Goal: Task Accomplishment & Management: Complete application form

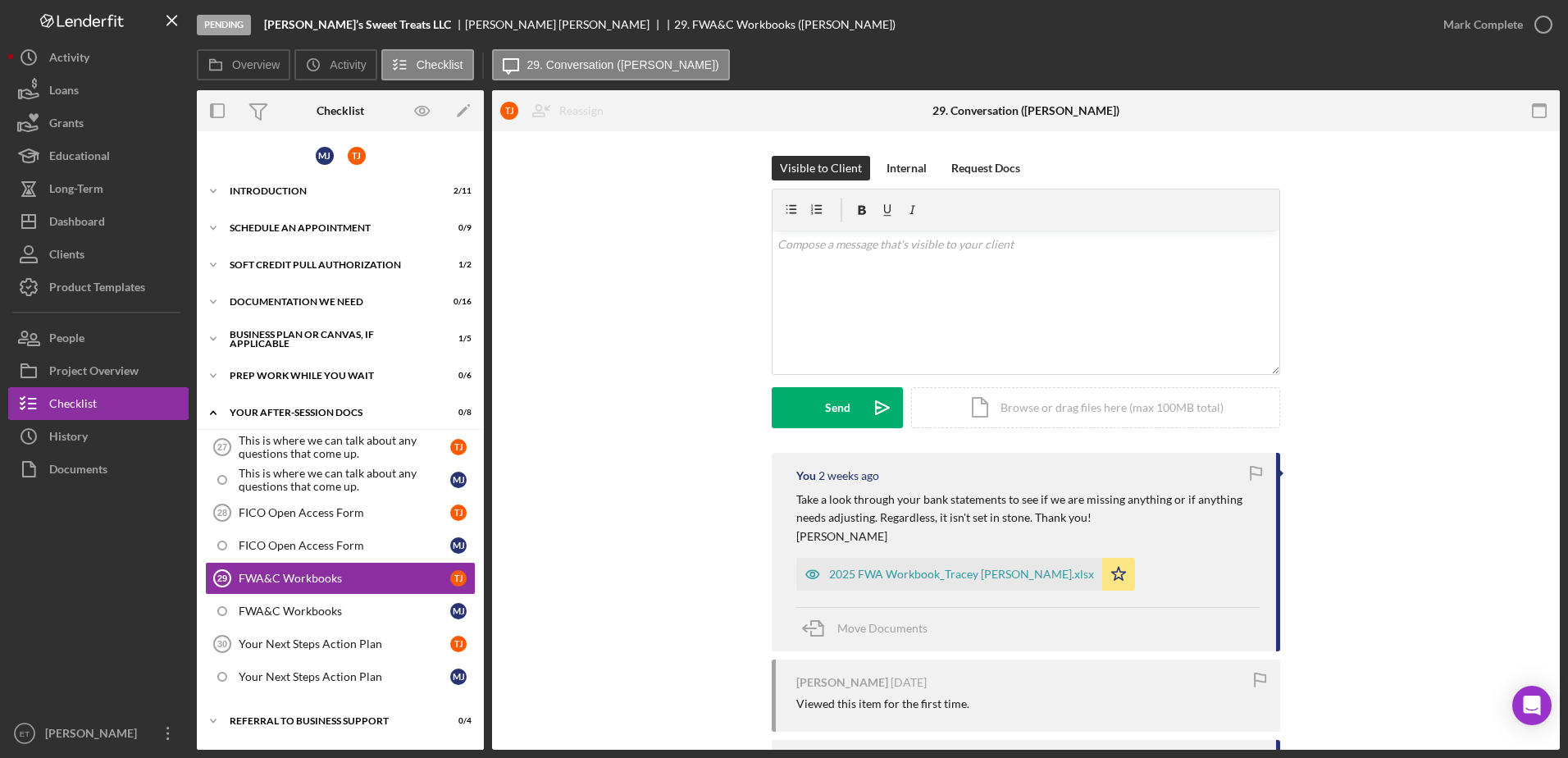
scroll to position [69, 0]
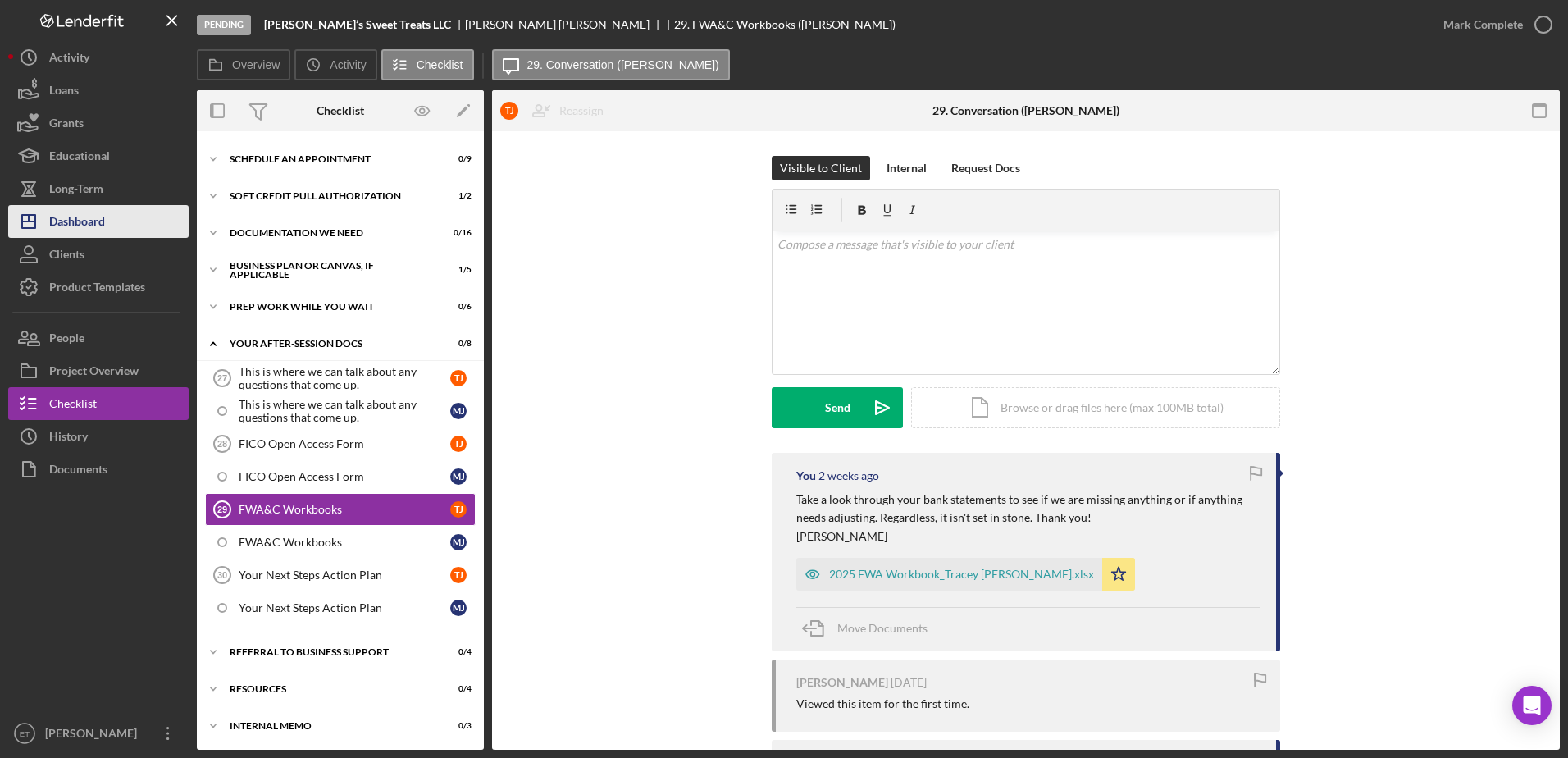
click at [105, 223] on button "Icon/Dashboard Dashboard" at bounding box center [98, 221] width 180 height 33
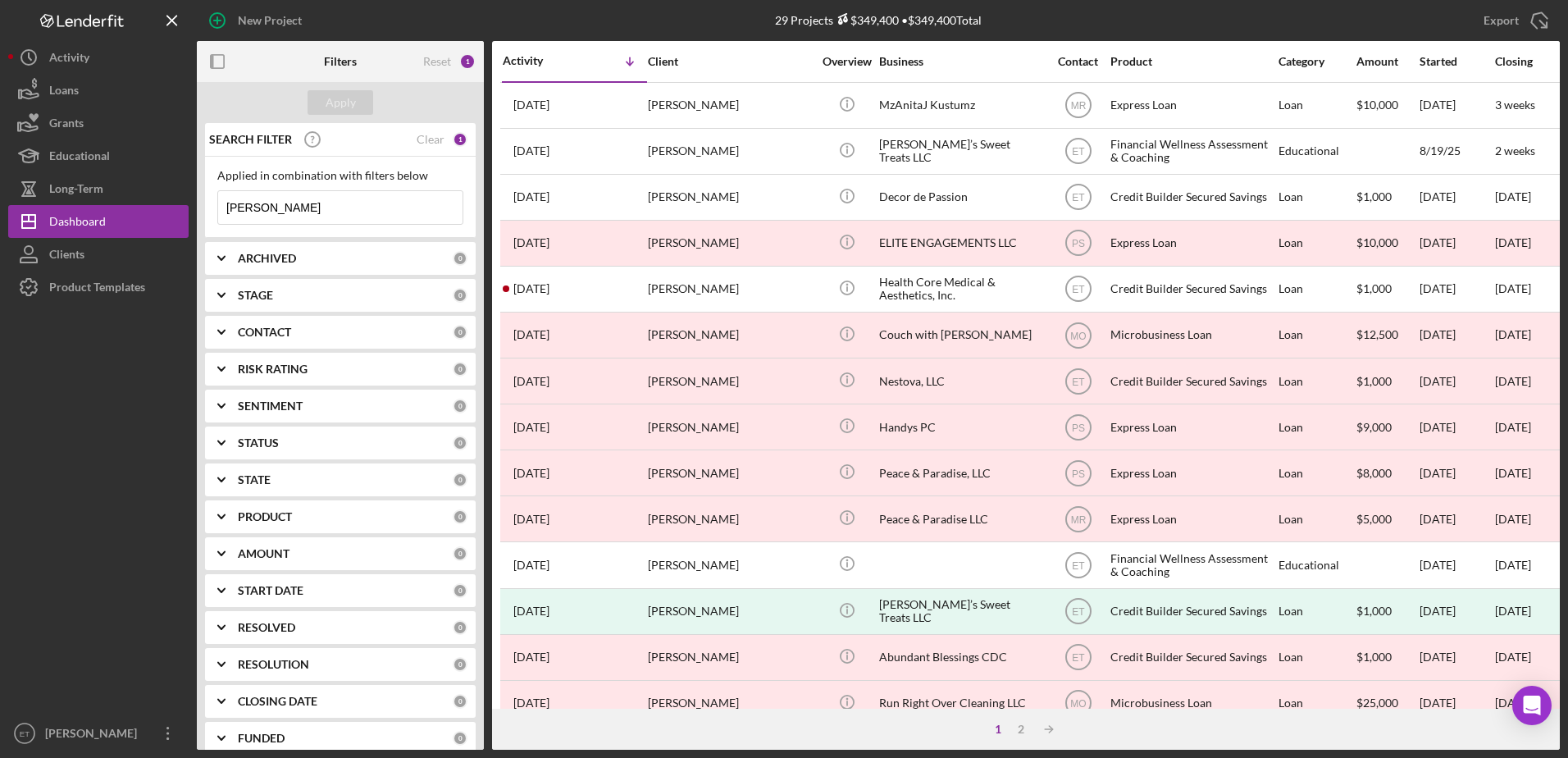
click at [324, 212] on input "[PERSON_NAME]" at bounding box center [340, 207] width 245 height 33
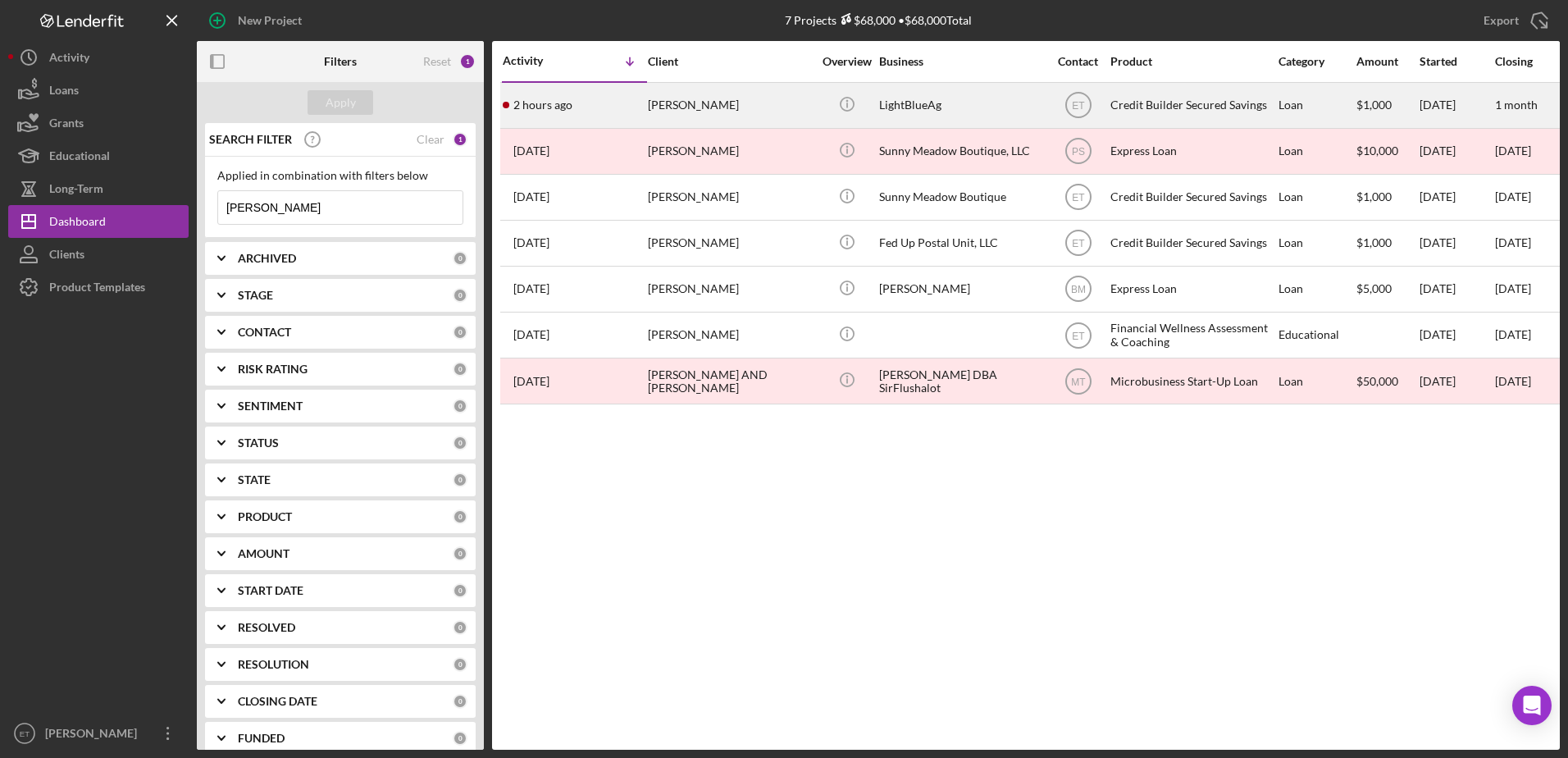
type input "[PERSON_NAME]"
click at [744, 105] on div "[PERSON_NAME]" at bounding box center [730, 105] width 164 height 44
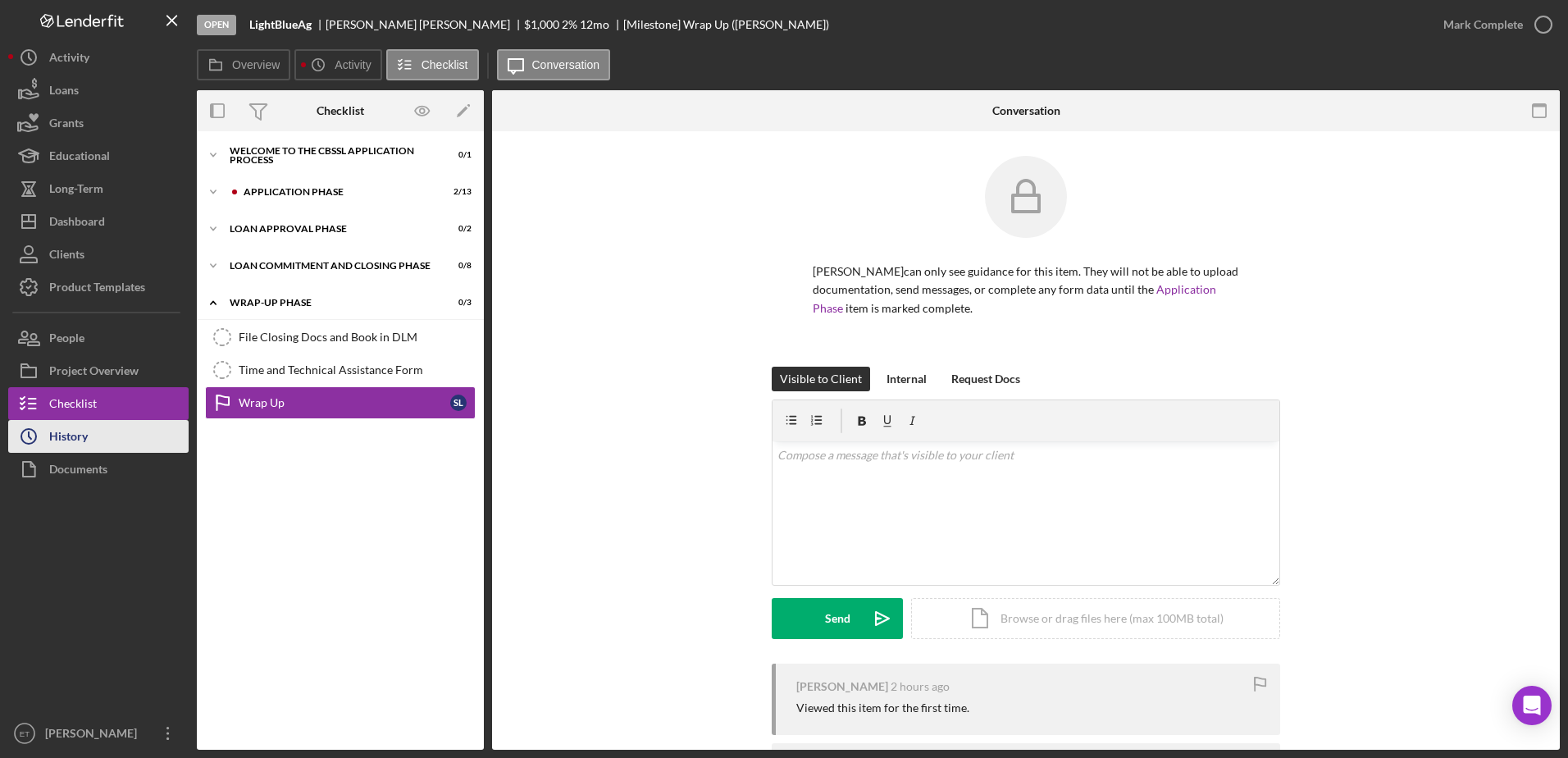
click at [103, 431] on button "Icon/History History" at bounding box center [98, 436] width 180 height 33
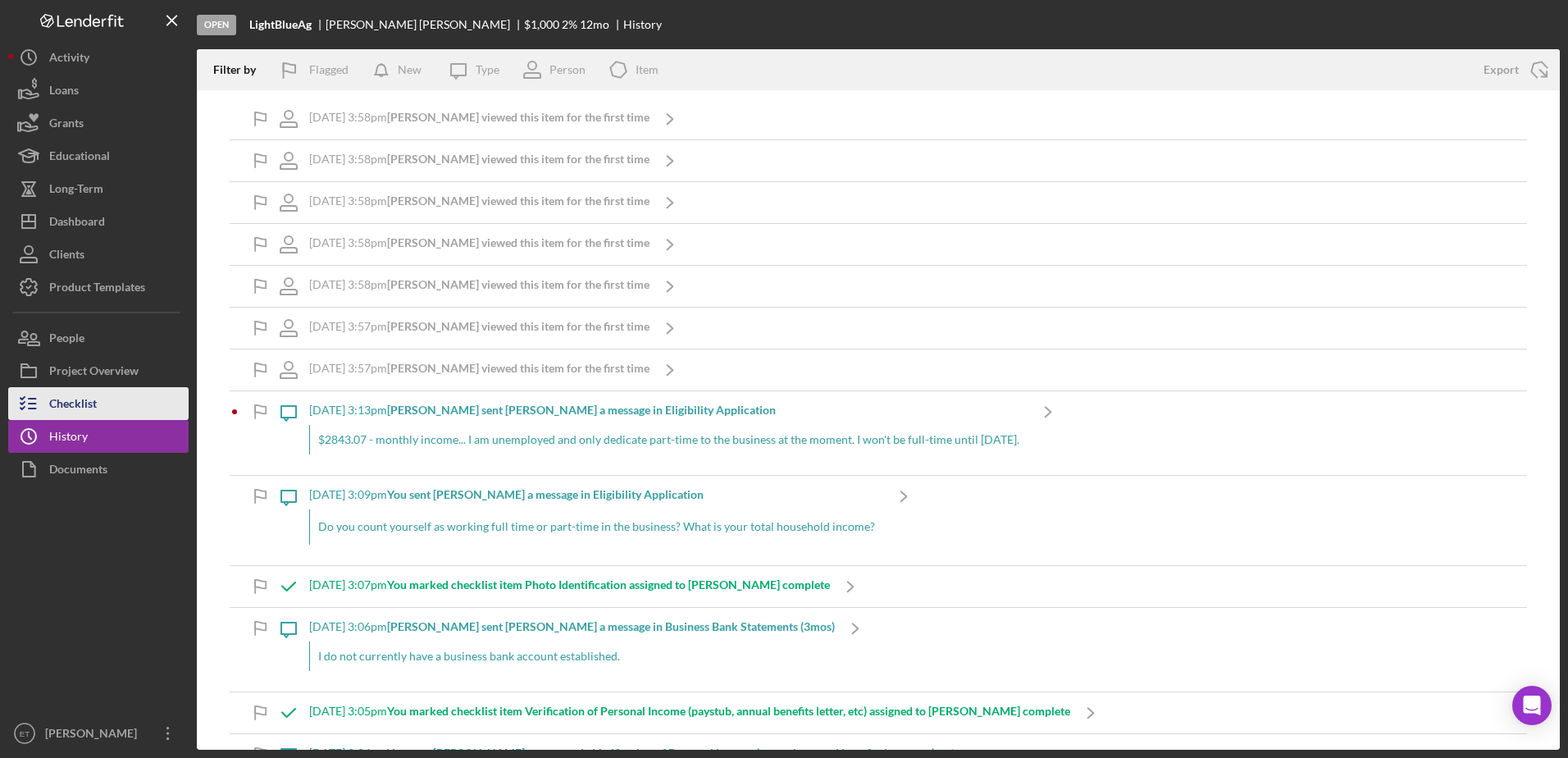
click at [71, 403] on div "Checklist" at bounding box center [72, 405] width 47 height 37
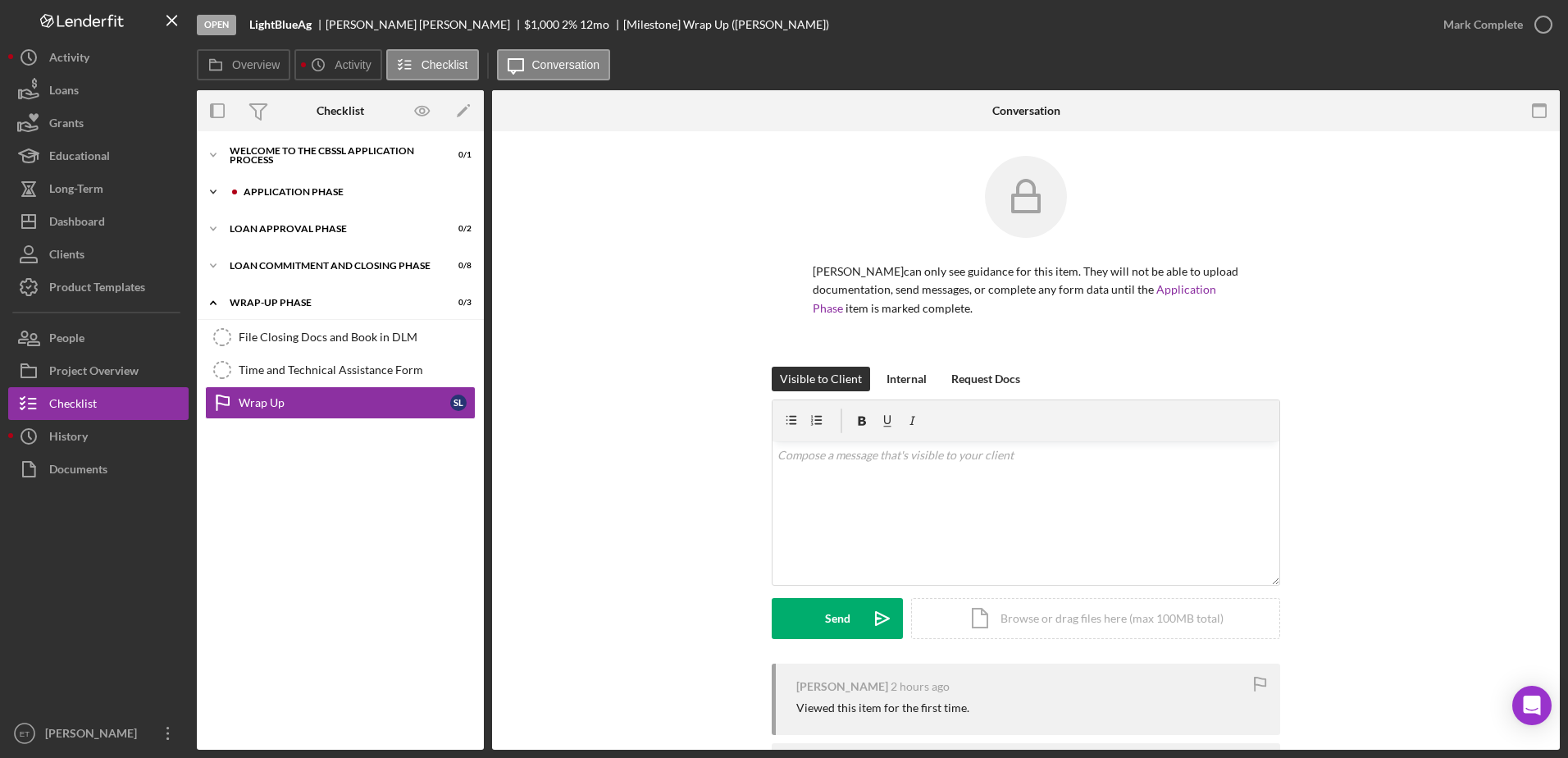
click at [301, 187] on div "Application Phase" at bounding box center [354, 191] width 220 height 10
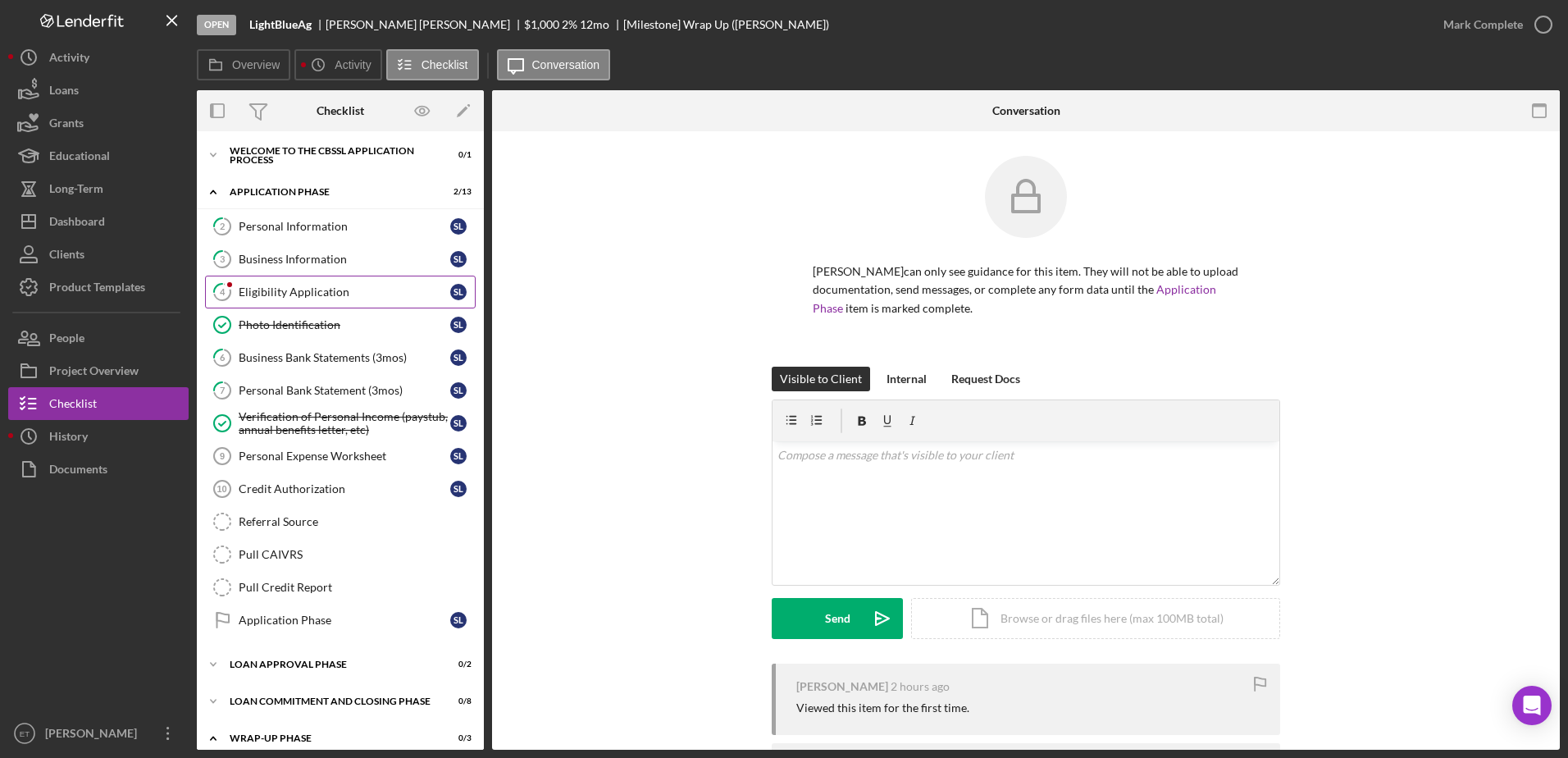
click at [304, 292] on div "Eligibility Application" at bounding box center [344, 291] width 212 height 13
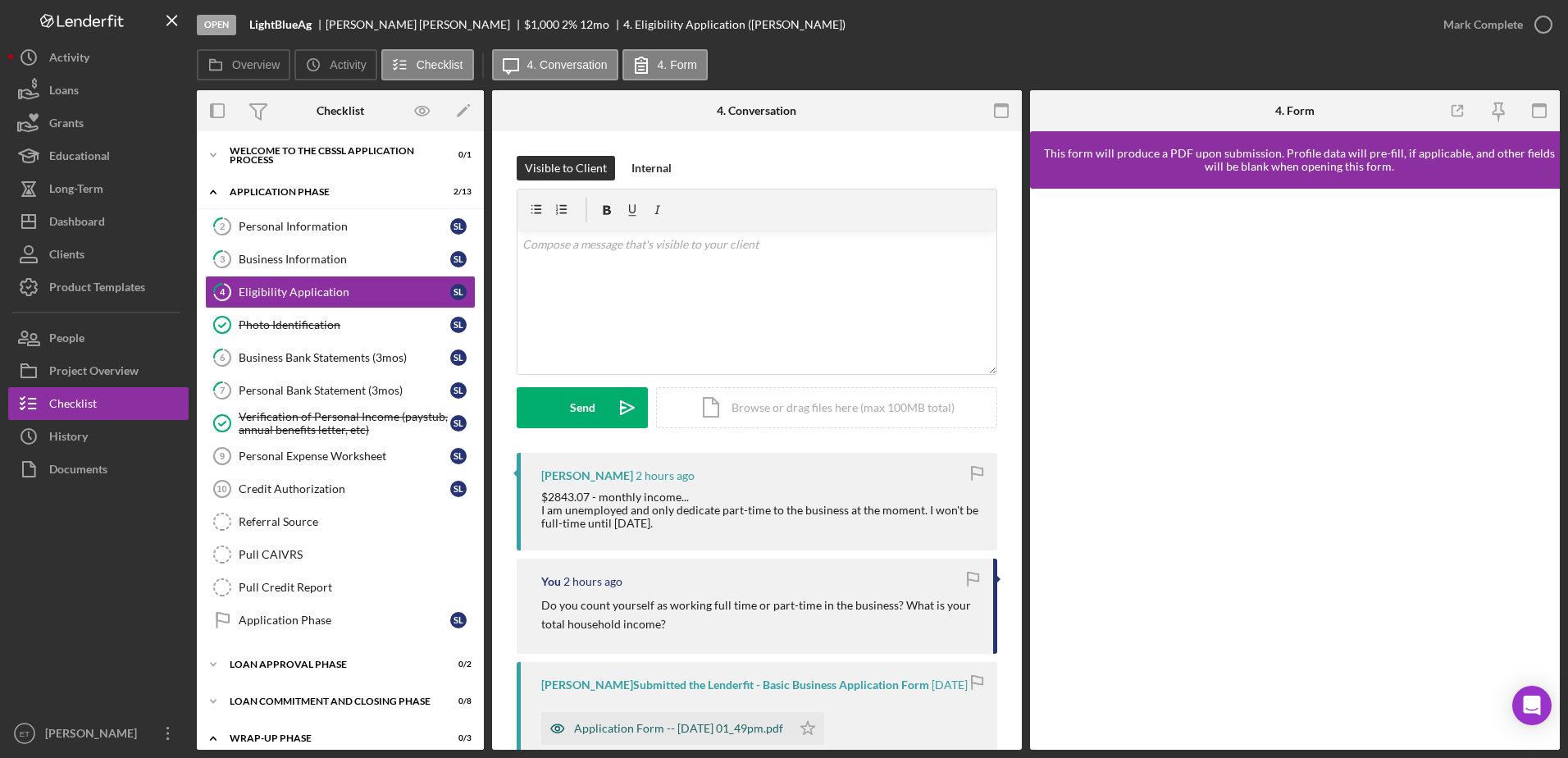
click at [561, 729] on icon "button" at bounding box center [558, 729] width 33 height 33
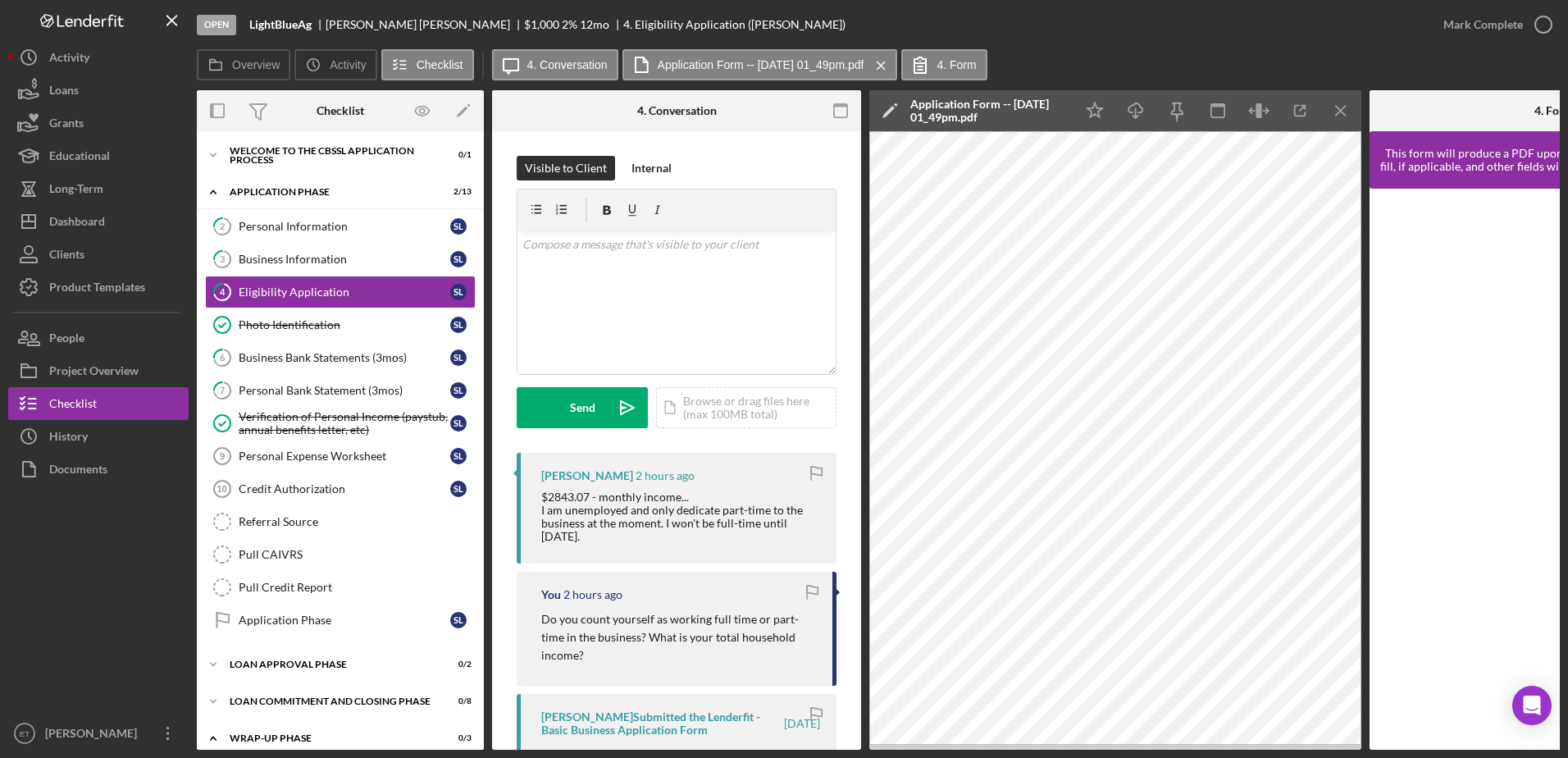
click at [1417, 112] on div at bounding box center [1431, 111] width 123 height 41
click at [769, 74] on button "Application Form -- [DATE] 01_49pm.pdf Icon/Menu Close" at bounding box center [760, 64] width 275 height 31
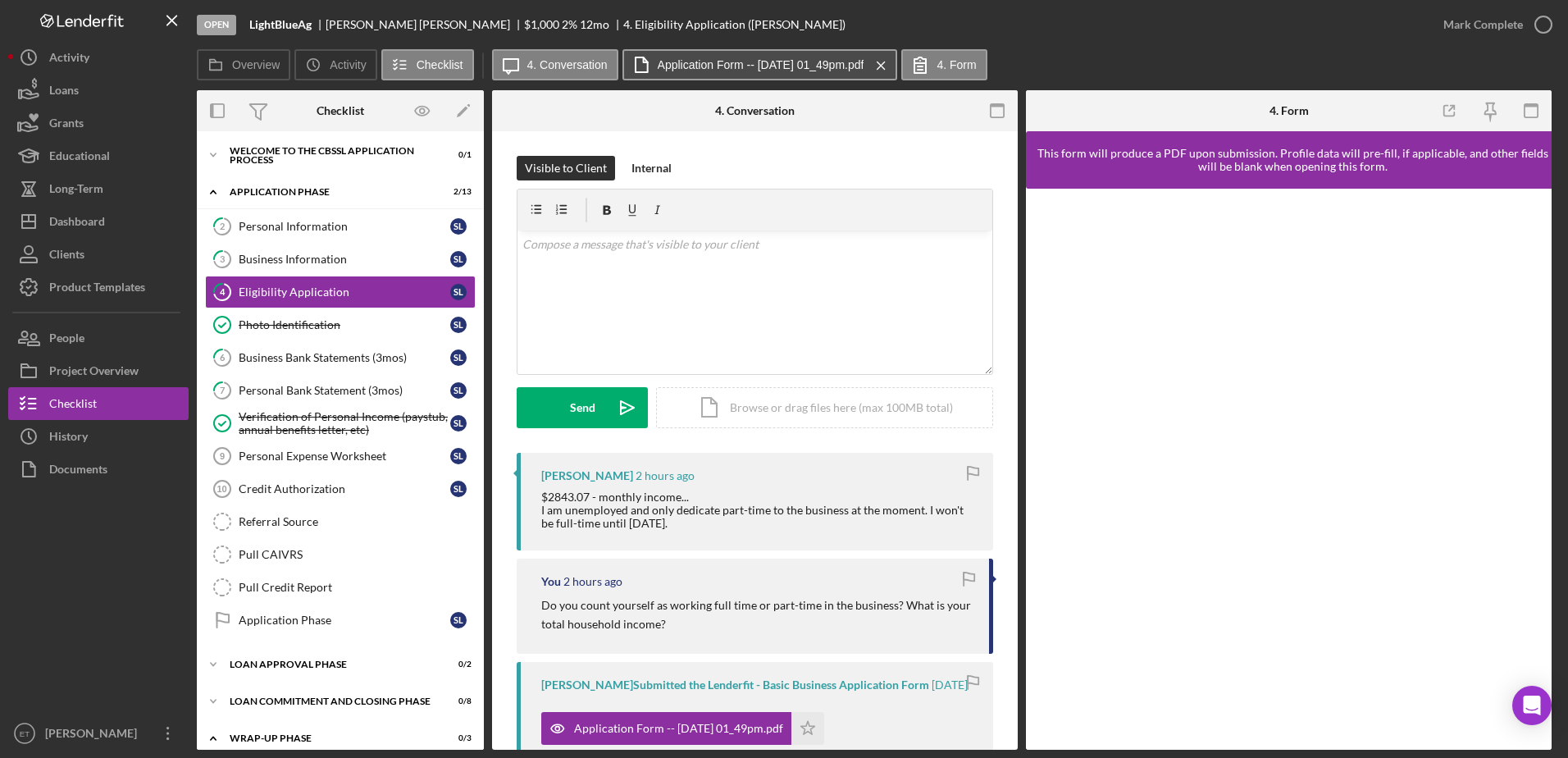
click at [687, 65] on label "Application Form -- [DATE] 01_49pm.pdf" at bounding box center [760, 64] width 206 height 13
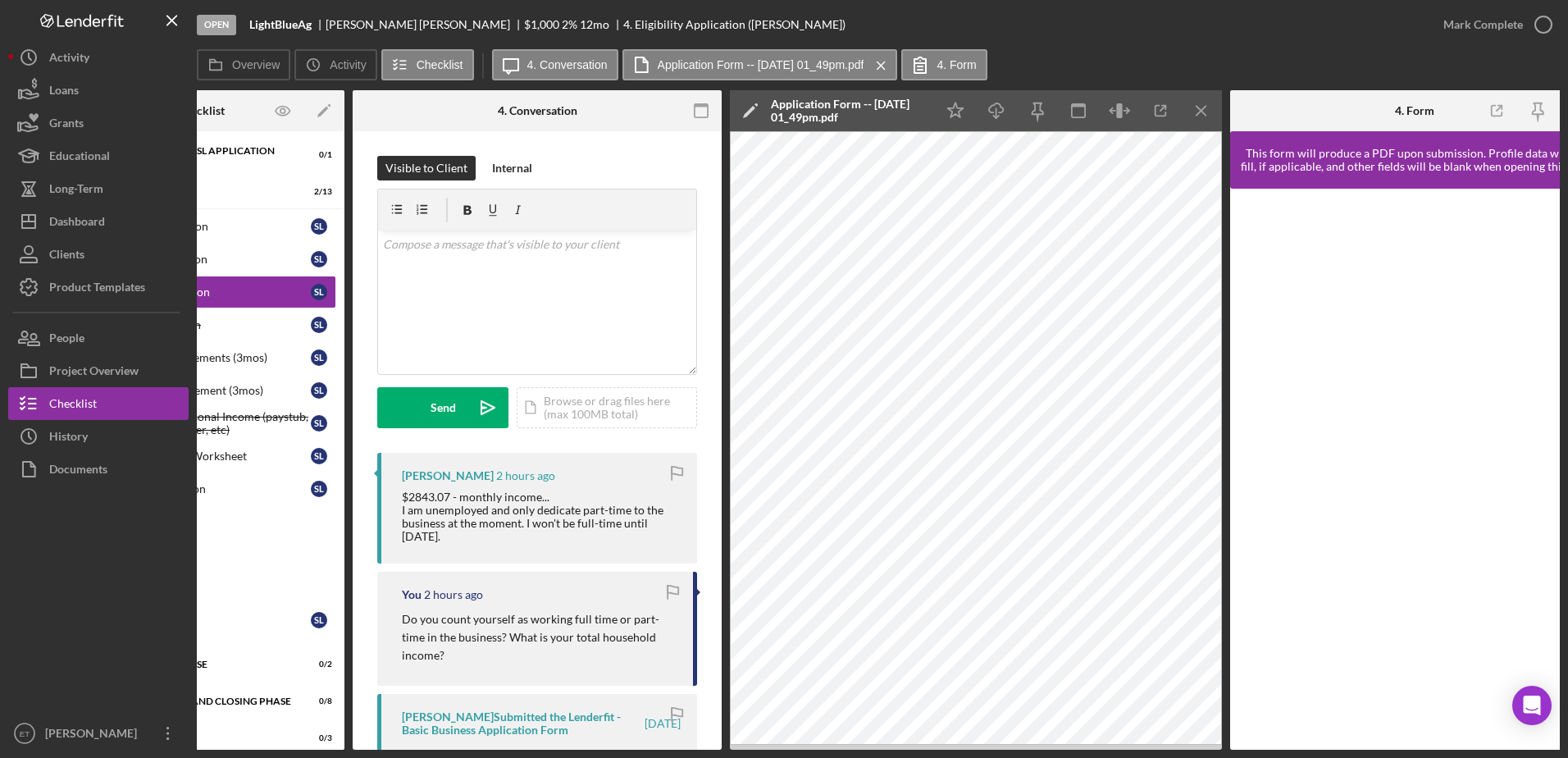
scroll to position [0, 179]
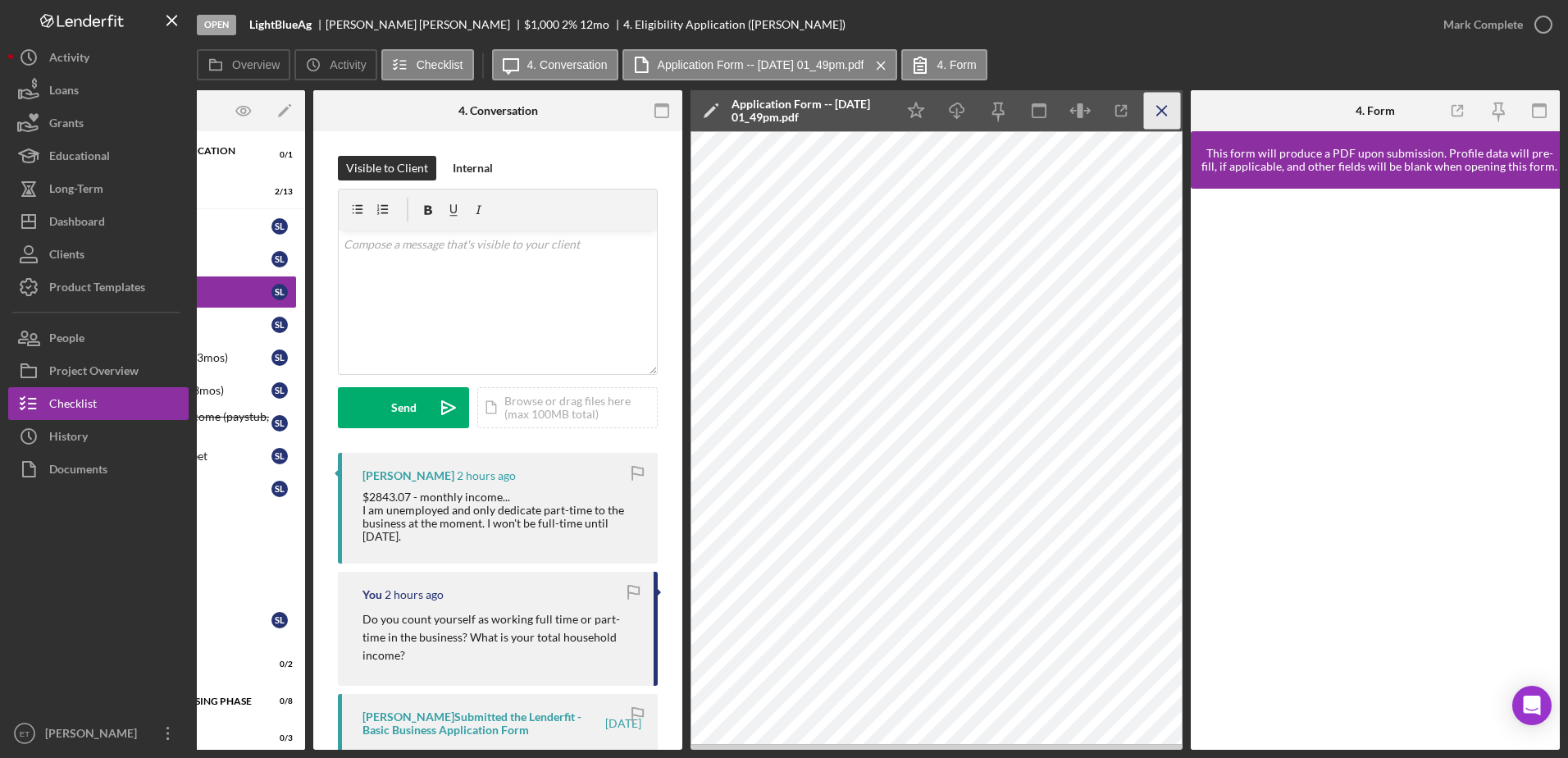
click at [1161, 114] on icon "Icon/Menu Close" at bounding box center [1161, 111] width 37 height 37
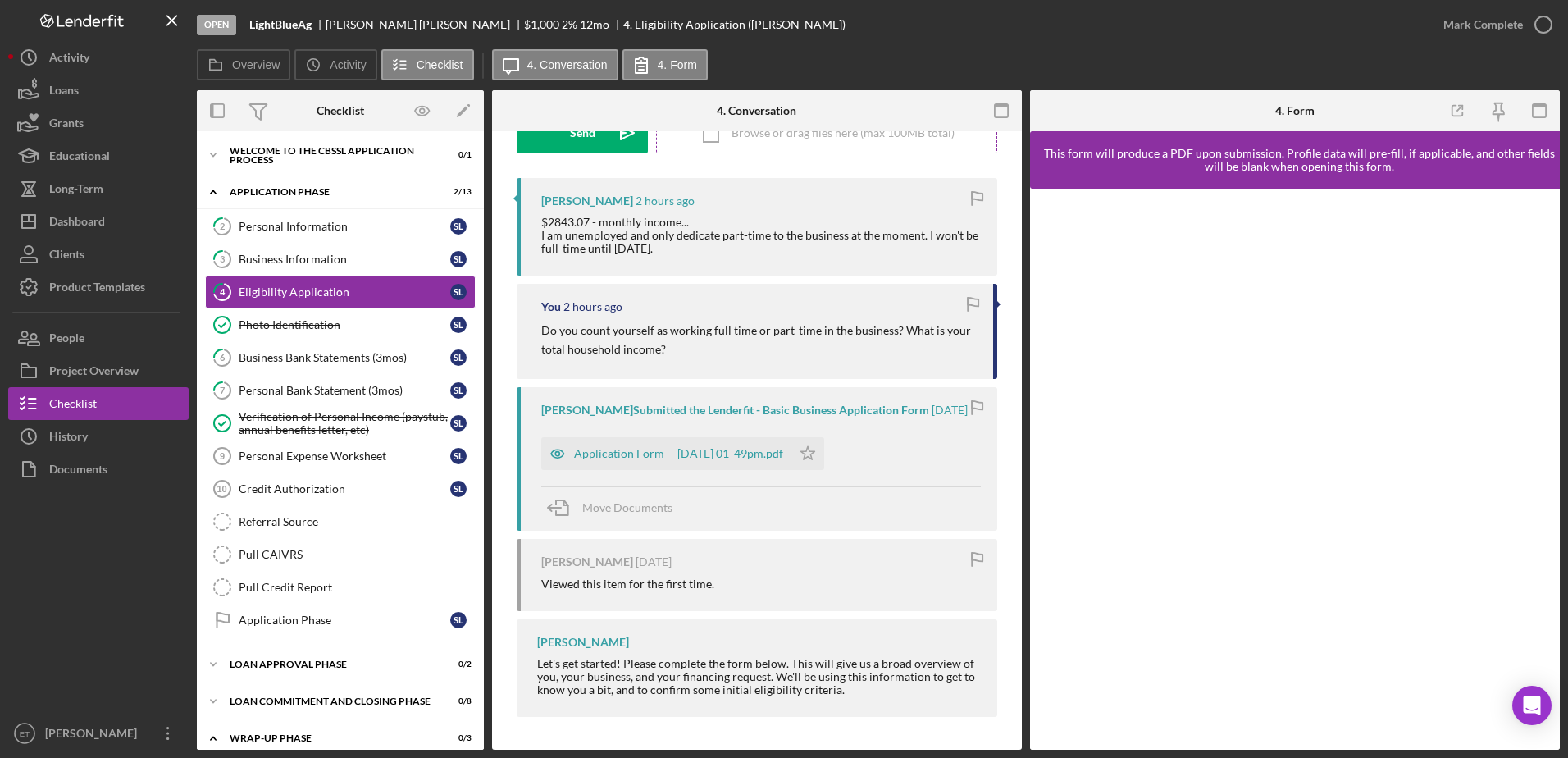
scroll to position [0, 0]
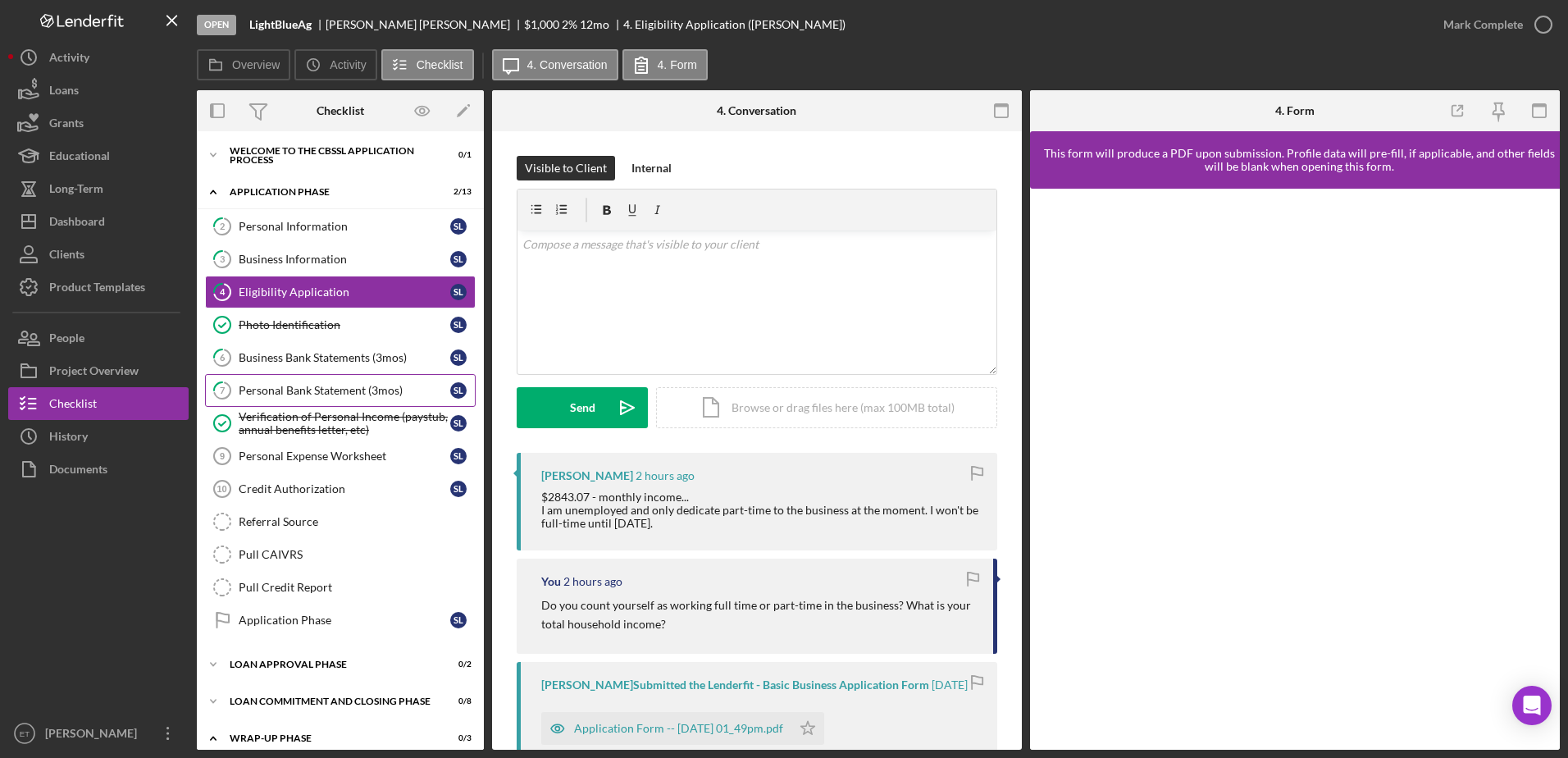
click at [284, 394] on div "Personal Bank Statement (3mos)" at bounding box center [344, 391] width 212 height 13
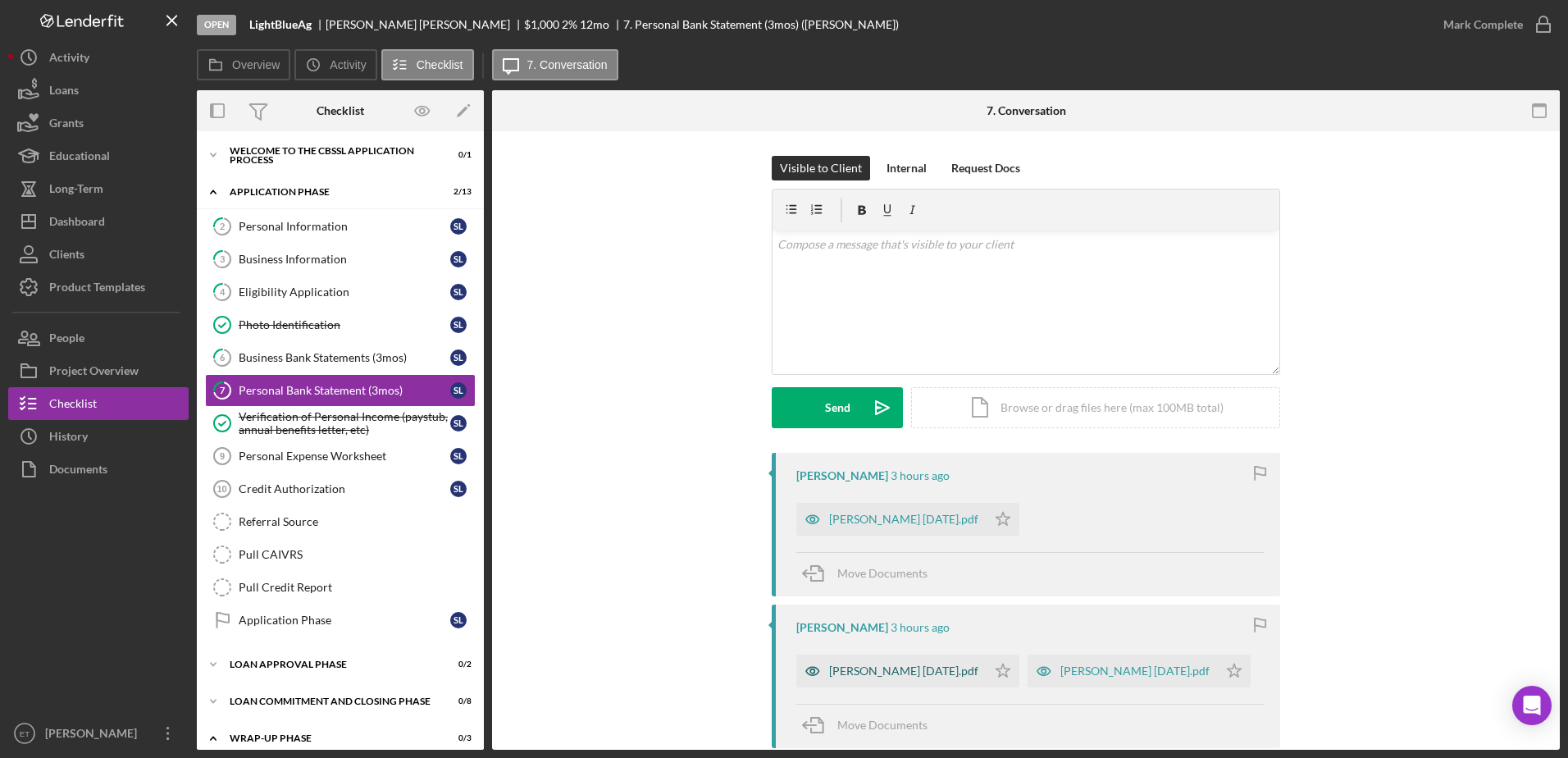
click at [814, 673] on icon "button" at bounding box center [812, 670] width 33 height 33
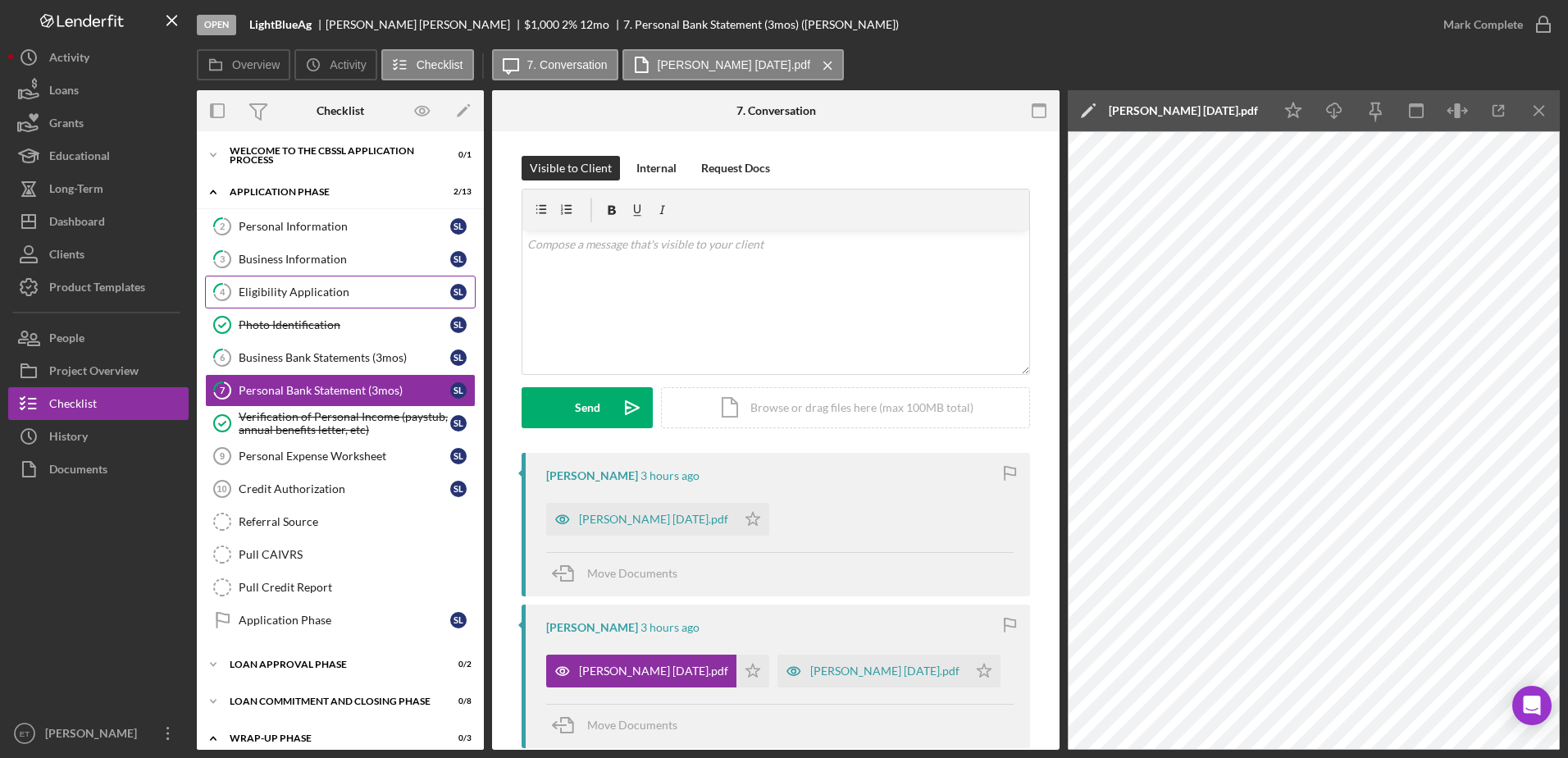
click at [315, 290] on div "Eligibility Application" at bounding box center [344, 291] width 212 height 13
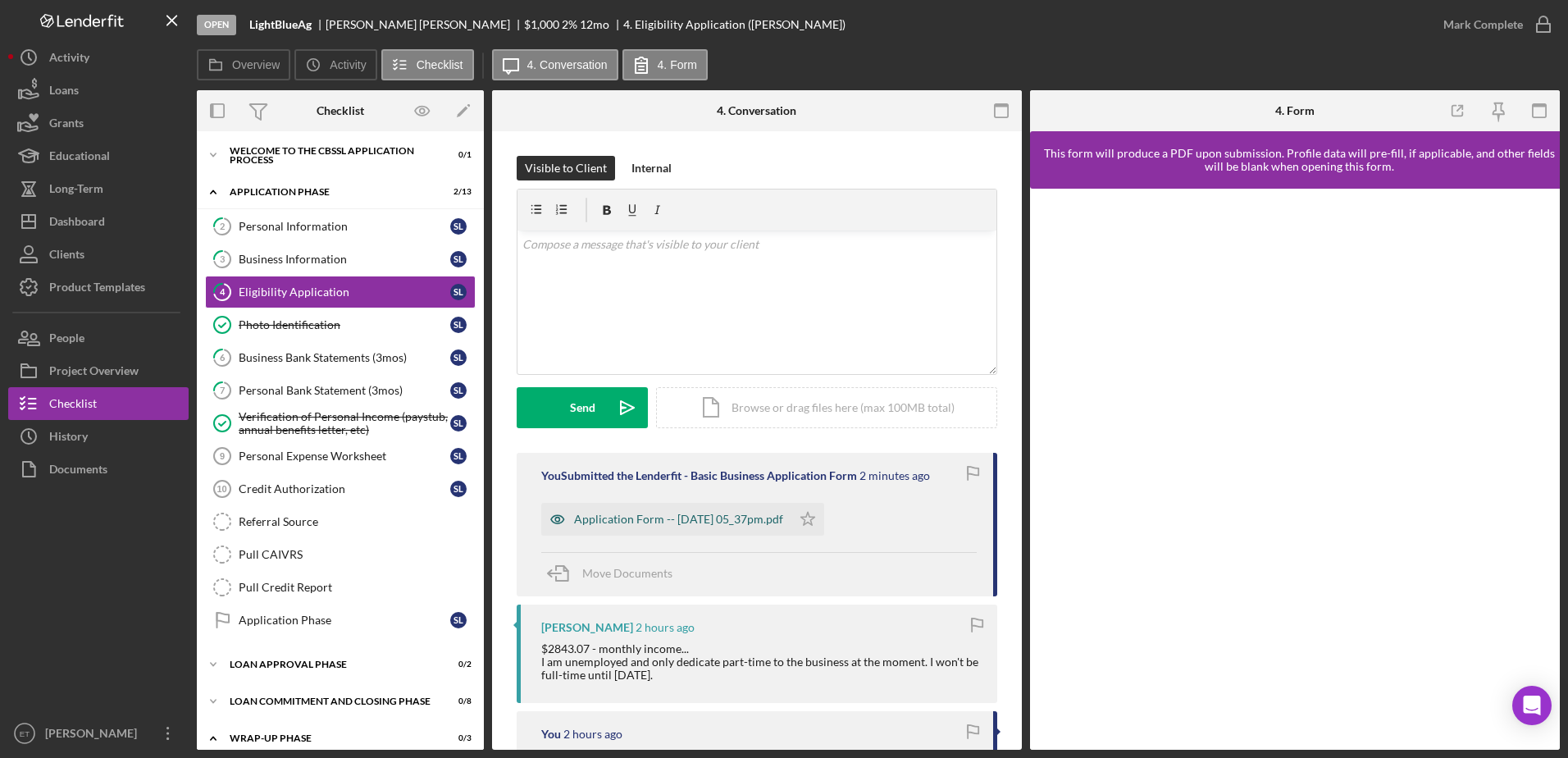
click at [559, 519] on icon "button" at bounding box center [557, 519] width 4 height 4
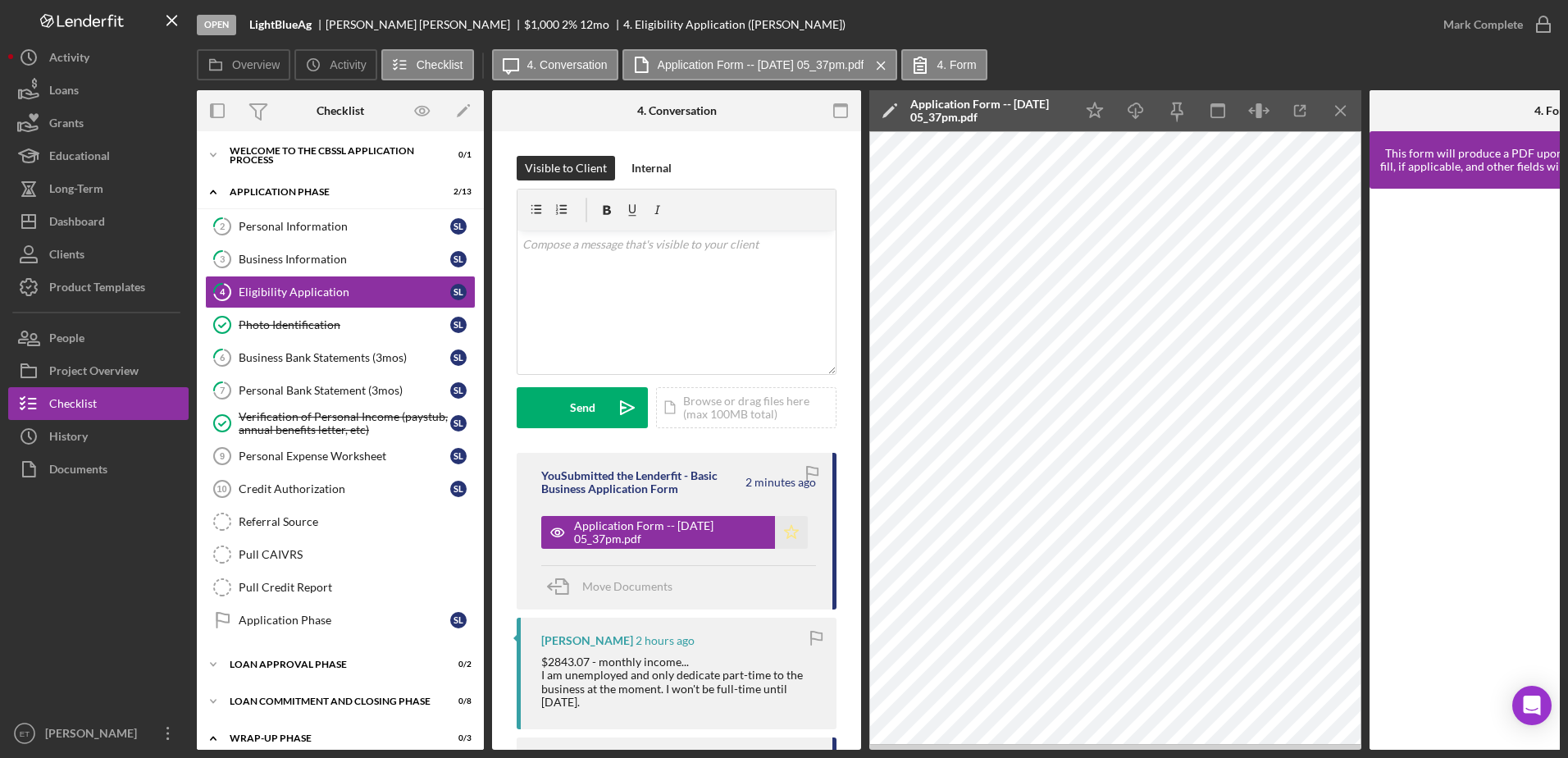
click at [793, 532] on icon "Icon/Star" at bounding box center [791, 532] width 33 height 33
click at [1539, 28] on icon "button" at bounding box center [1544, 25] width 41 height 41
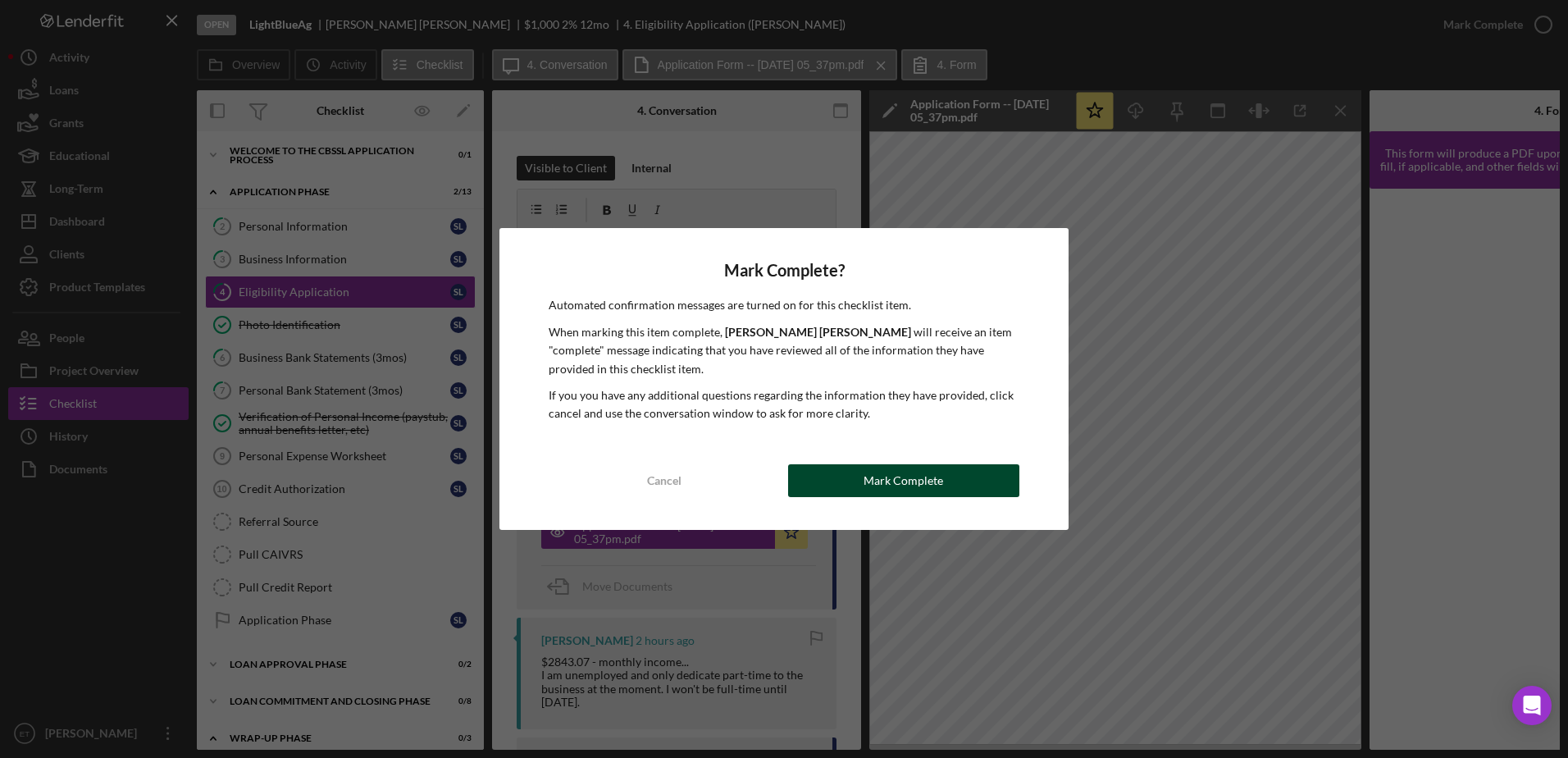
click at [961, 482] on button "Mark Complete" at bounding box center [903, 481] width 231 height 33
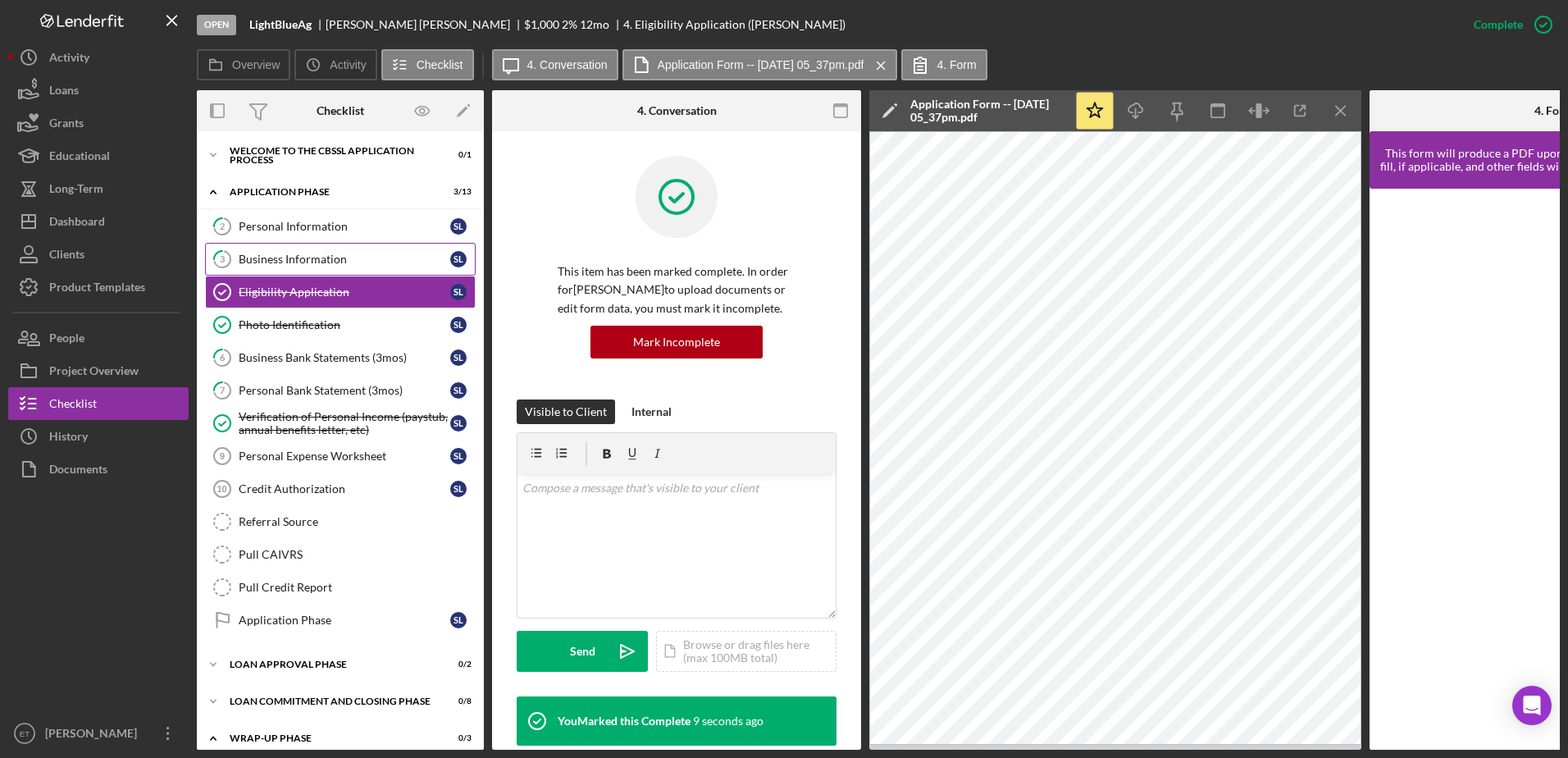
click at [270, 264] on div "Business Information" at bounding box center [344, 259] width 212 height 13
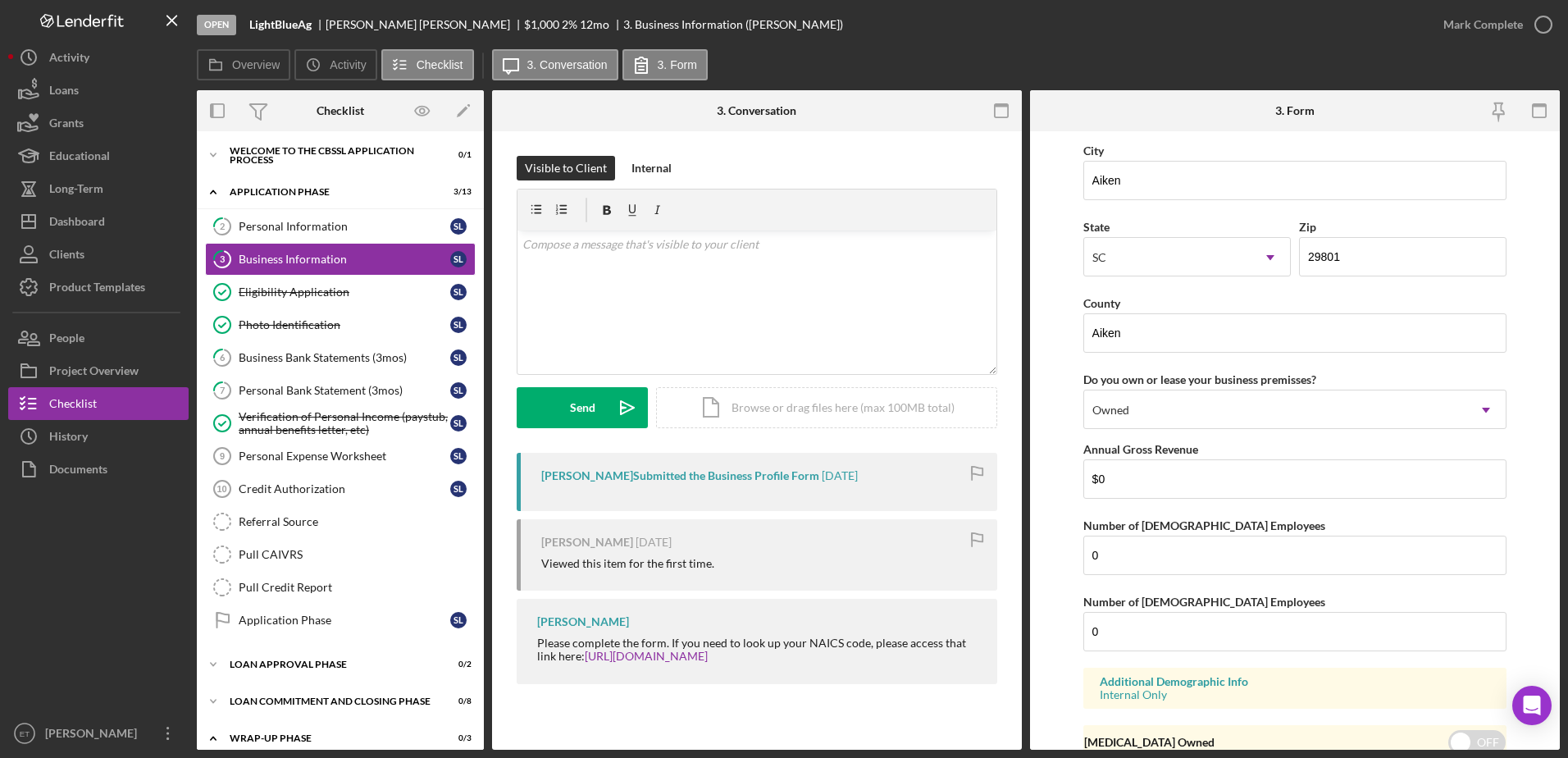
scroll to position [1439, 0]
click at [1107, 634] on input "0" at bounding box center [1295, 631] width 424 height 39
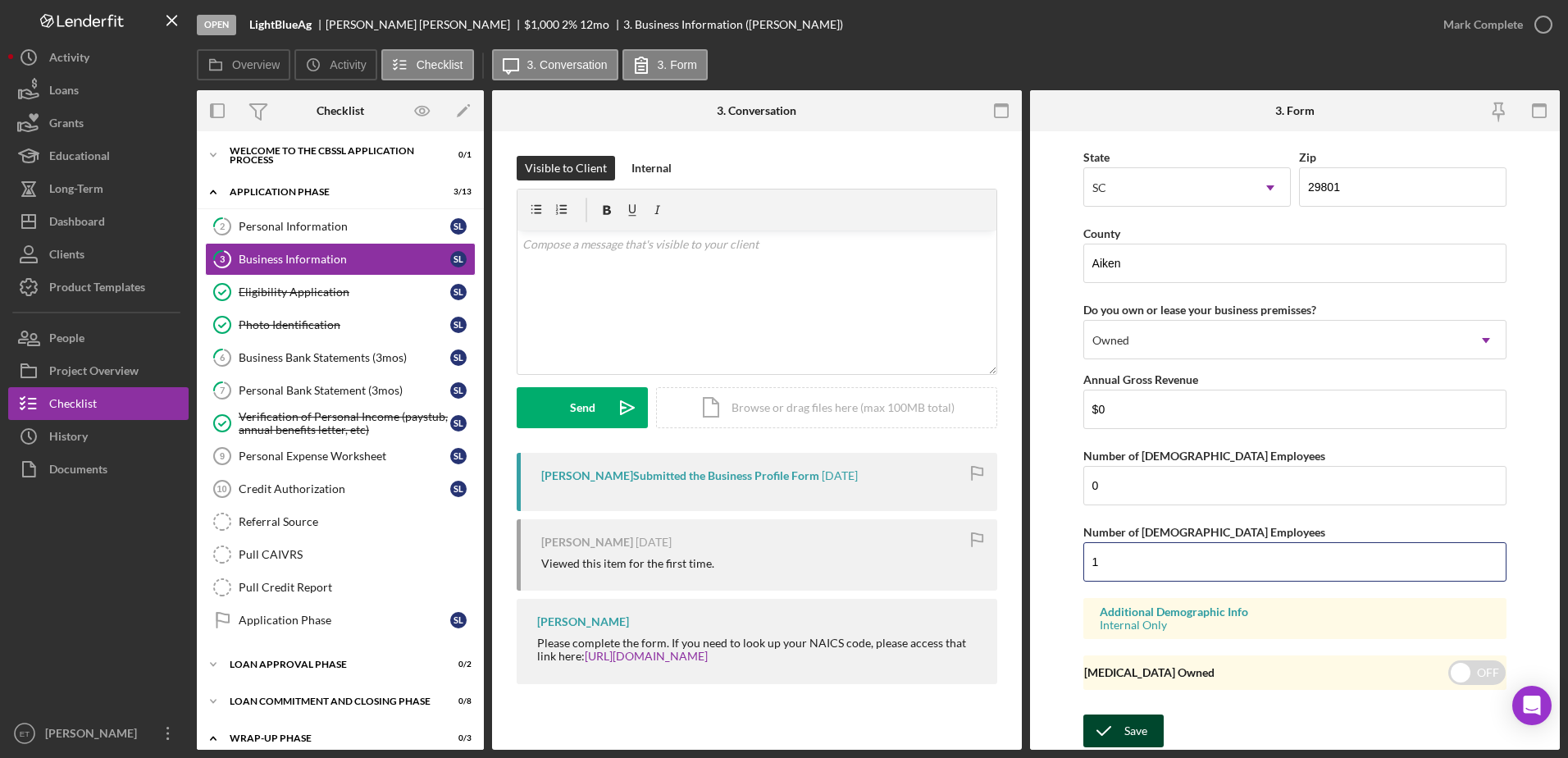
type input "1"
click at [1144, 735] on div "Save" at bounding box center [1136, 730] width 23 height 33
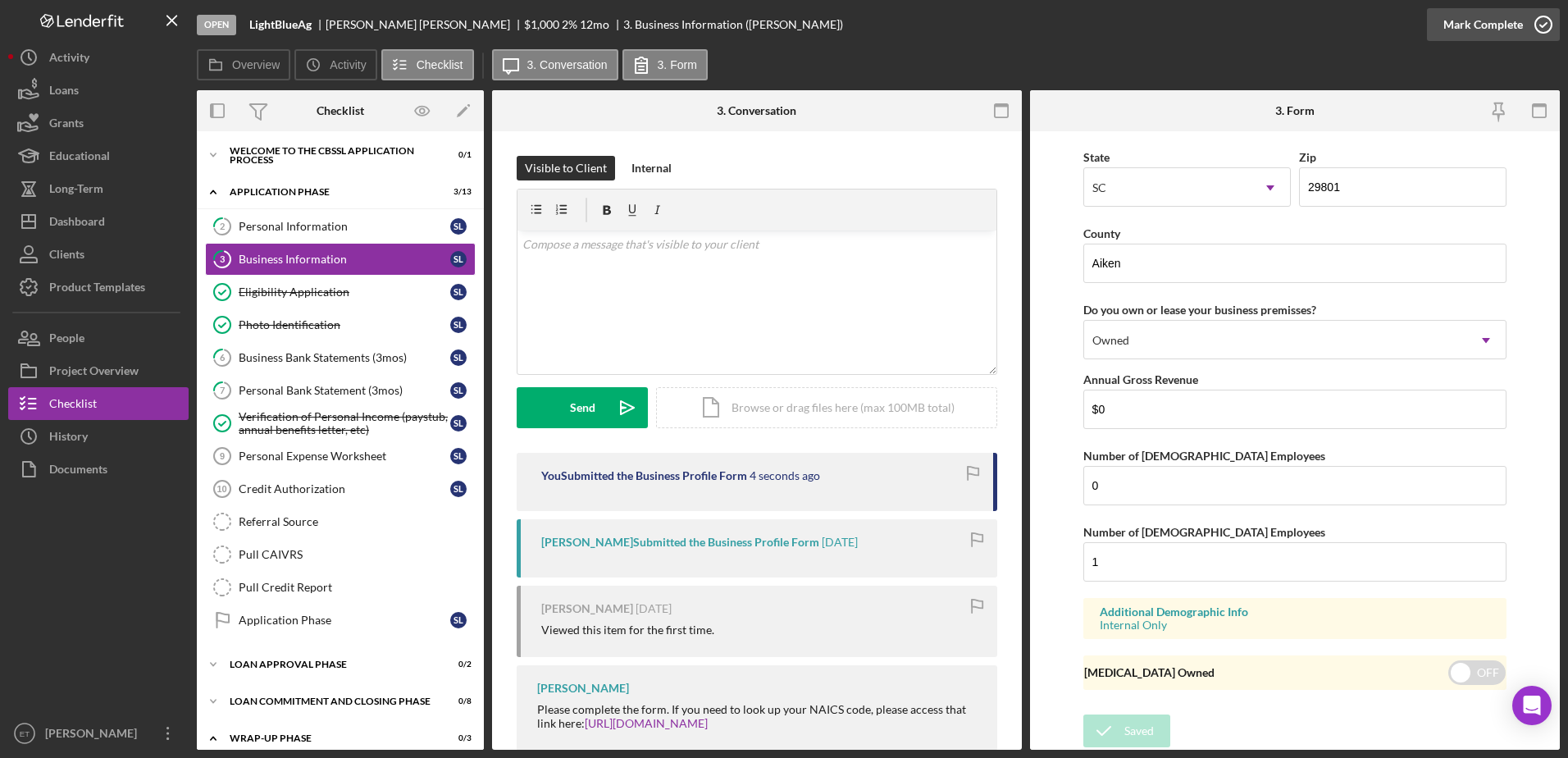
click at [1543, 25] on icon "button" at bounding box center [1544, 25] width 41 height 41
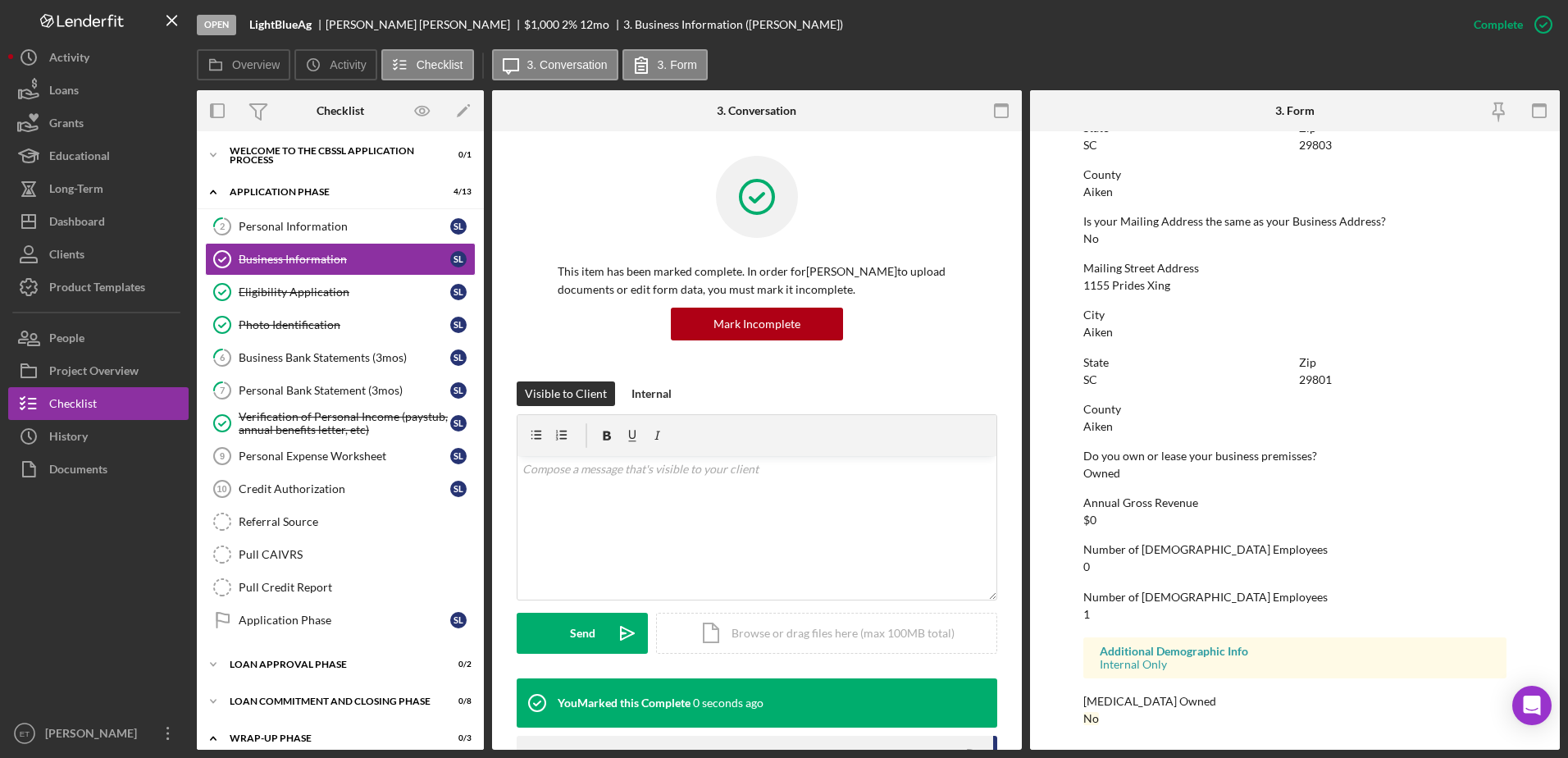
scroll to position [806, 0]
click at [270, 229] on div "Personal Information" at bounding box center [344, 226] width 212 height 13
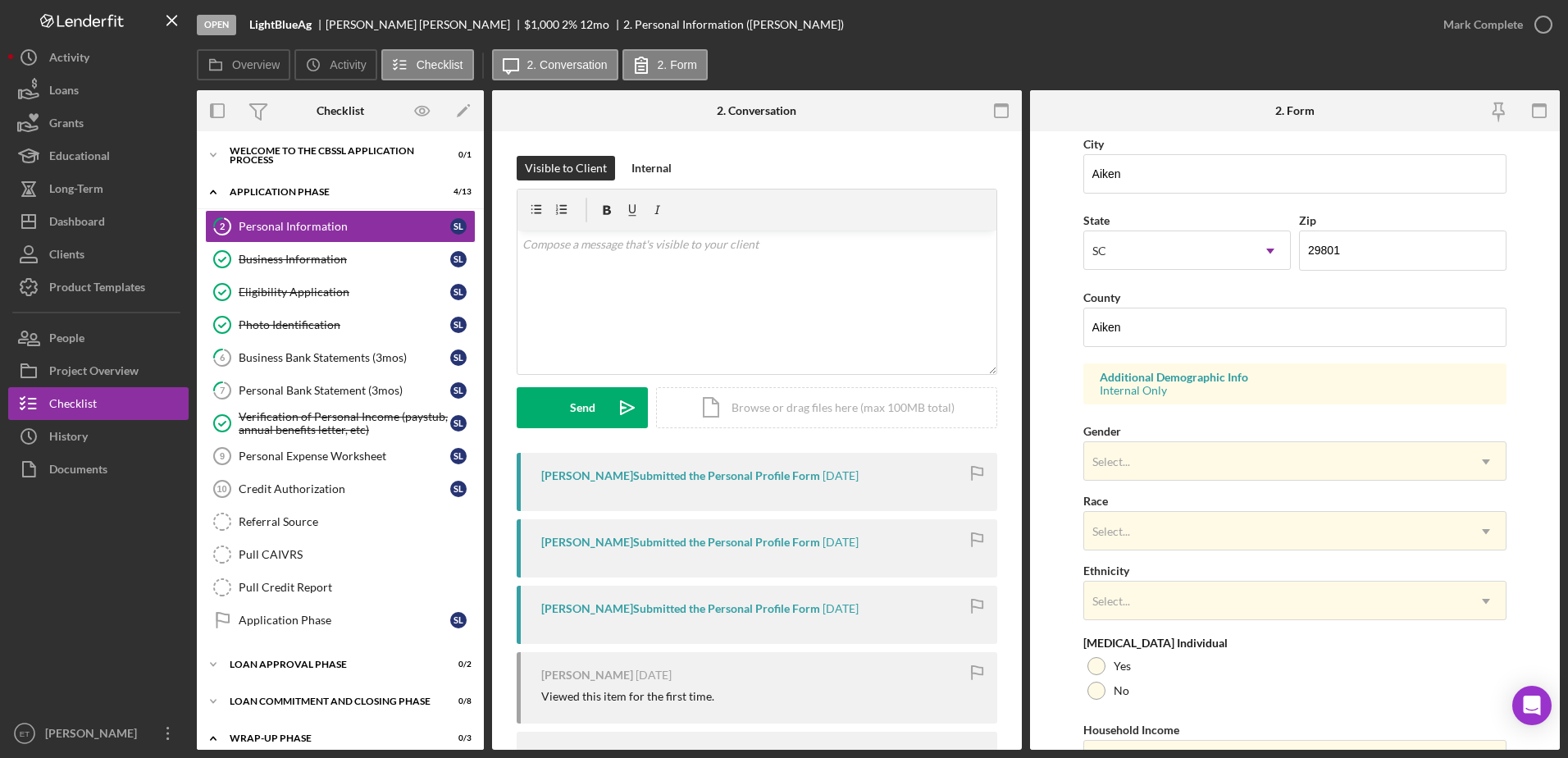
scroll to position [388, 0]
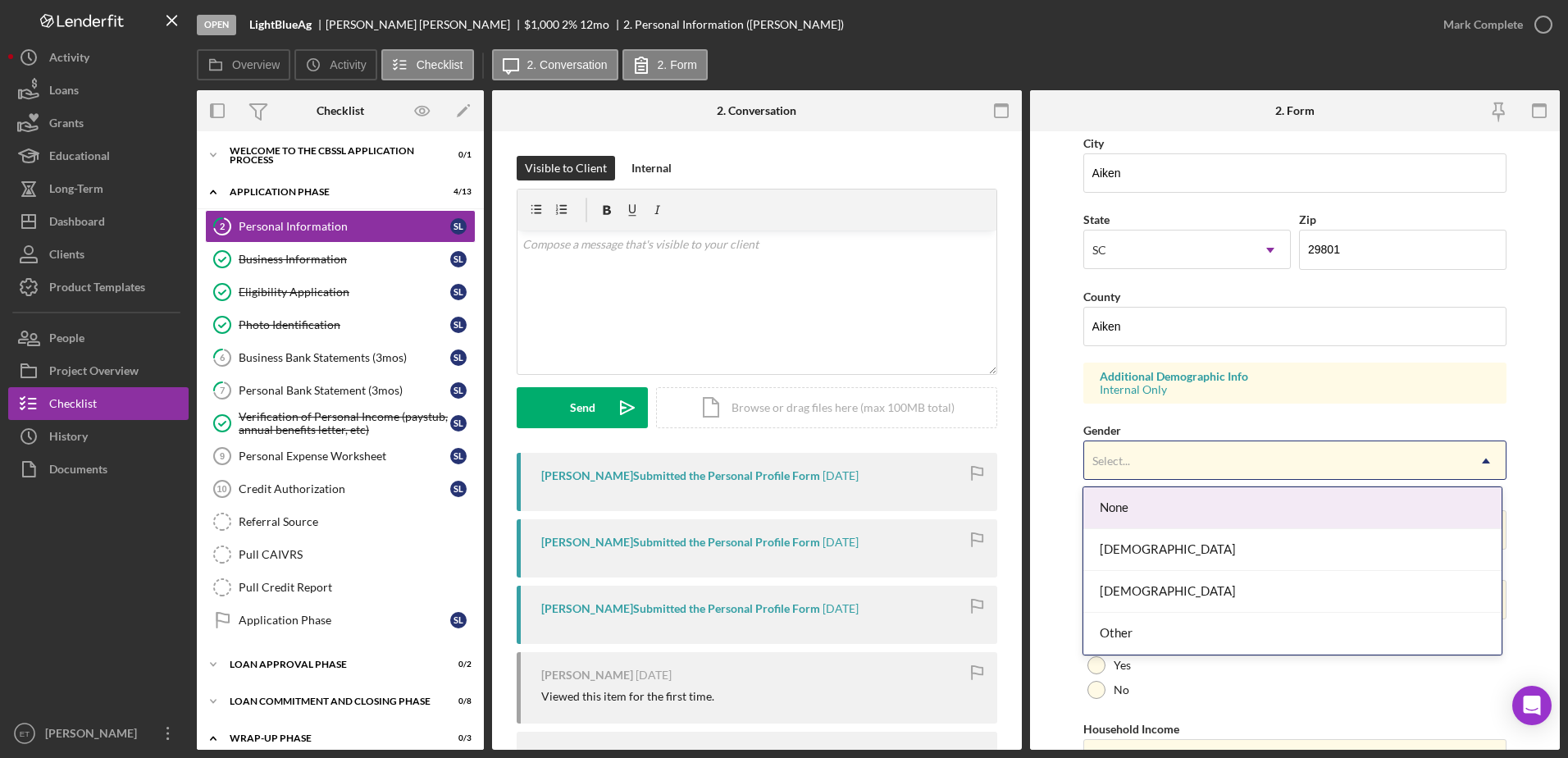
click at [1147, 469] on div "Select..." at bounding box center [1275, 461] width 383 height 38
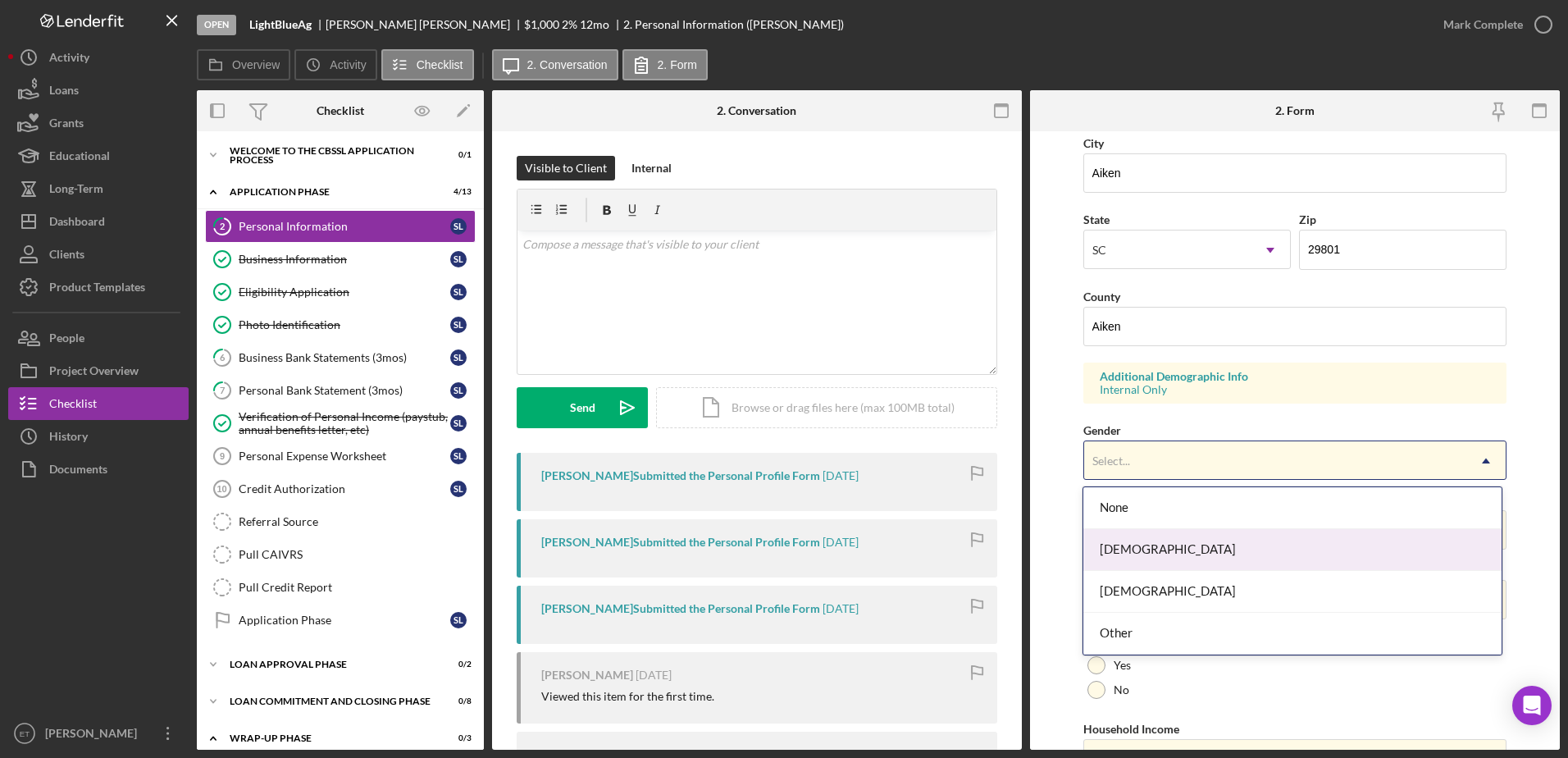
click at [1155, 557] on div "[DEMOGRAPHIC_DATA]" at bounding box center [1293, 550] width 418 height 42
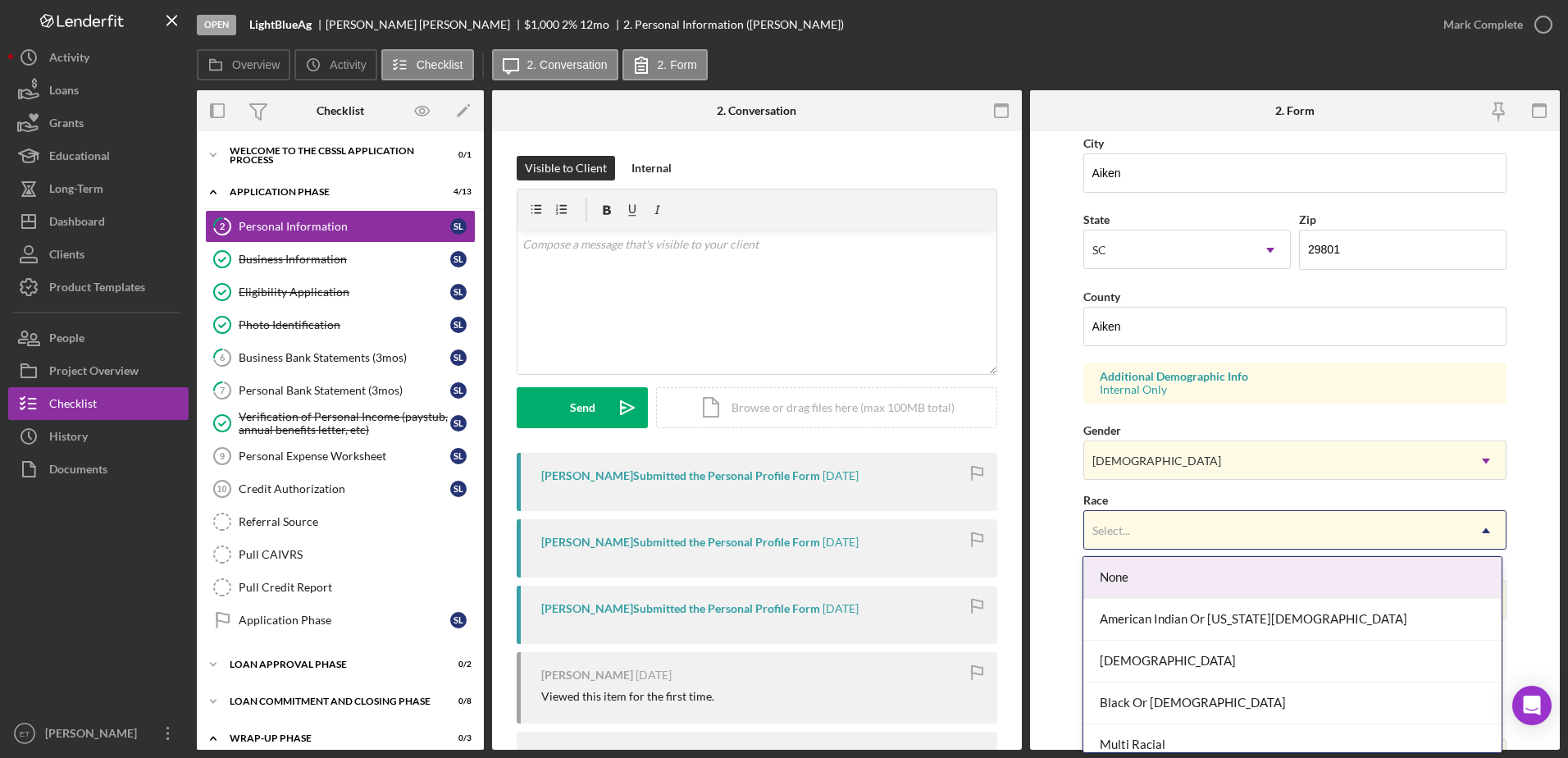
click at [1150, 526] on div "Select..." at bounding box center [1275, 531] width 383 height 38
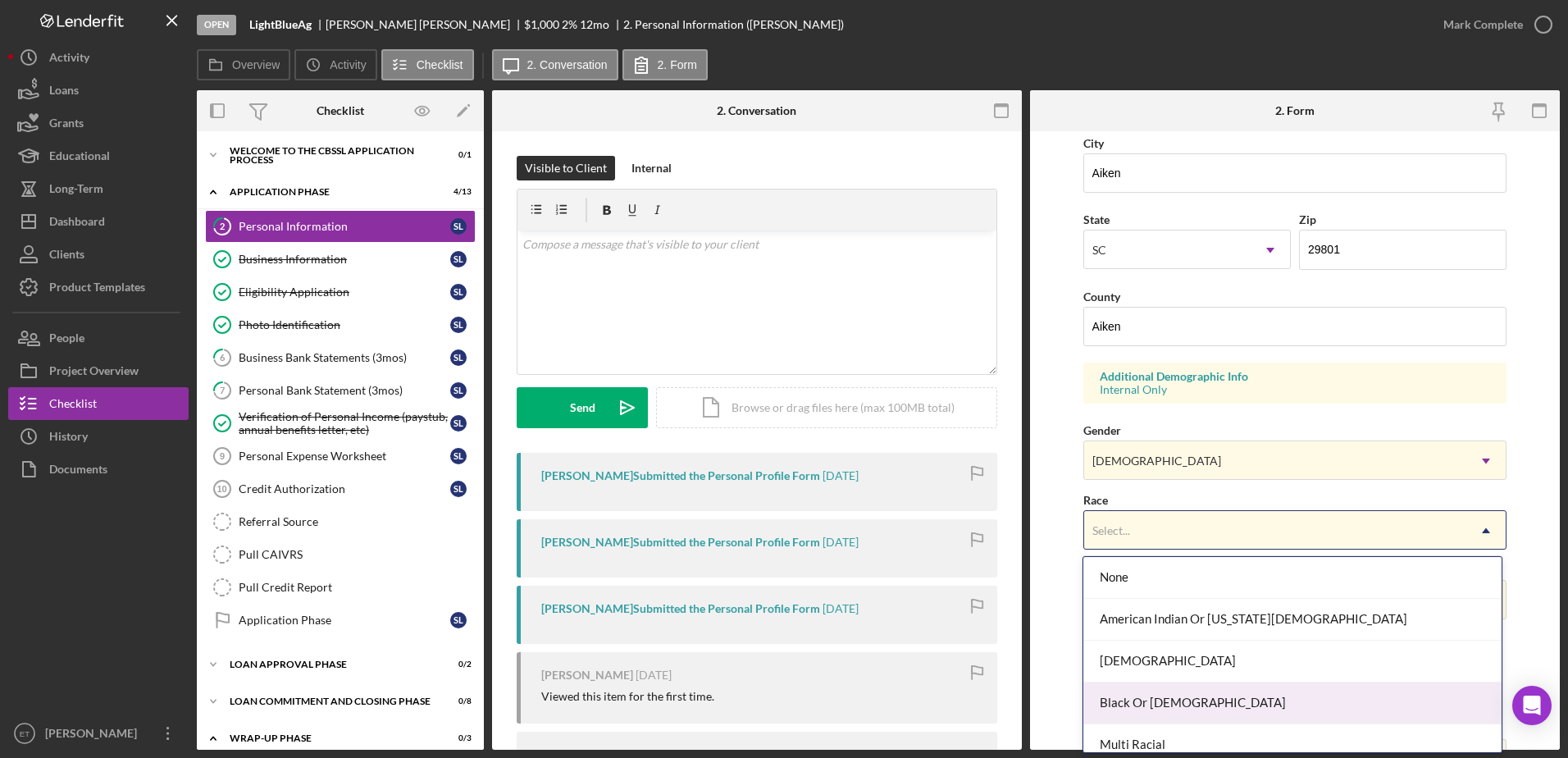
click at [1178, 701] on div "Black Or [DEMOGRAPHIC_DATA]" at bounding box center [1293, 703] width 418 height 42
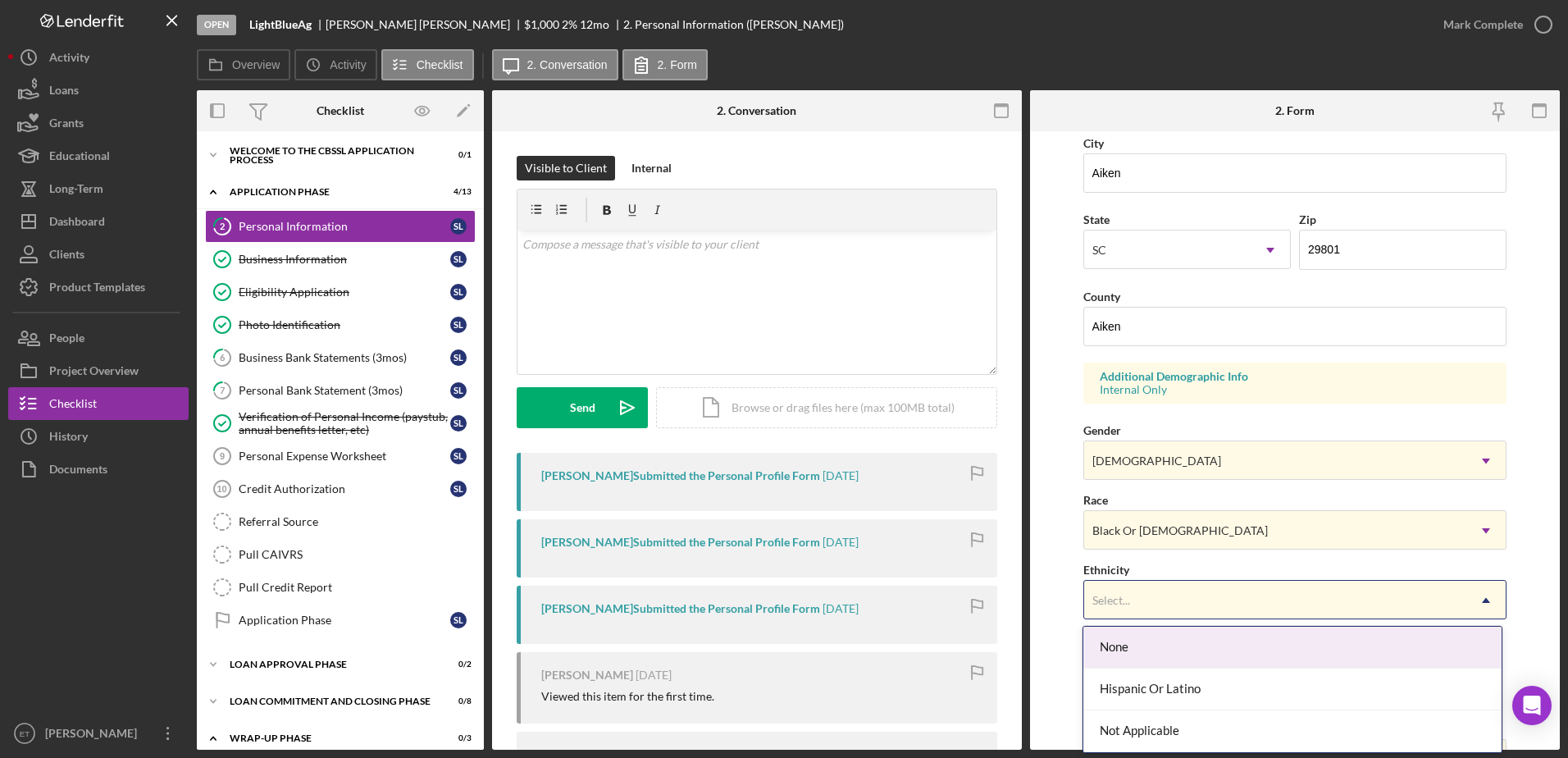
click at [1166, 612] on div "Select..." at bounding box center [1275, 601] width 383 height 38
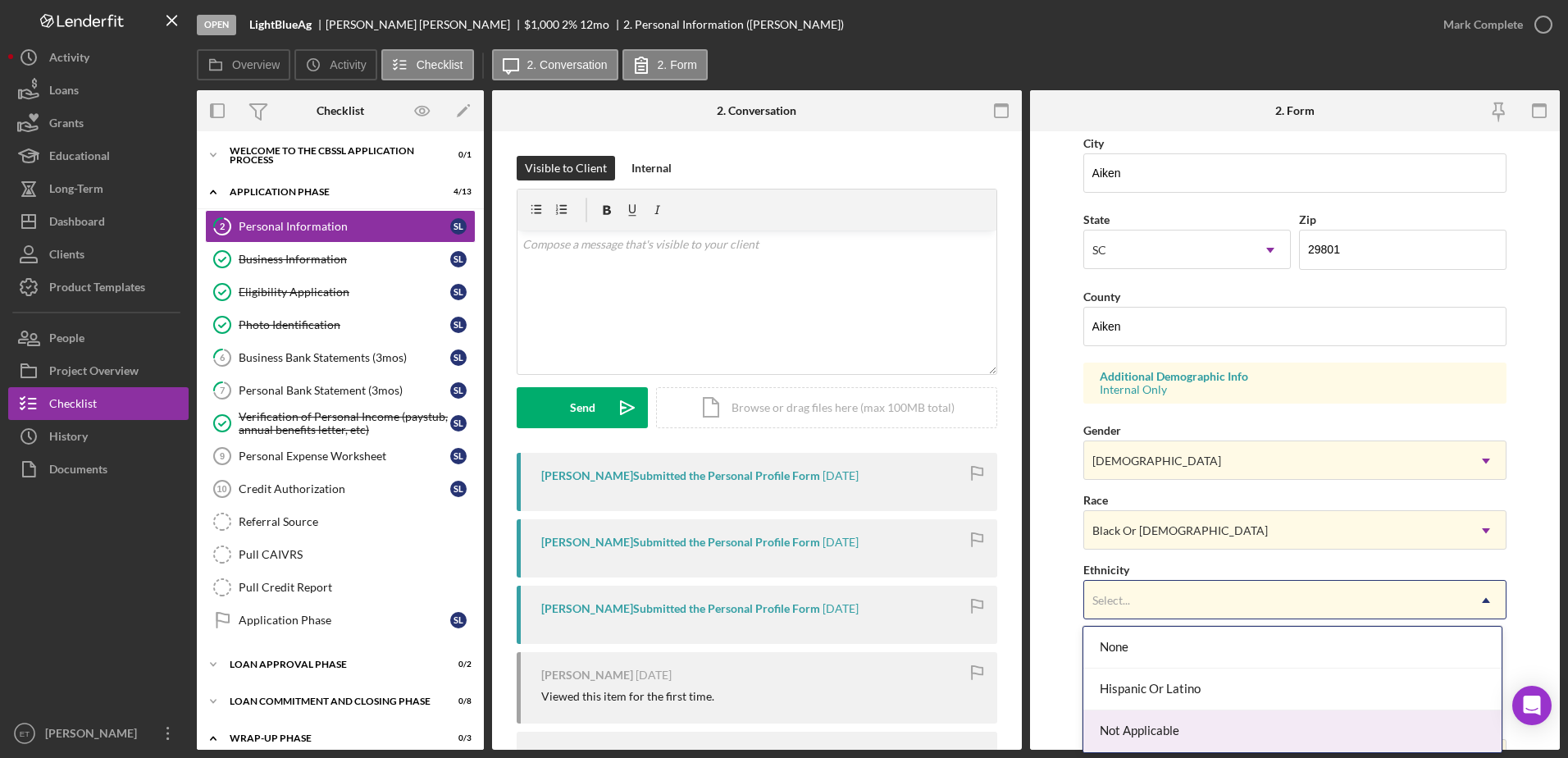
scroll to position [84, 0]
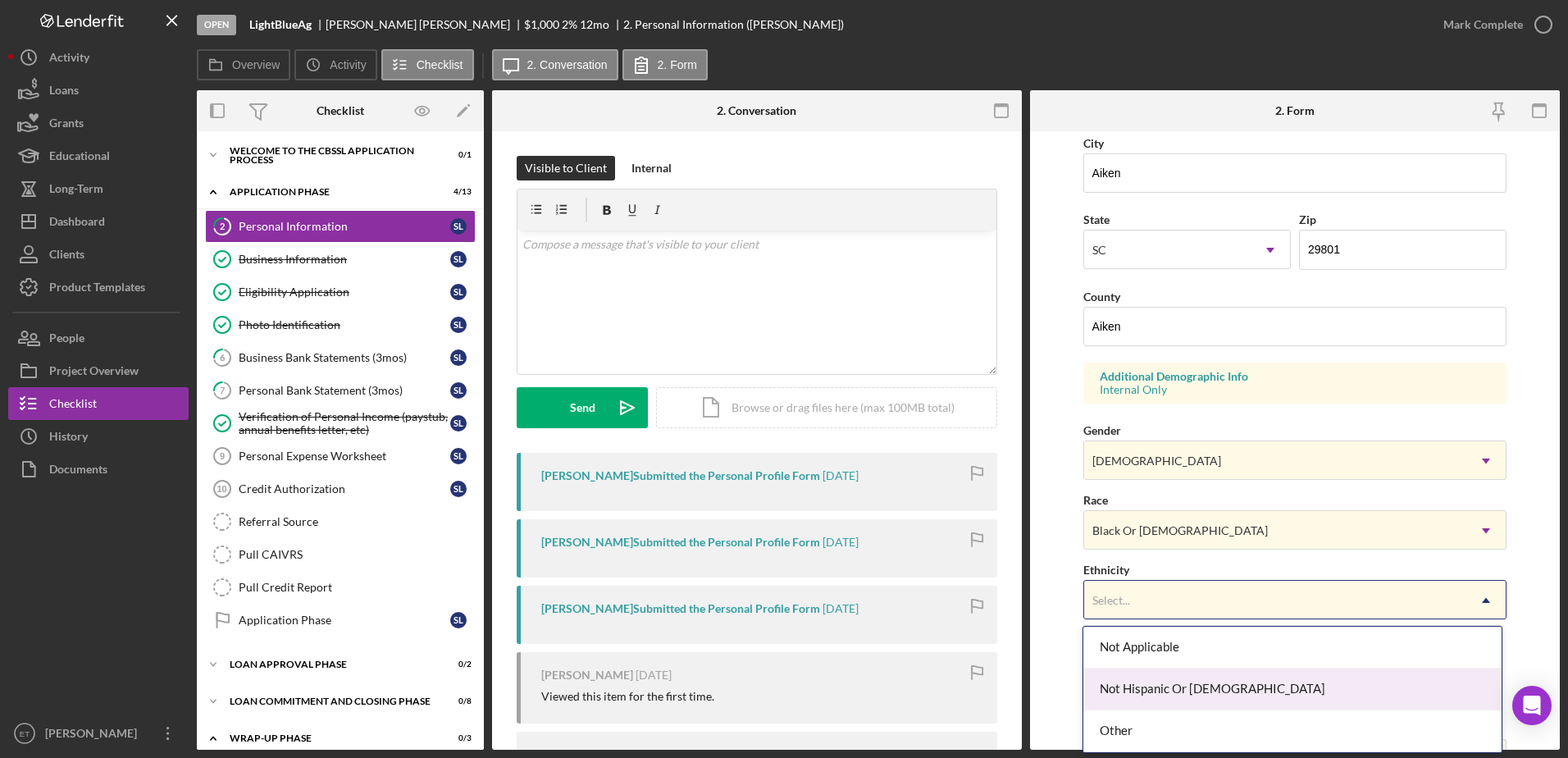
click at [1179, 690] on div "Not Hispanic Or [DEMOGRAPHIC_DATA]" at bounding box center [1293, 689] width 418 height 42
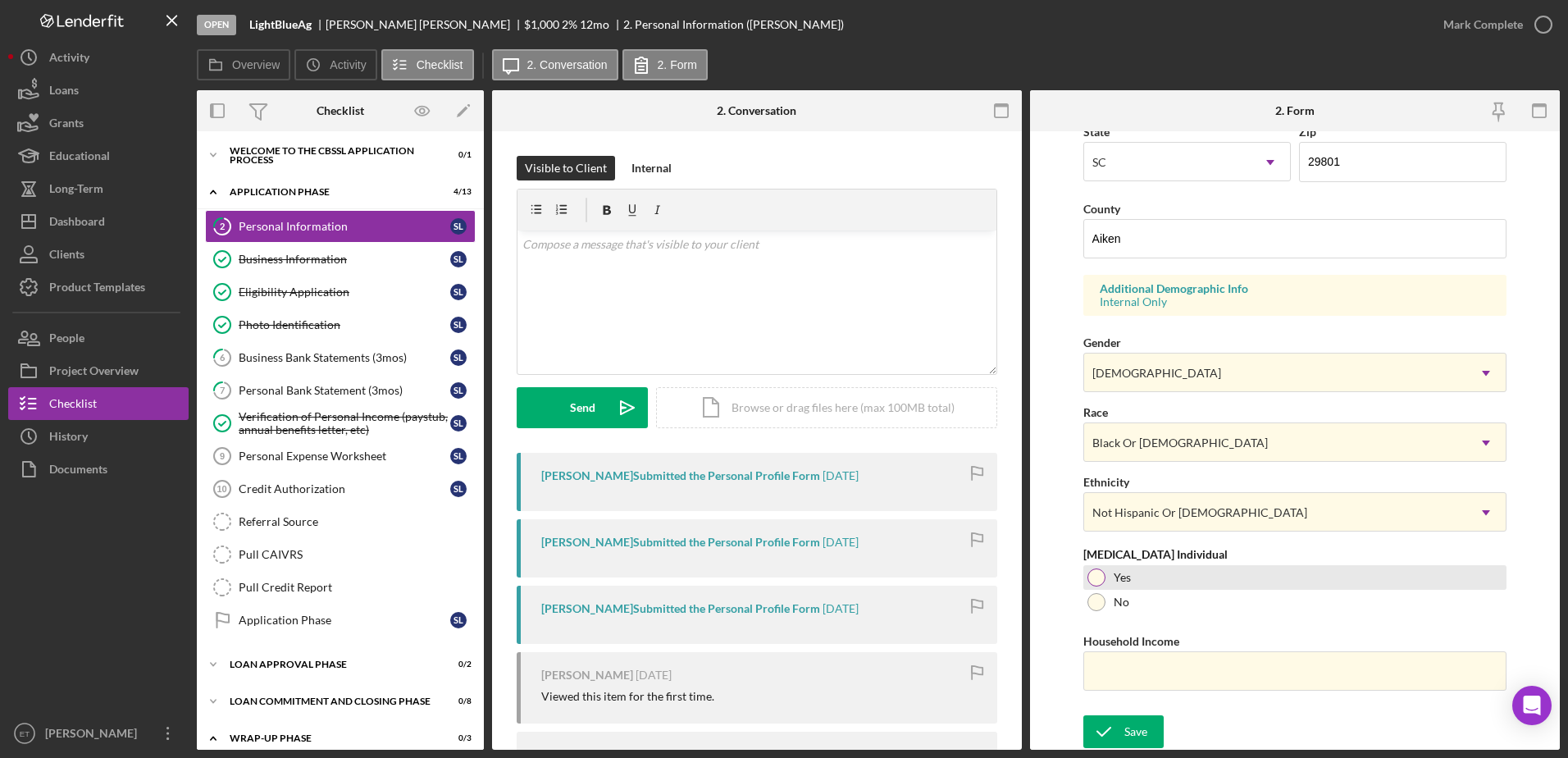
scroll to position [476, 0]
click at [1092, 577] on div at bounding box center [1096, 577] width 18 height 18
click at [1138, 672] on input "Household Income" at bounding box center [1295, 670] width 424 height 39
click at [1115, 673] on input "Household Income" at bounding box center [1295, 670] width 424 height 39
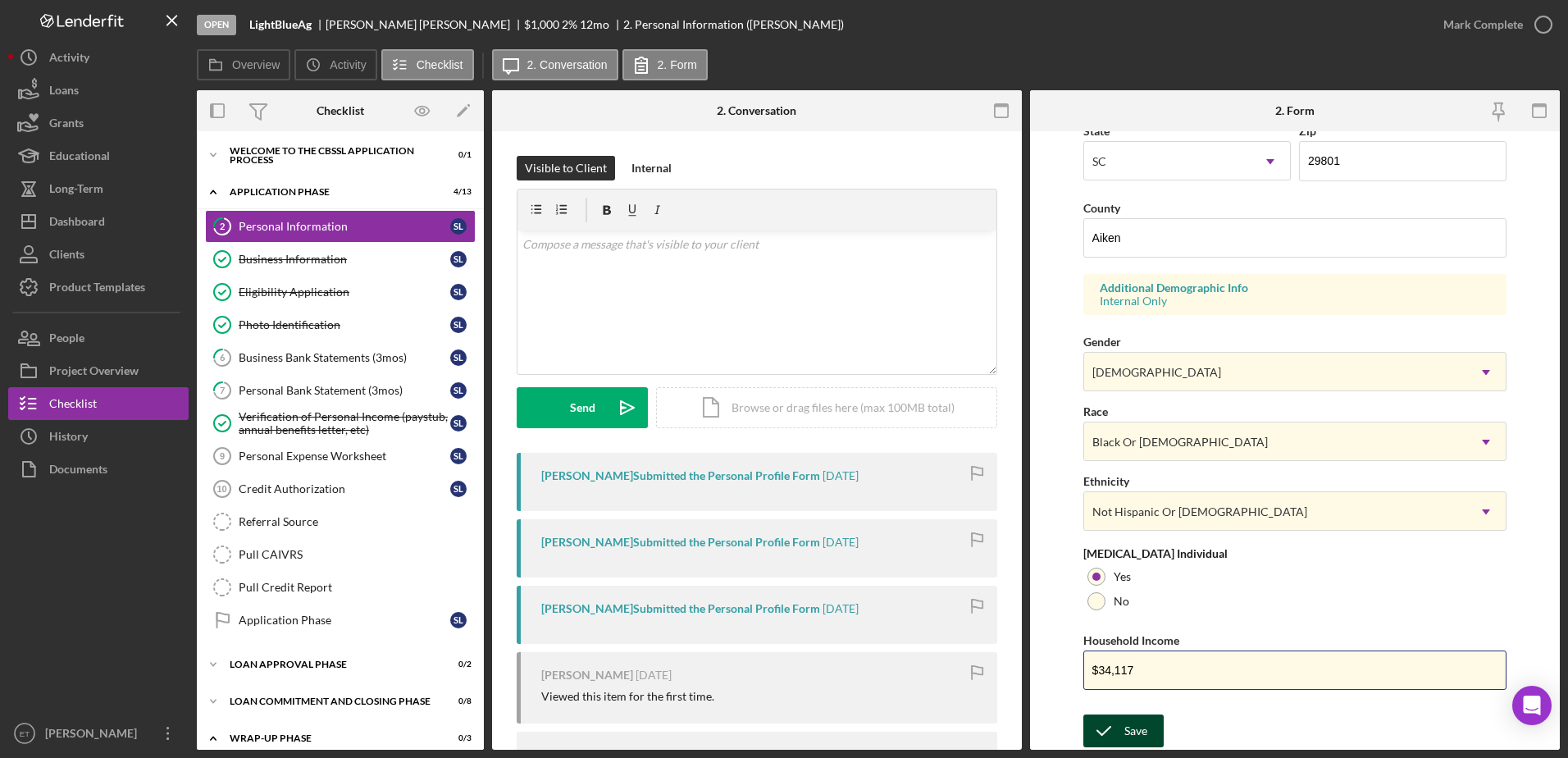
type input "$34,117"
click at [1139, 732] on div "Save" at bounding box center [1136, 730] width 23 height 33
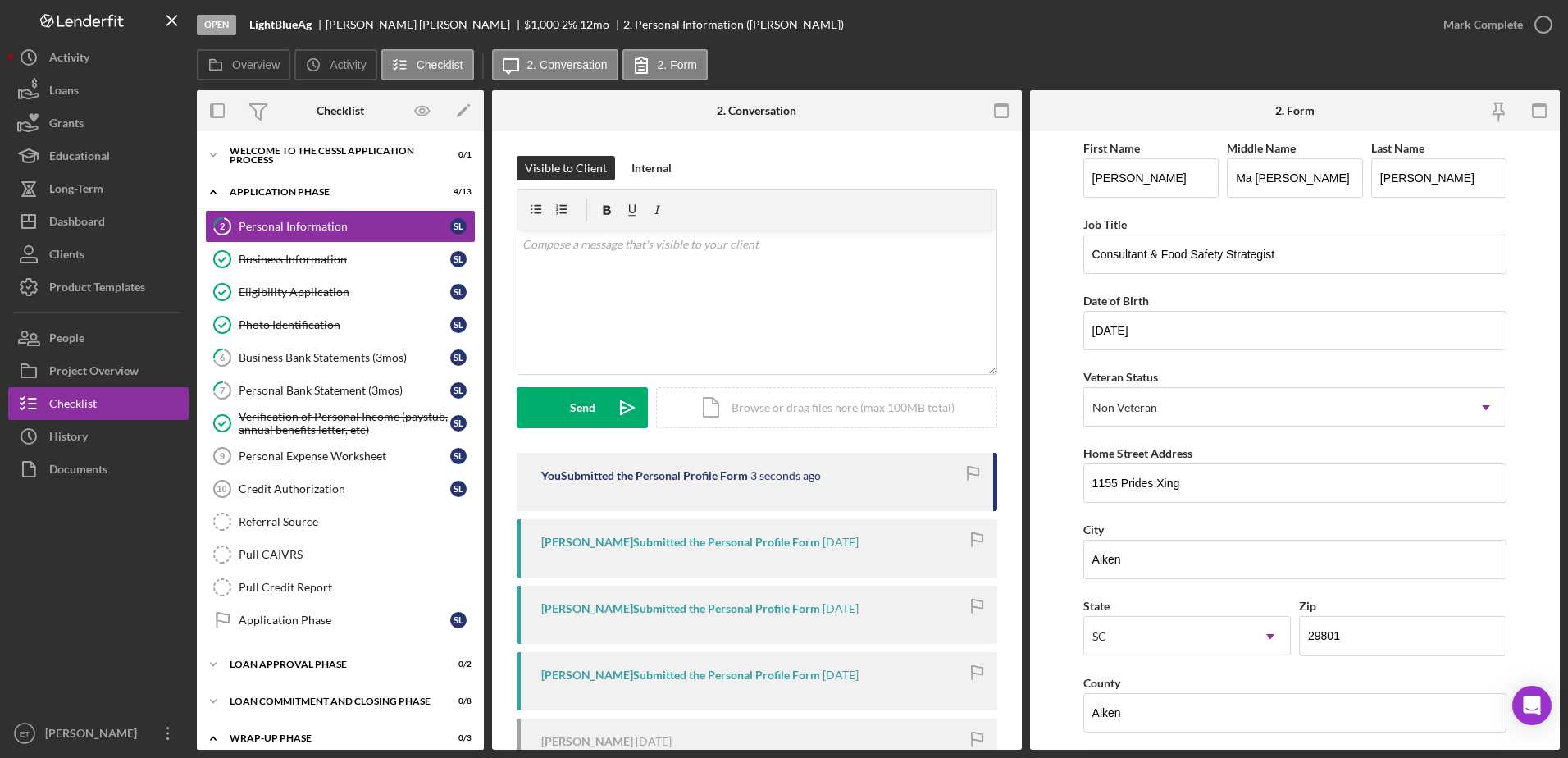
scroll to position [0, 0]
click at [1544, 14] on icon "button" at bounding box center [1544, 25] width 41 height 41
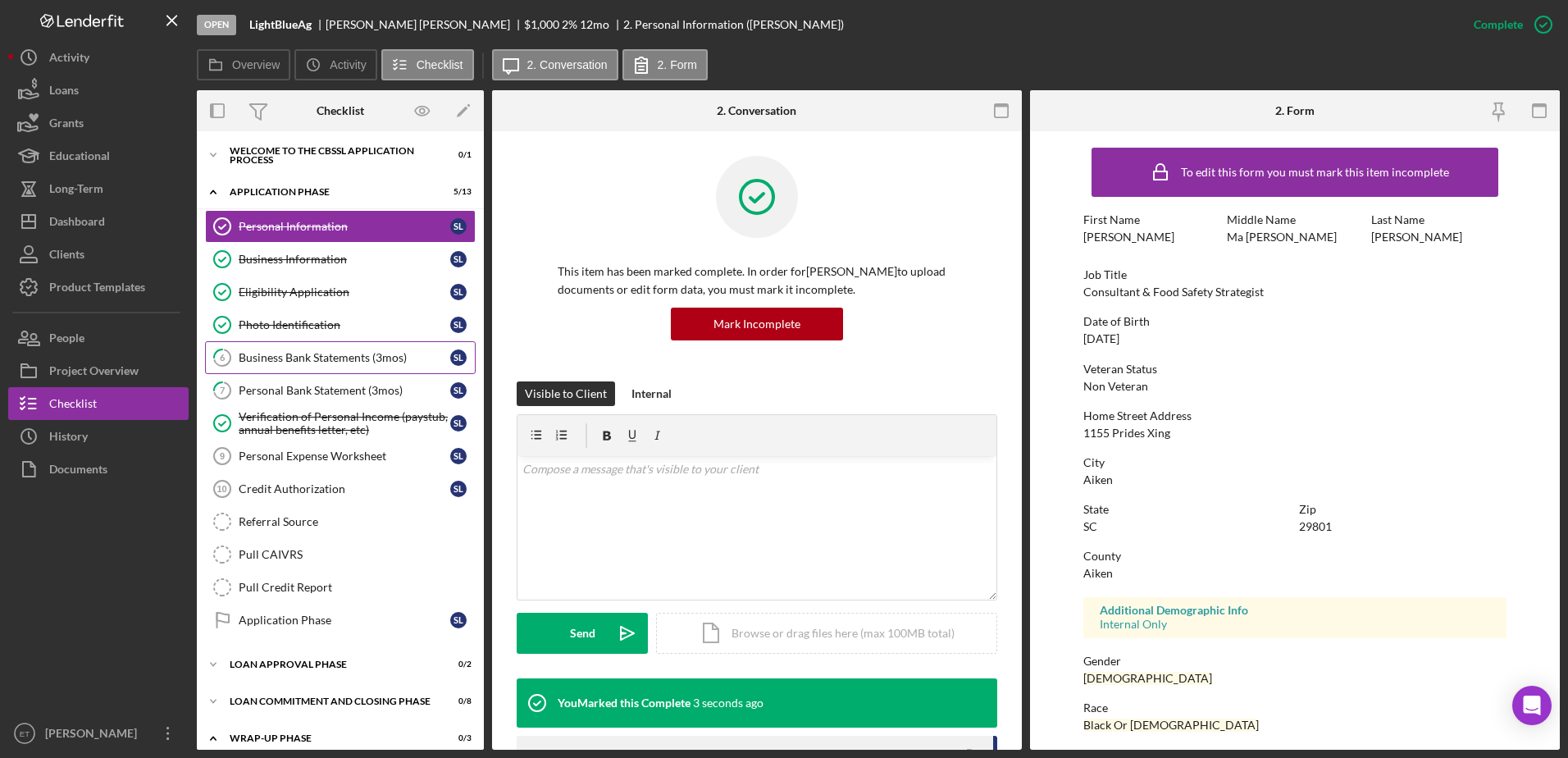
click at [280, 358] on div "Business Bank Statements (3mos)" at bounding box center [344, 358] width 212 height 13
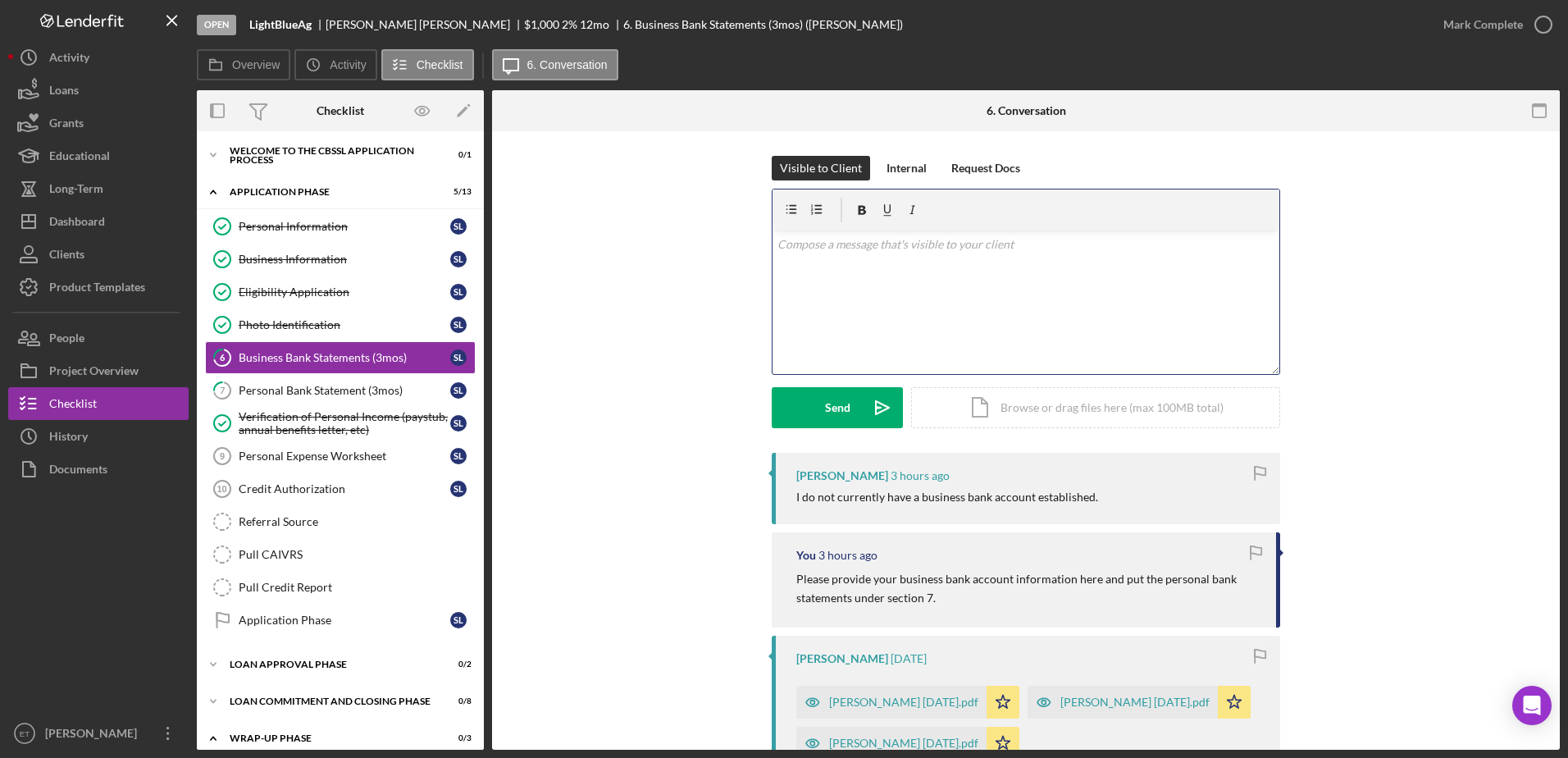
click at [924, 317] on div "v Color teal Color pink Remove color Add row above Add row below Add column bef…" at bounding box center [1026, 302] width 507 height 144
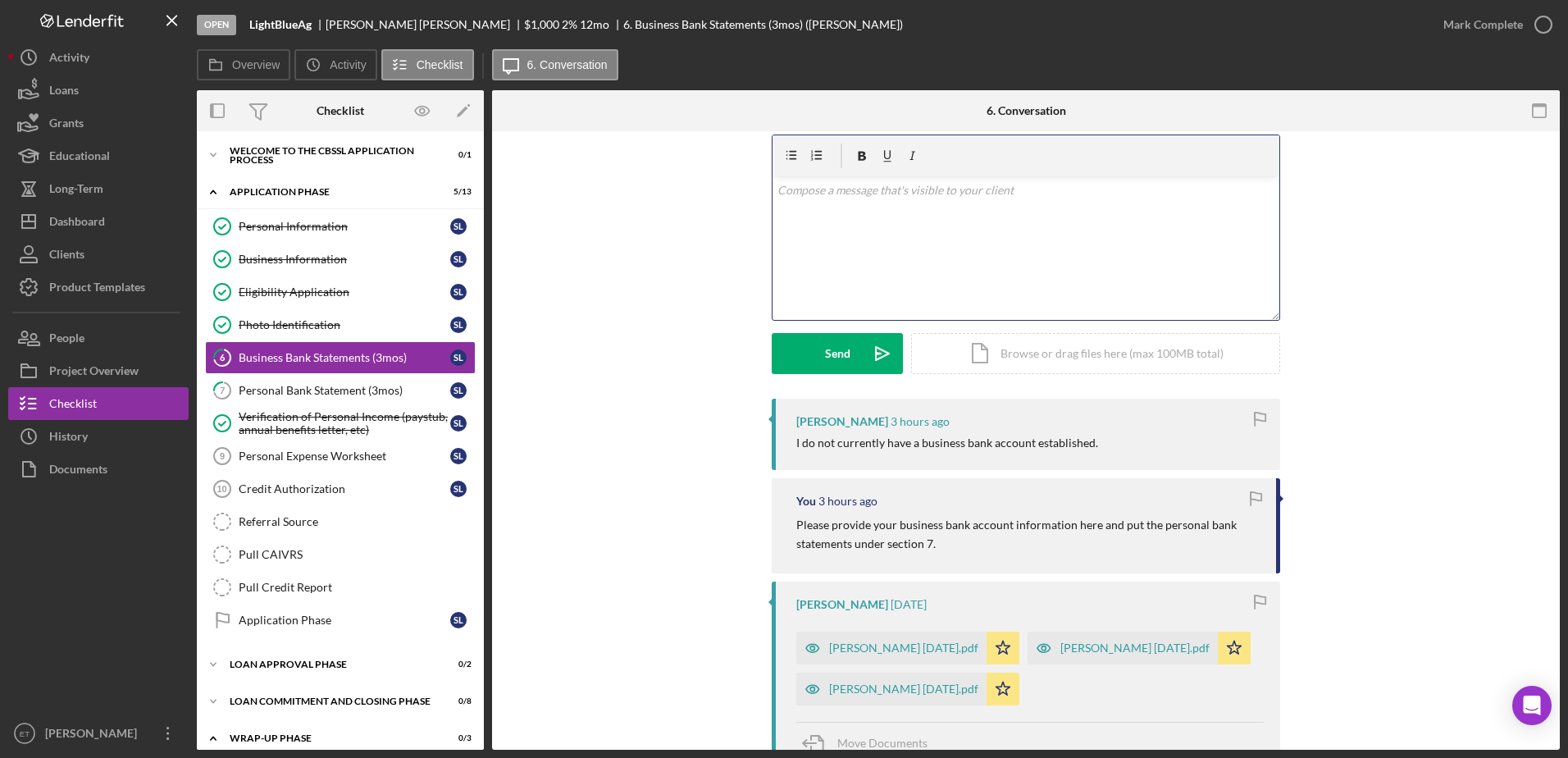
scroll to position [54, 0]
click at [301, 257] on div "Business Information" at bounding box center [344, 259] width 212 height 13
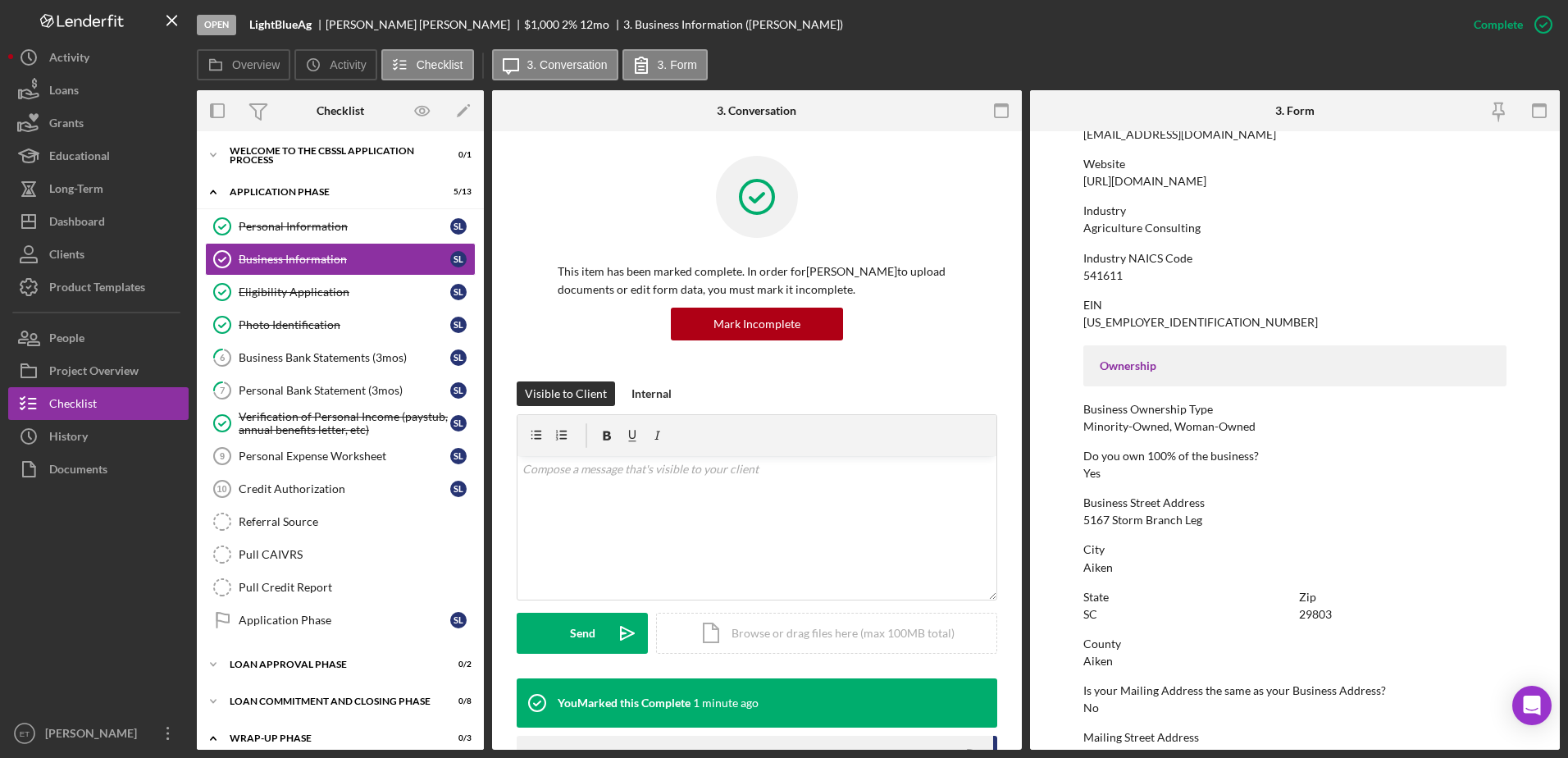
scroll to position [343, 0]
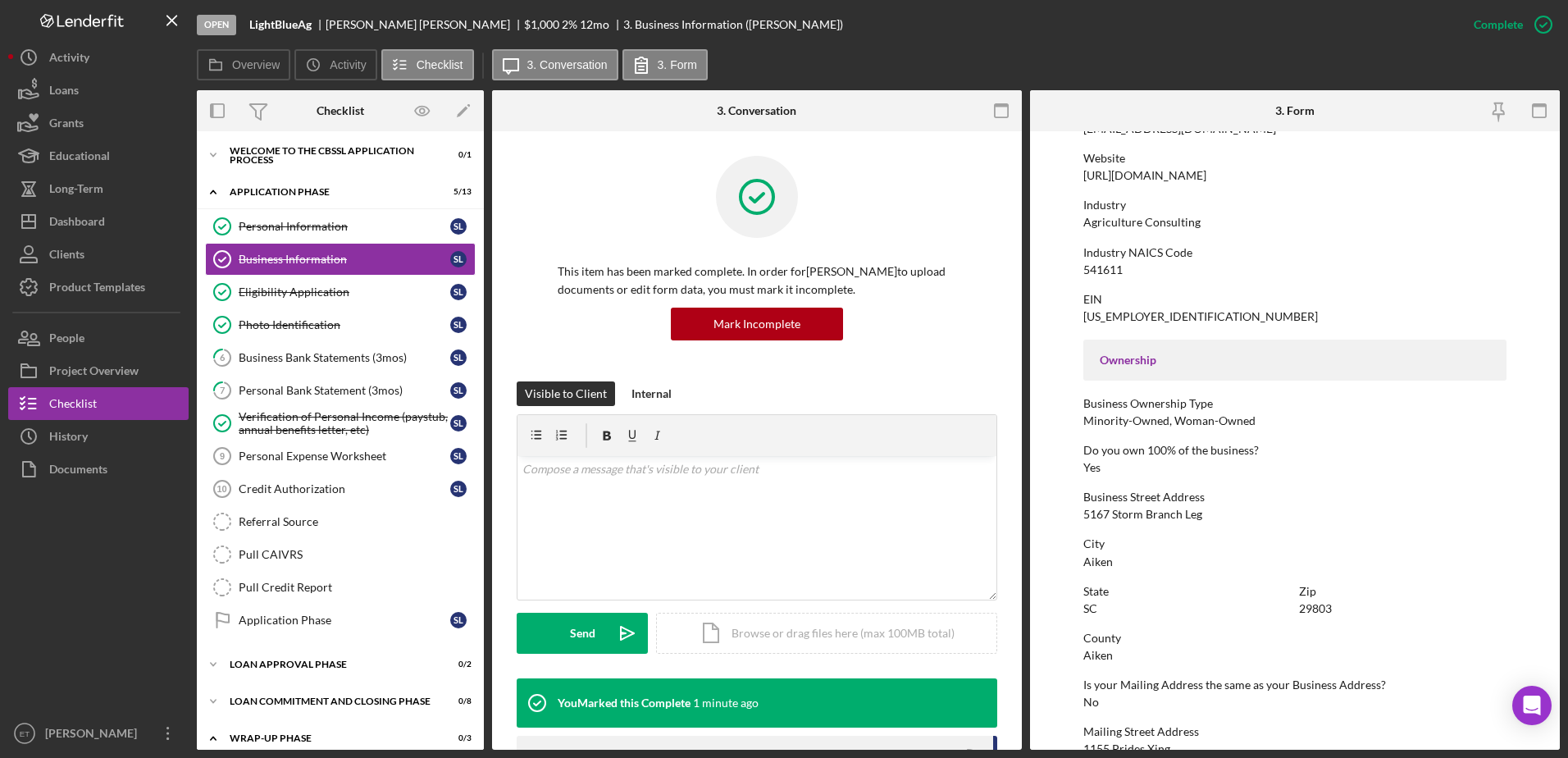
click at [1115, 516] on div "5167 Storm Branch Leg" at bounding box center [1143, 514] width 119 height 13
copy div "5167 Storm Branch Leg"
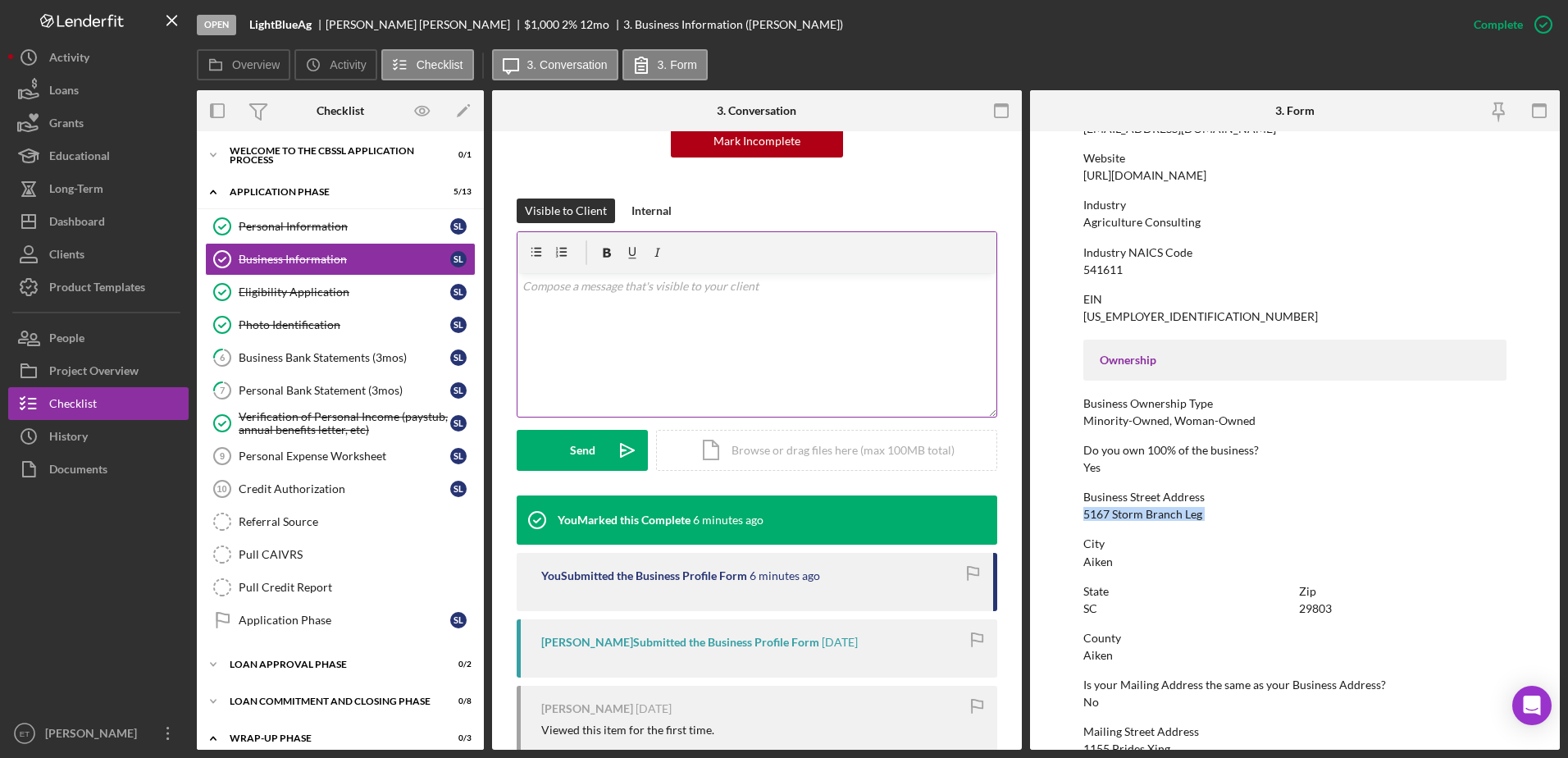
scroll to position [184, 0]
click at [300, 365] on div "Business Bank Statements (3mos)" at bounding box center [344, 358] width 212 height 13
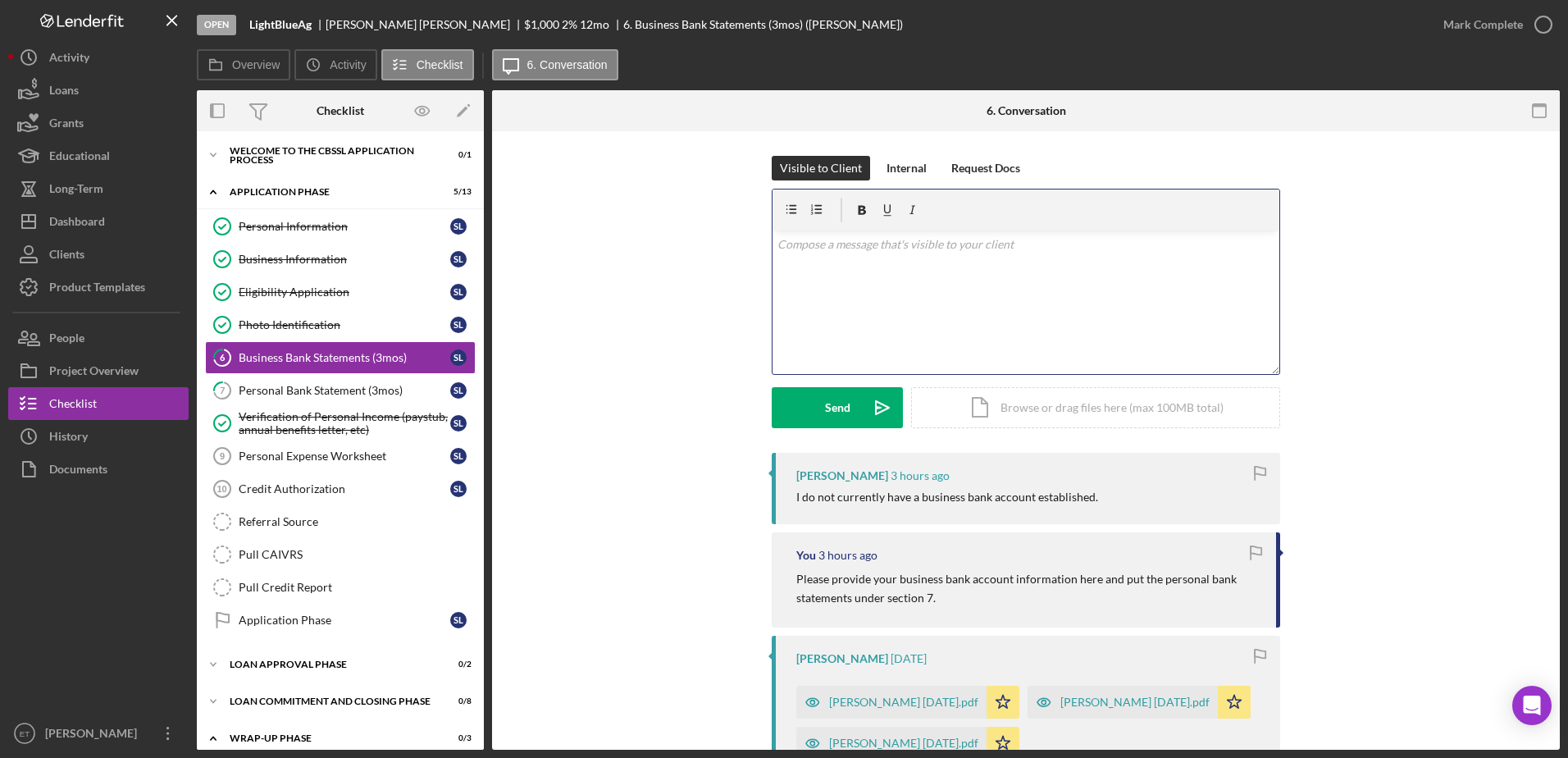
click at [832, 299] on div "v Color teal Color pink Remove color Add row above Add row below Add column bef…" at bounding box center [1026, 302] width 507 height 144
click at [834, 284] on div "v Color teal Color pink Remove color Add row above Add row below Add column bef…" at bounding box center [1026, 302] width 507 height 144
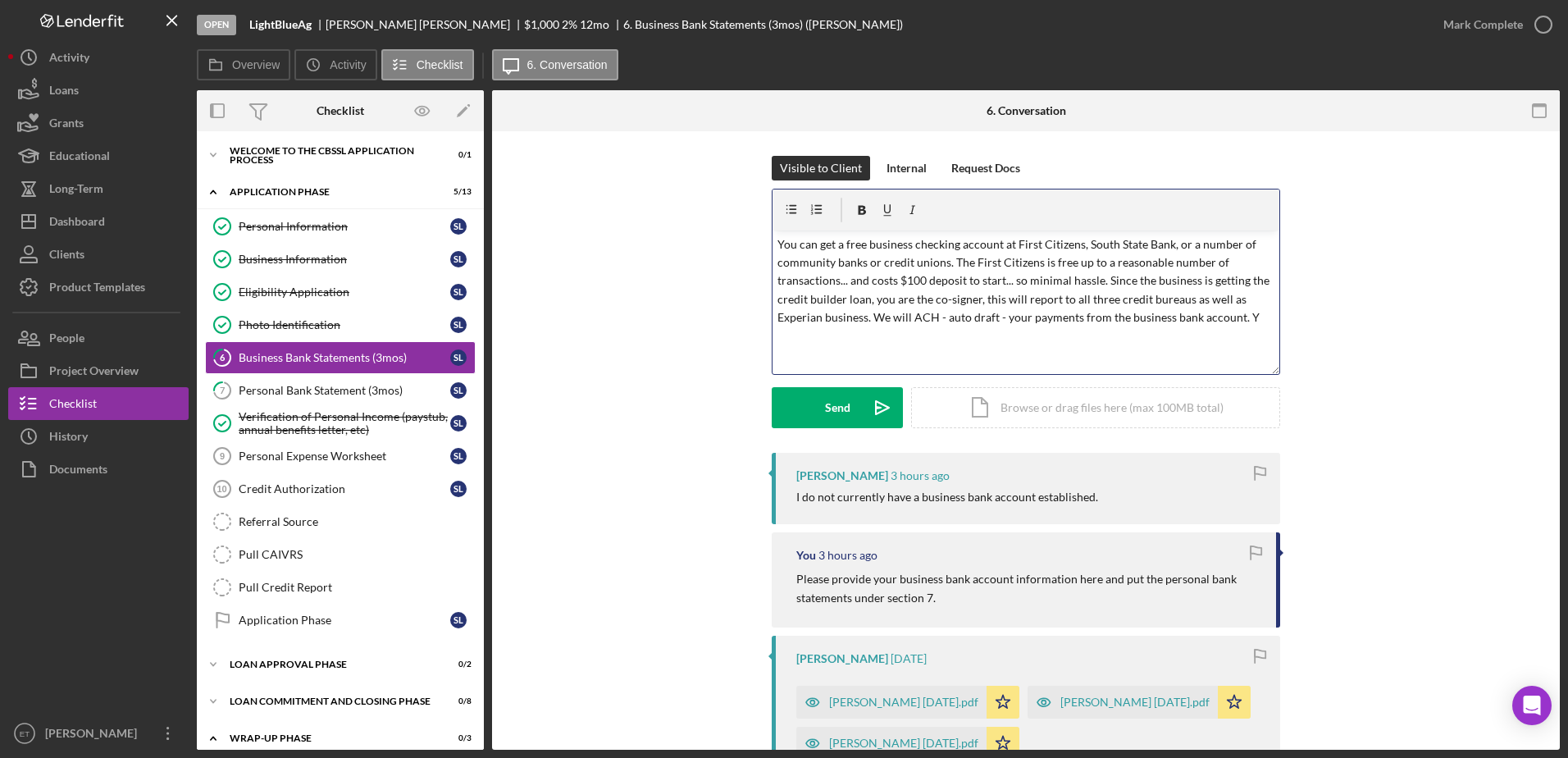
click at [1248, 320] on p "You can get a free business checking account at First Citizens, South State Ban…" at bounding box center [1026, 281] width 498 height 92
click at [834, 408] on div "Send" at bounding box center [837, 408] width 25 height 41
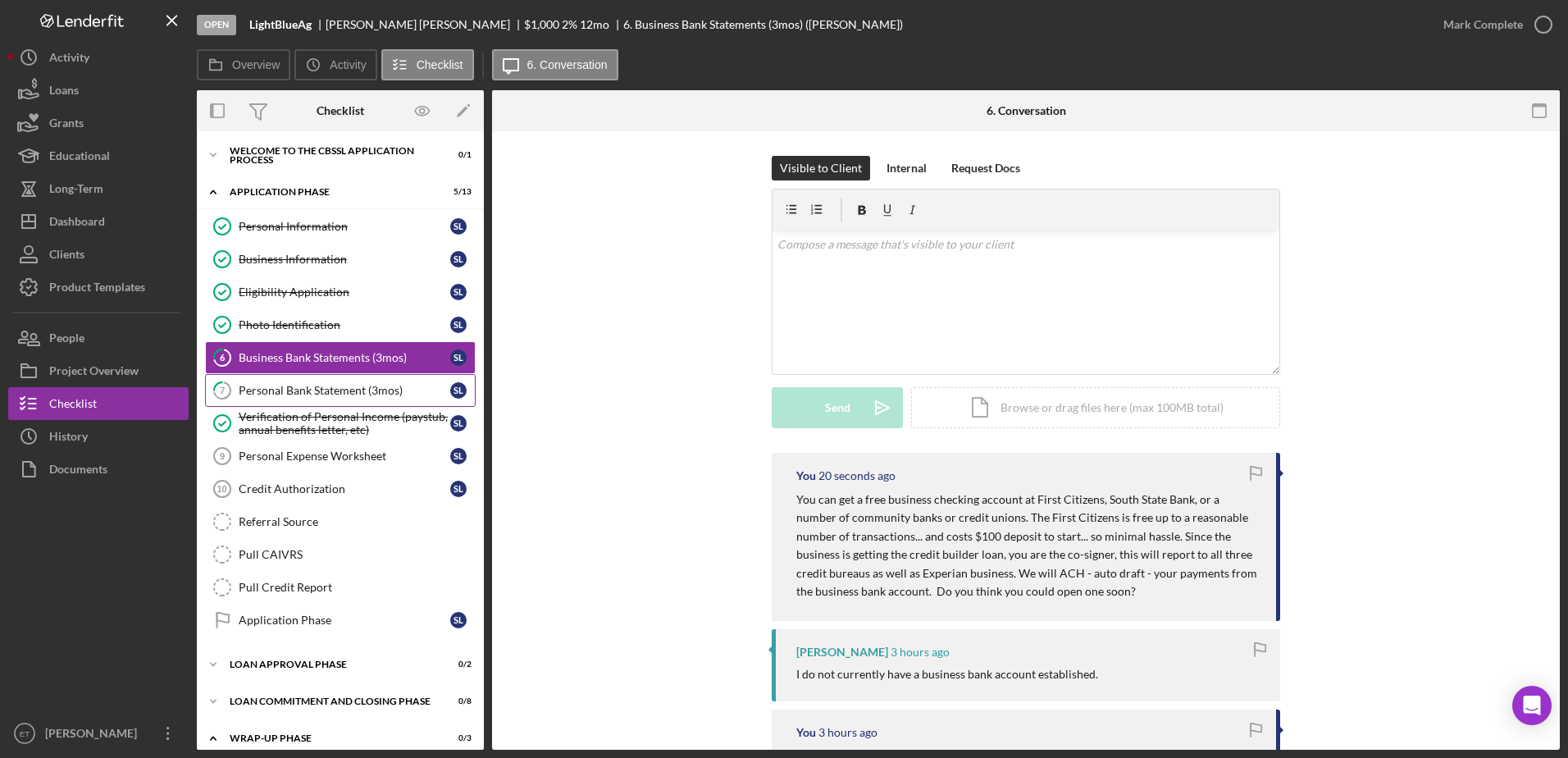
click at [303, 391] on div "Personal Bank Statement (3mos)" at bounding box center [344, 391] width 212 height 13
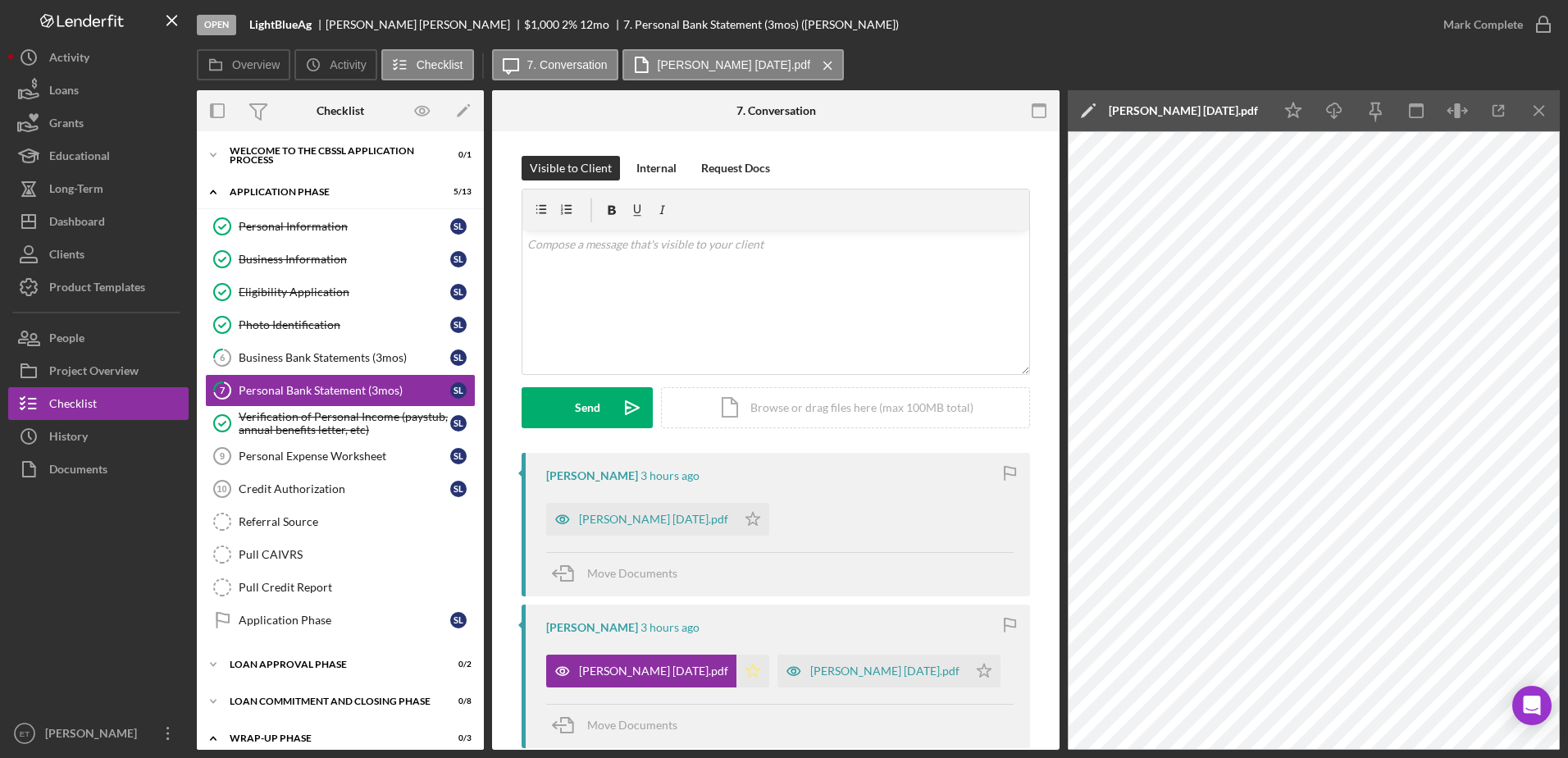
click at [736, 666] on icon "Icon/Star" at bounding box center [752, 670] width 33 height 33
click at [741, 519] on icon "Icon/Star" at bounding box center [752, 519] width 33 height 33
click at [968, 671] on icon "Icon/Star" at bounding box center [984, 670] width 33 height 33
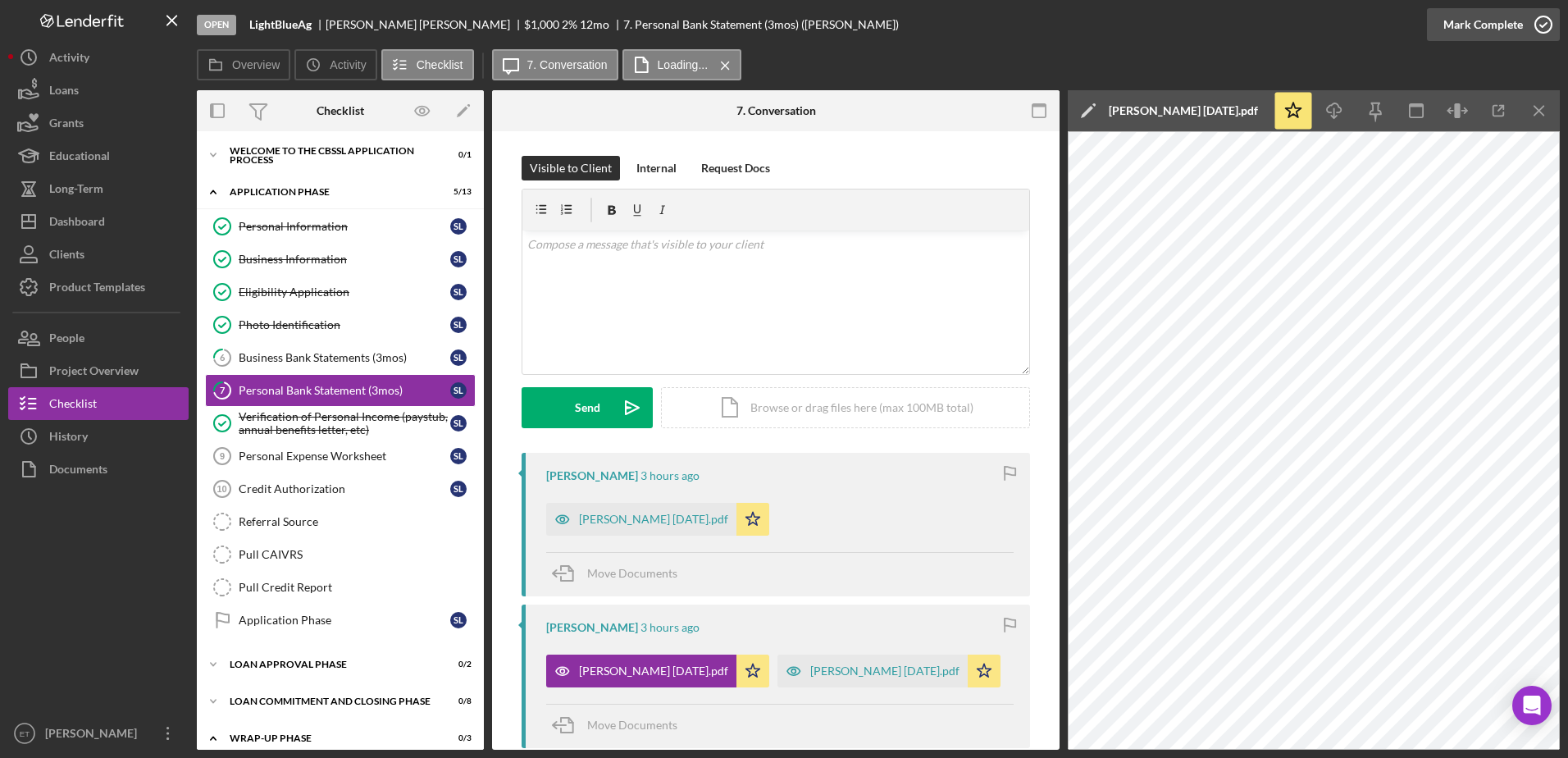
click at [1545, 25] on icon "button" at bounding box center [1544, 25] width 41 height 41
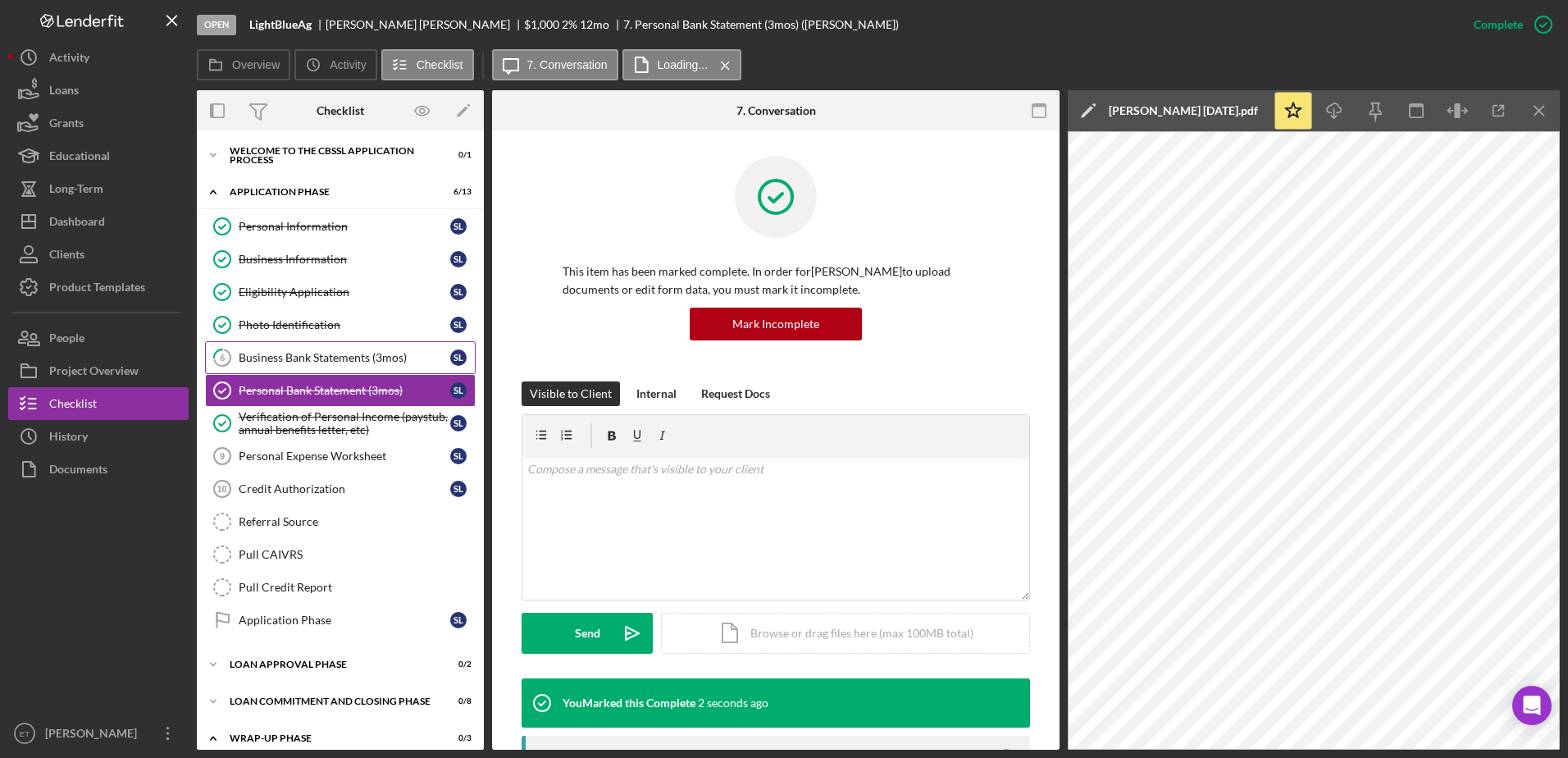
click at [270, 358] on div "Business Bank Statements (3mos)" at bounding box center [344, 358] width 212 height 13
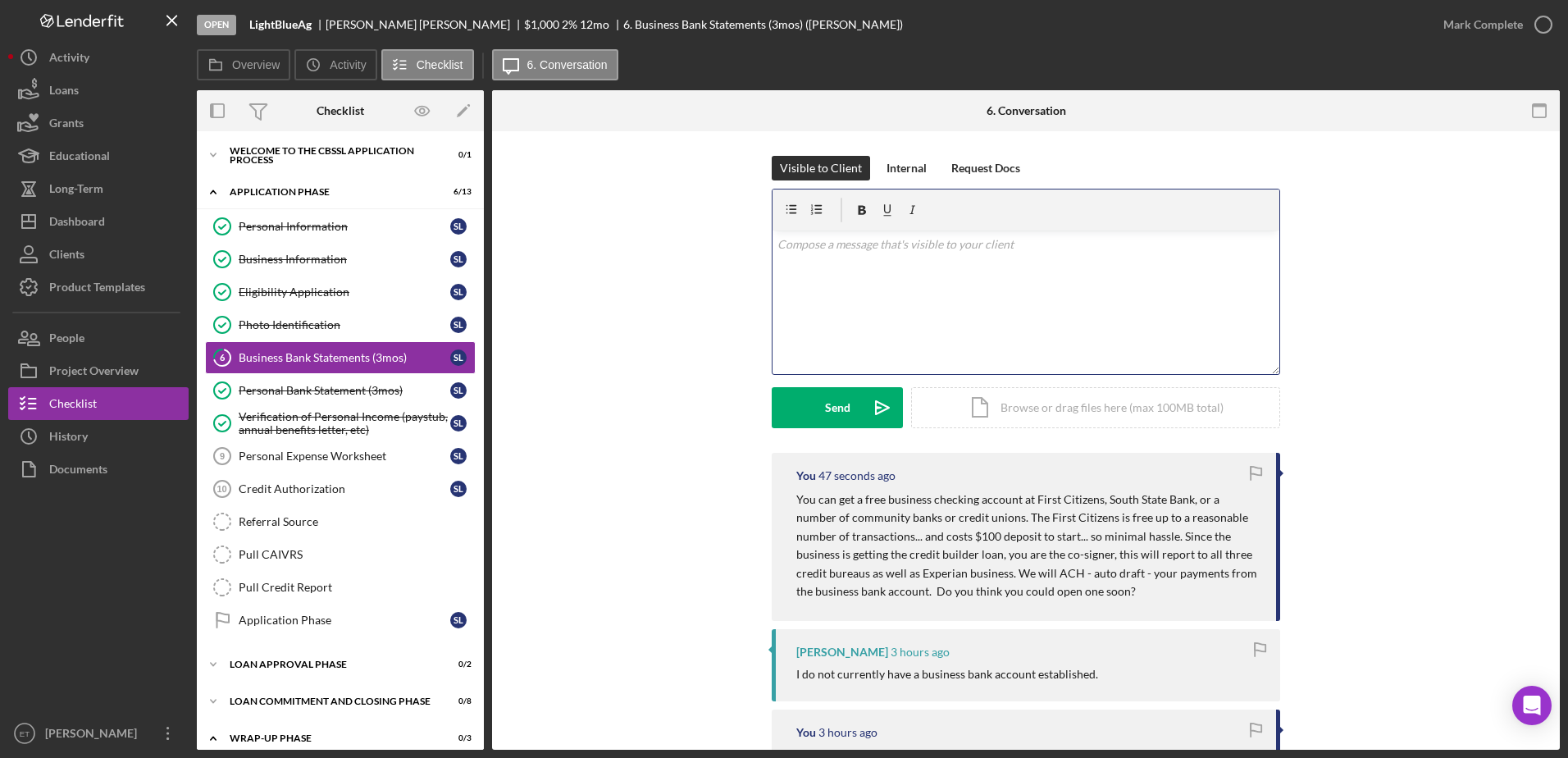
click at [820, 307] on div "v Color teal Color pink Remove color Add row above Add row below Add column bef…" at bounding box center [1026, 302] width 507 height 144
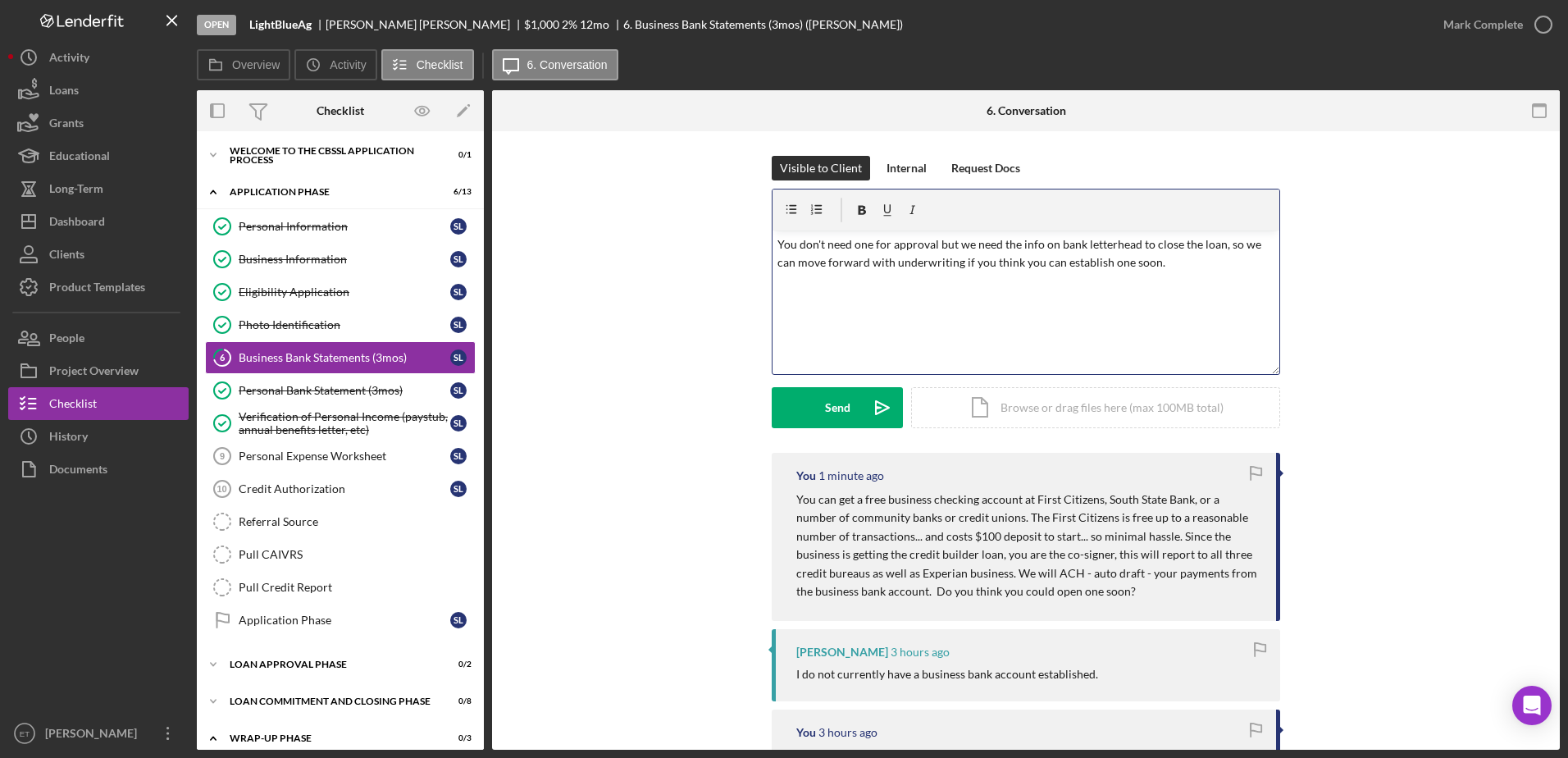
click at [935, 244] on p "You don't need one for approval but we need the info on bank letterhead to clos…" at bounding box center [1026, 253] width 498 height 37
click at [845, 407] on div "Send" at bounding box center [837, 408] width 25 height 41
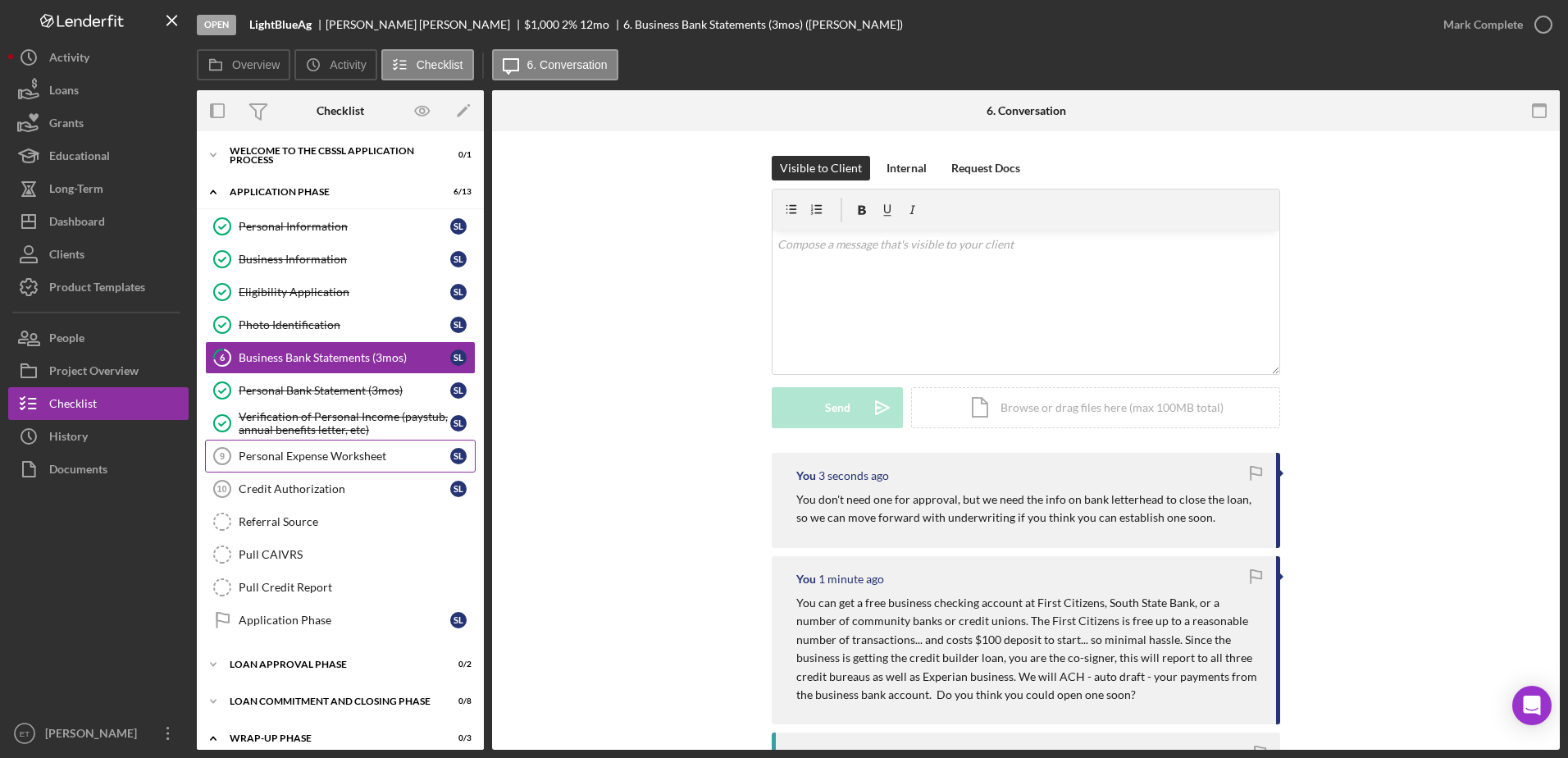
click at [289, 458] on div "Personal Expense Worksheet" at bounding box center [344, 456] width 212 height 13
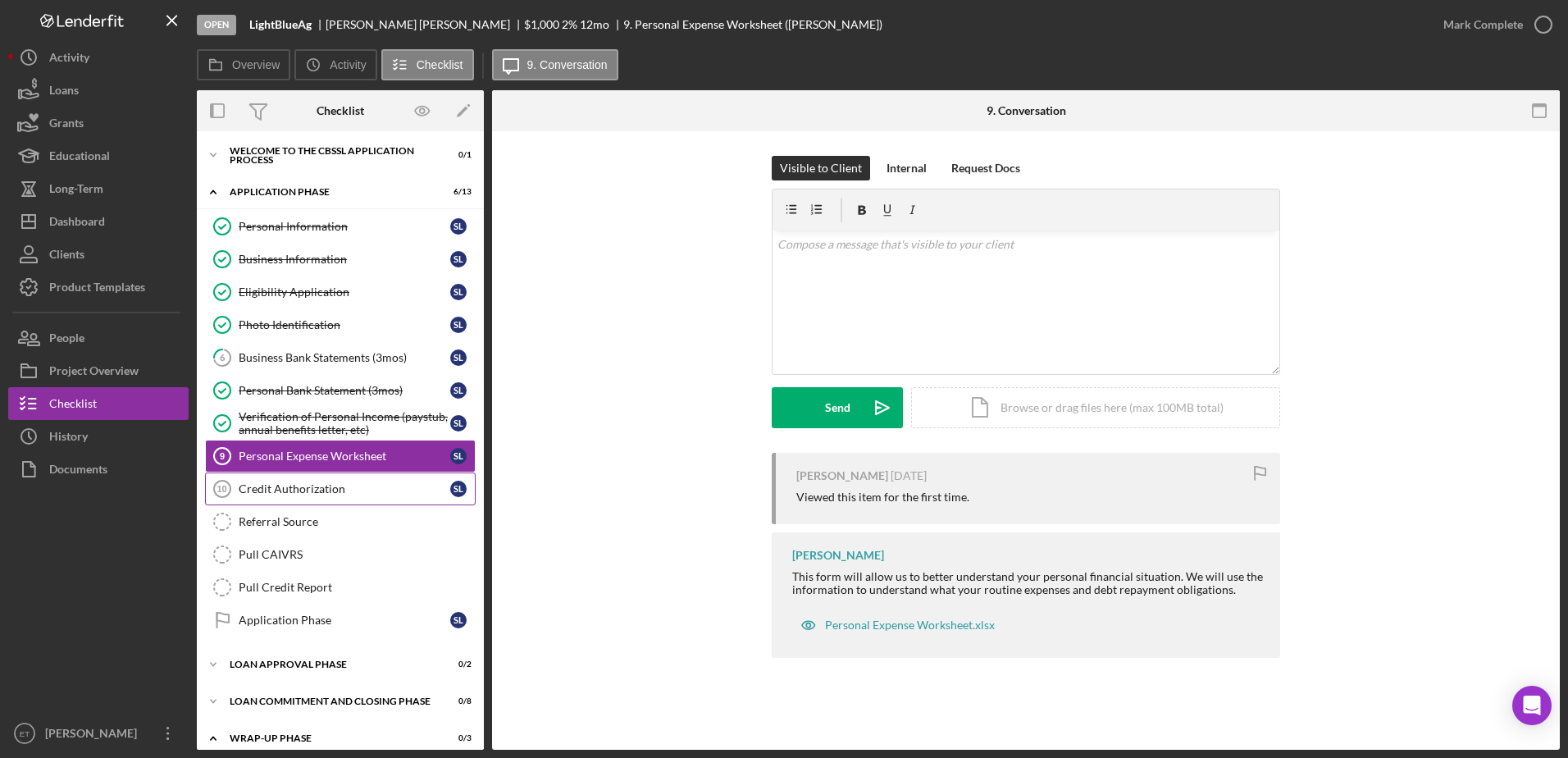
click at [303, 493] on div "Credit Authorization" at bounding box center [344, 489] width 212 height 13
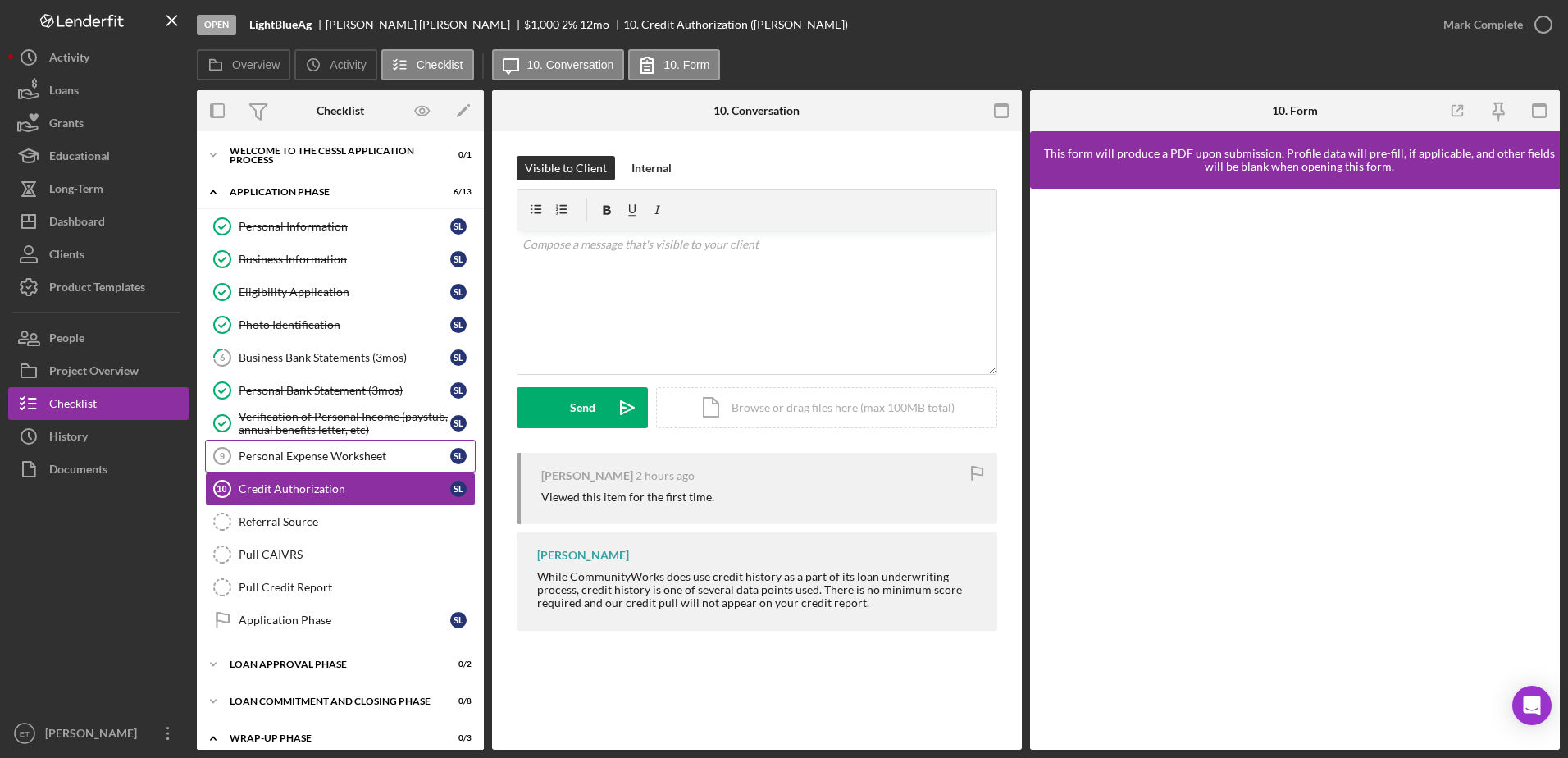
click at [287, 456] on div "Personal Expense Worksheet" at bounding box center [344, 456] width 212 height 13
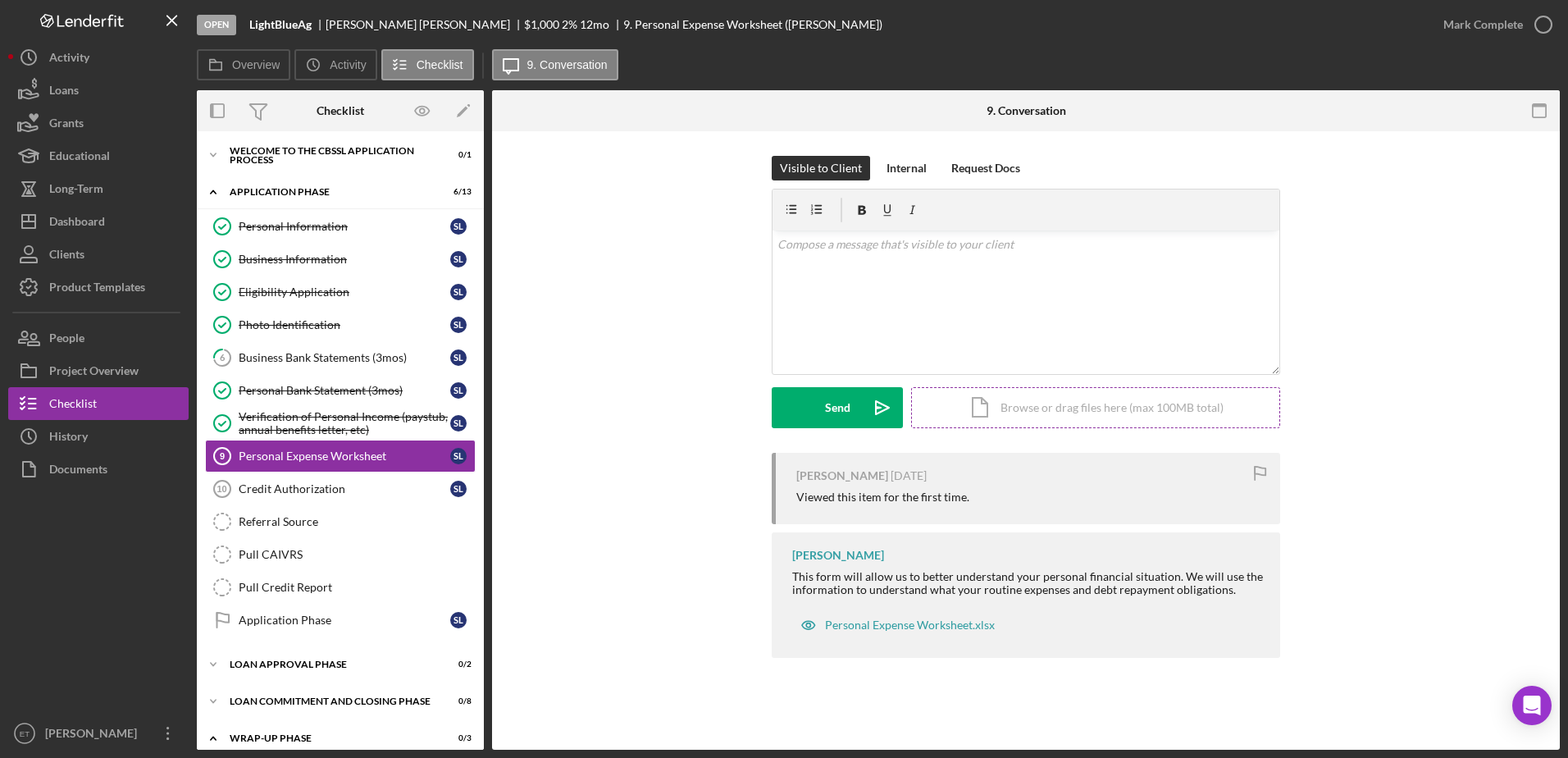
click at [1069, 412] on div "Icon/Document Browse or drag files here (max 100MB total) Tap to choose files o…" at bounding box center [1095, 408] width 369 height 41
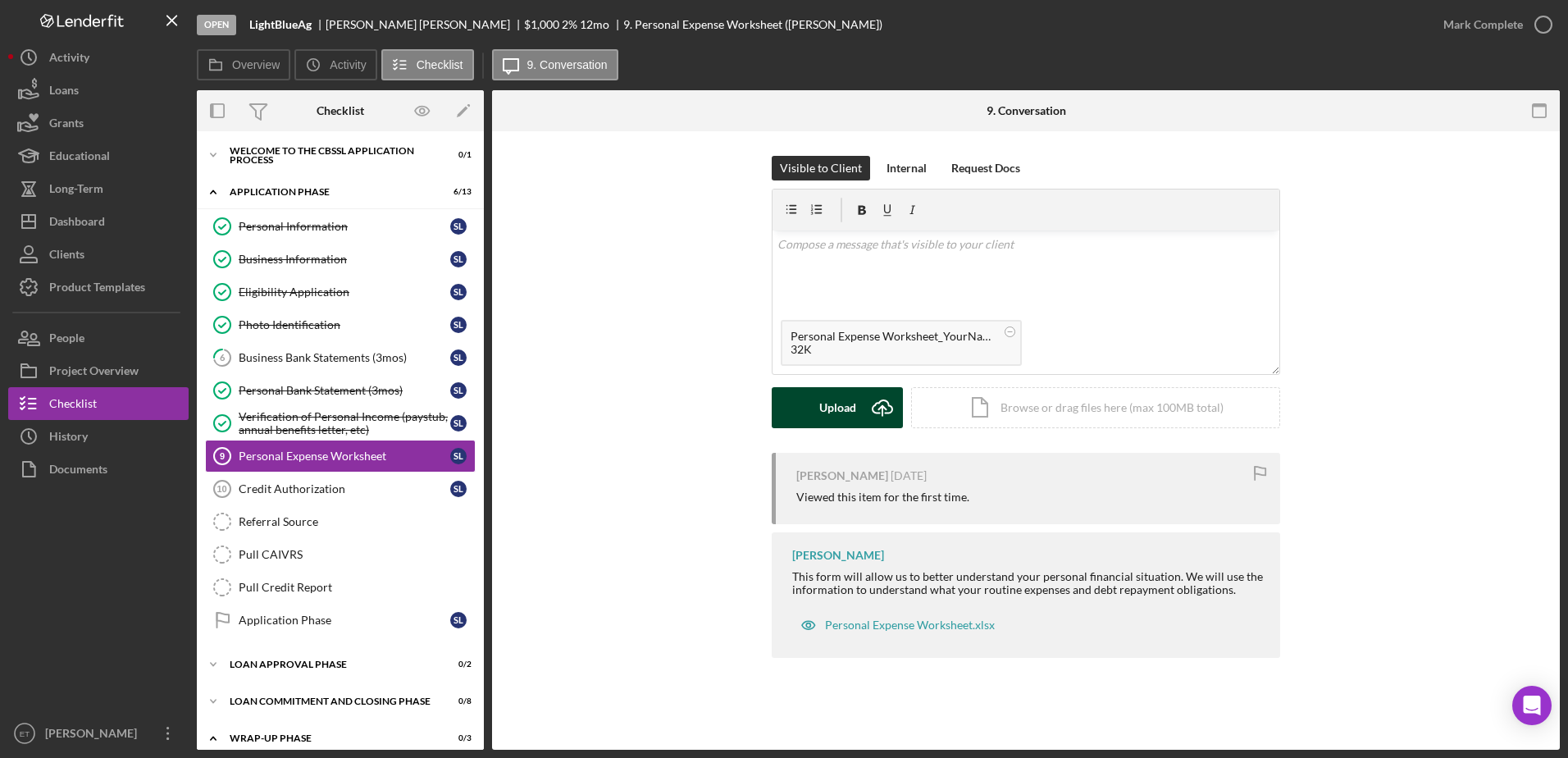
click at [852, 412] on div "Upload" at bounding box center [837, 408] width 37 height 41
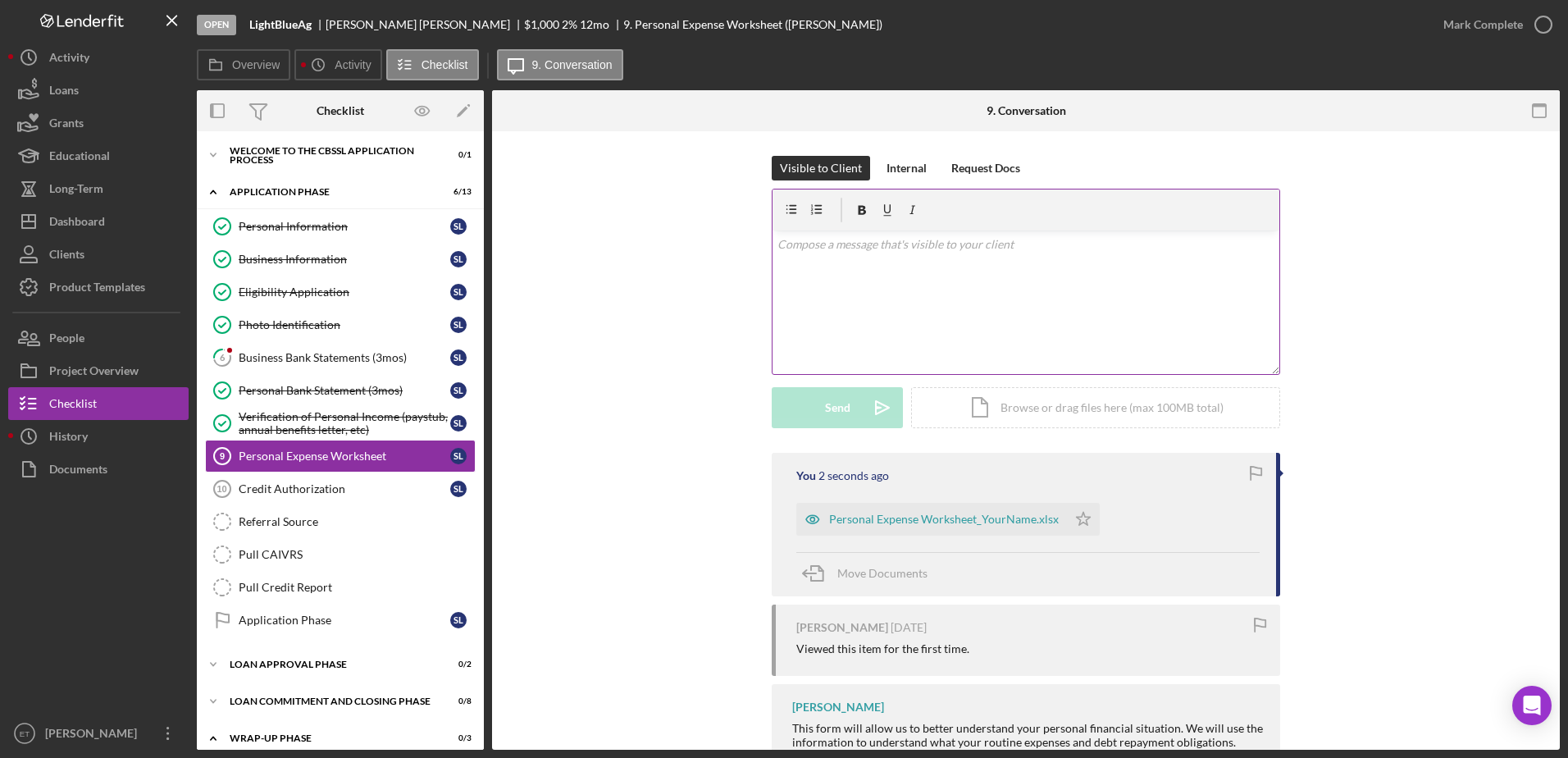
click at [839, 316] on div "v Color teal Color pink Remove color Add row above Add row below Add column bef…" at bounding box center [1026, 302] width 507 height 144
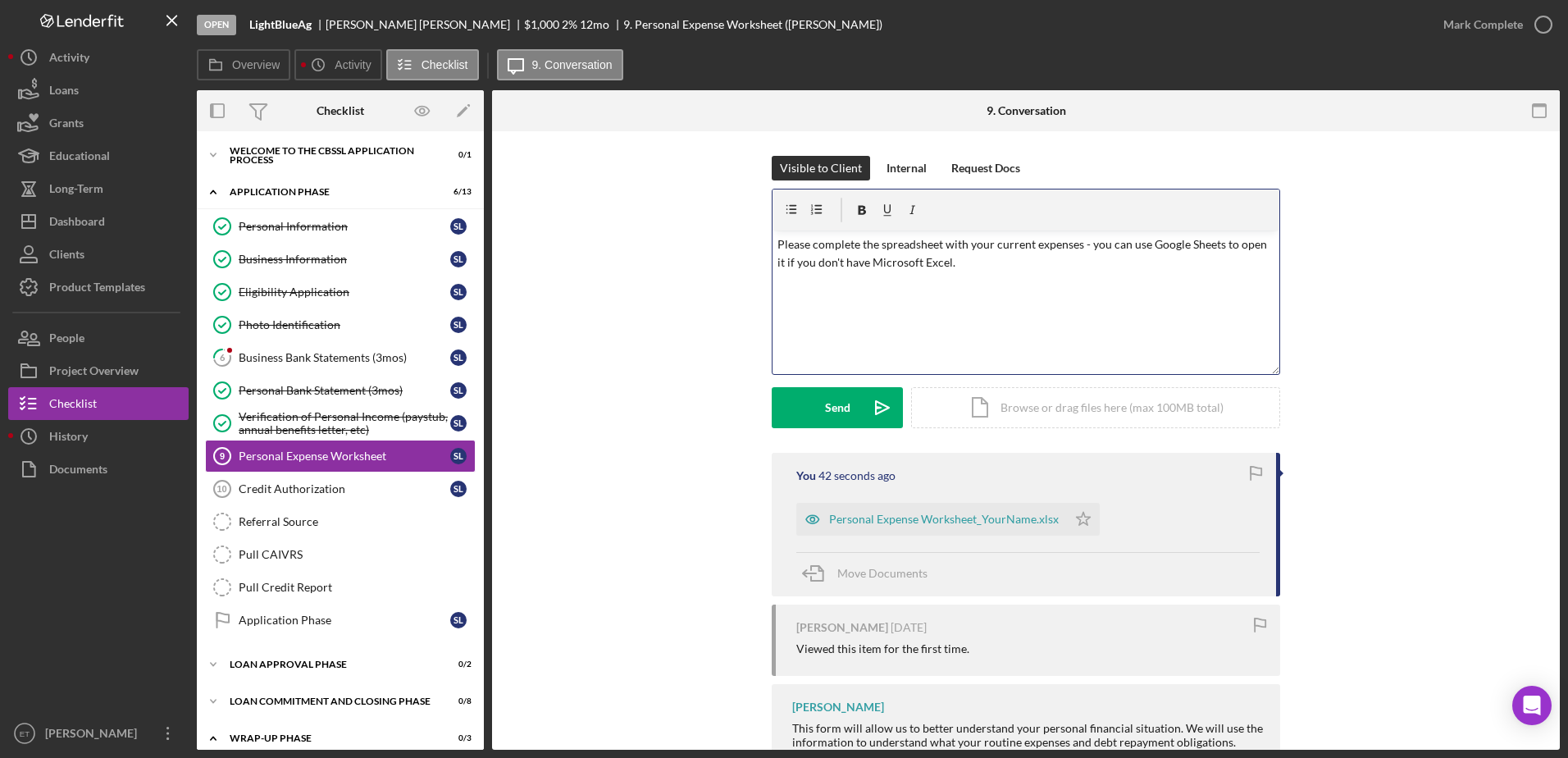
click at [781, 265] on p "Please complete the spreadsheet with your current expenses - you can use Google…" at bounding box center [1026, 253] width 498 height 37
click at [845, 402] on div "Send" at bounding box center [837, 408] width 25 height 41
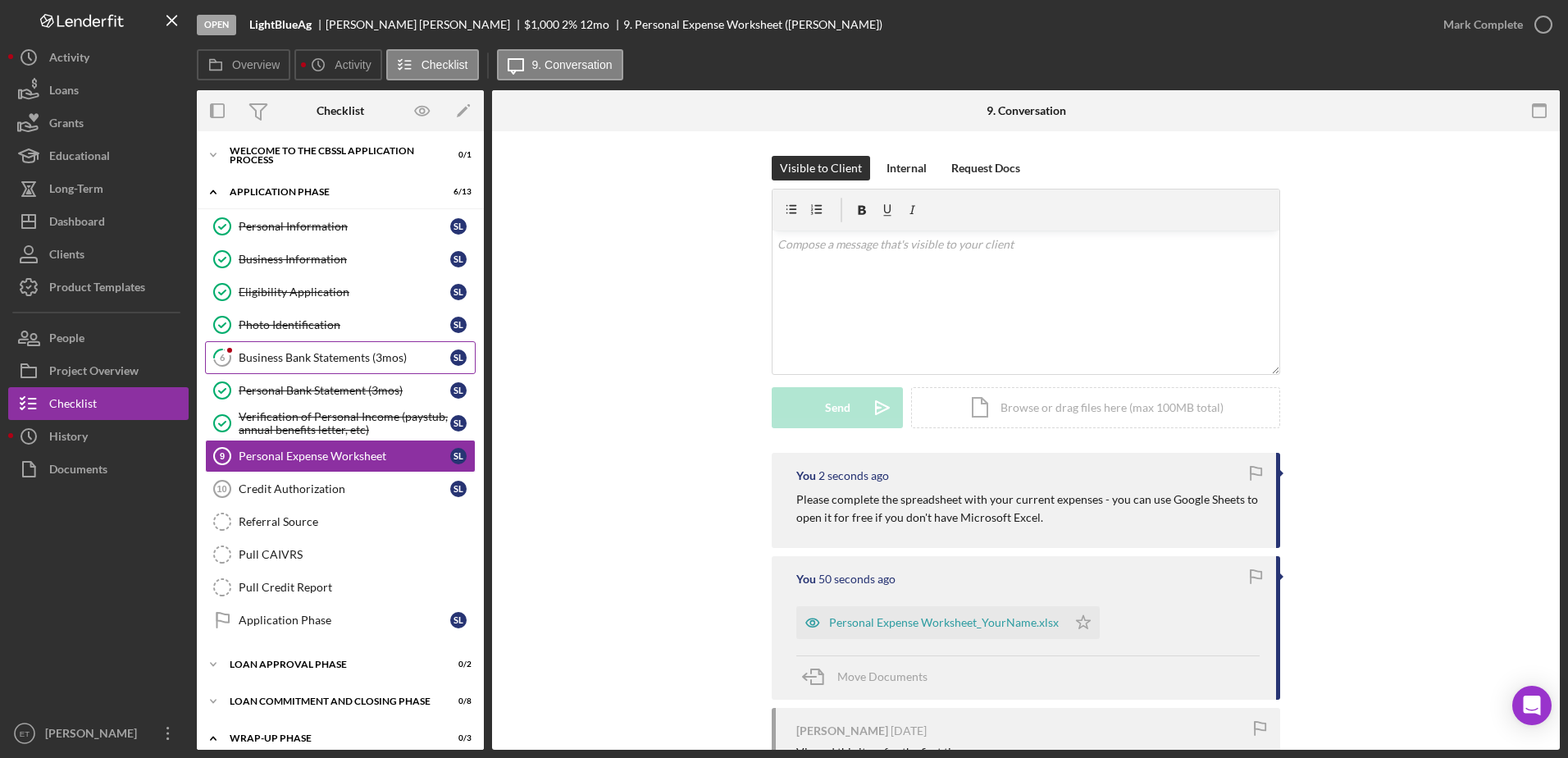
click at [290, 360] on div "Business Bank Statements (3mos)" at bounding box center [344, 358] width 212 height 13
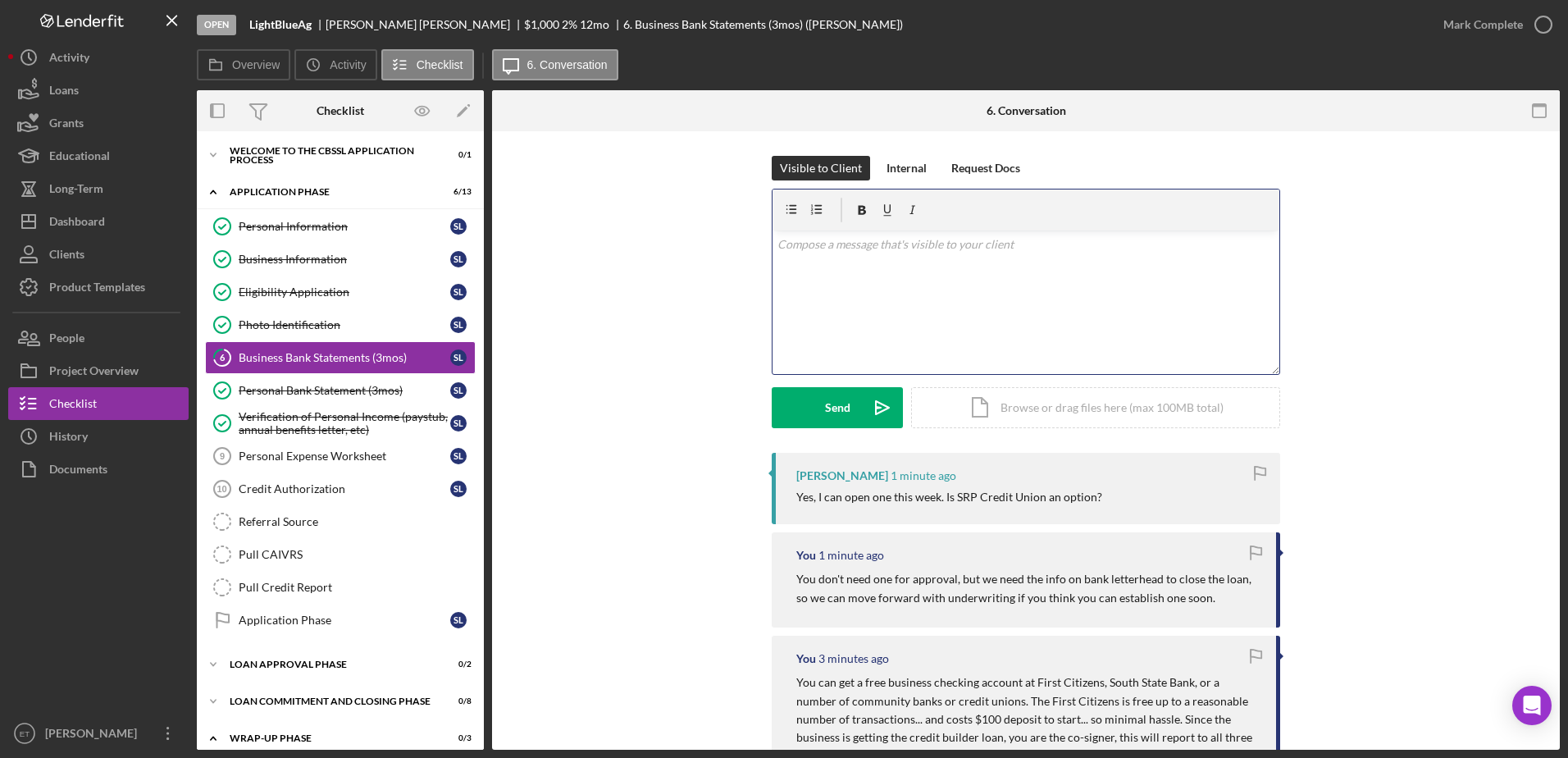
click at [885, 344] on div "v Color teal Color pink Remove color Add row above Add row below Add column bef…" at bounding box center [1026, 302] width 507 height 144
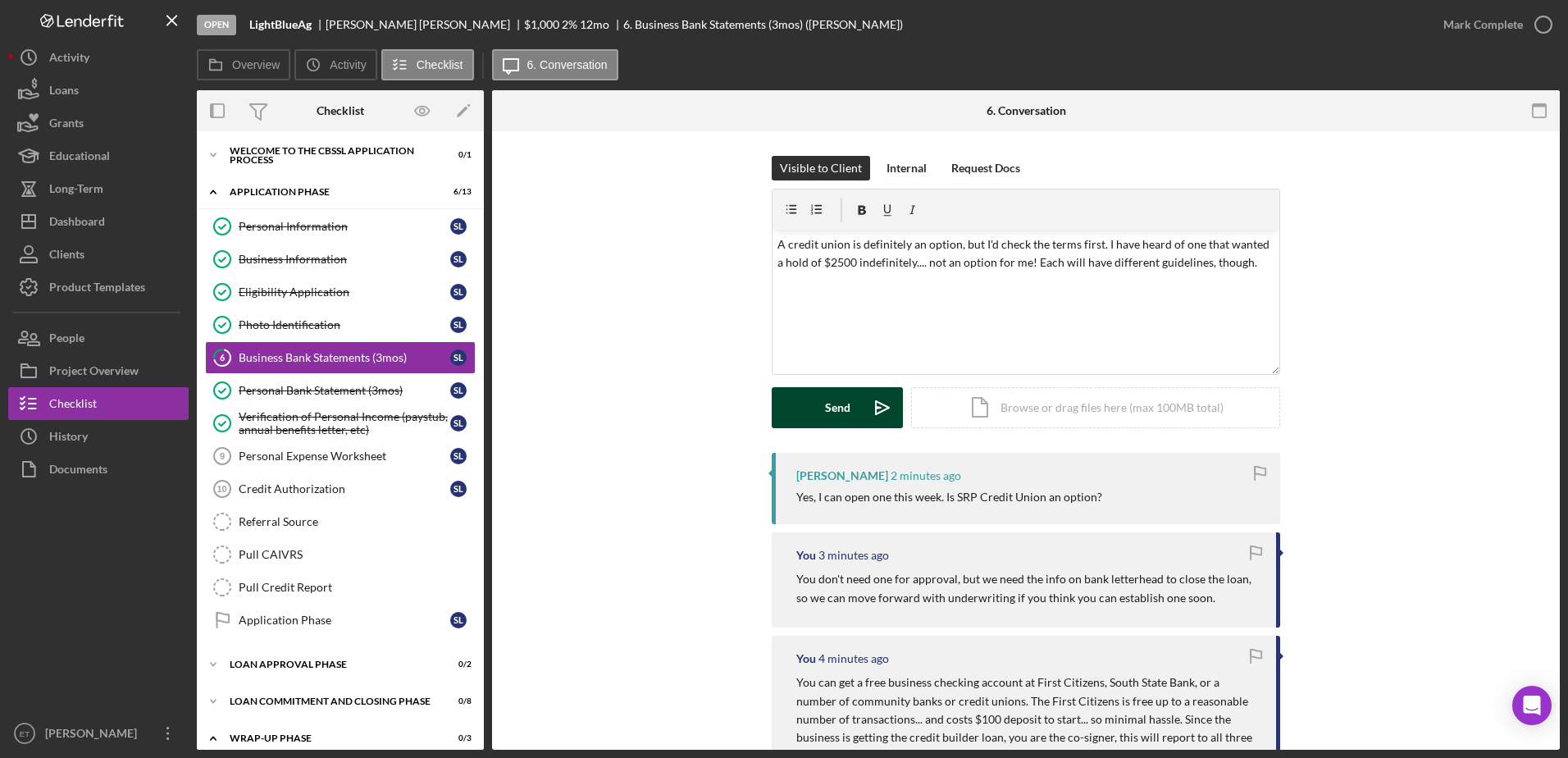
click at [838, 404] on div "Send" at bounding box center [837, 408] width 25 height 41
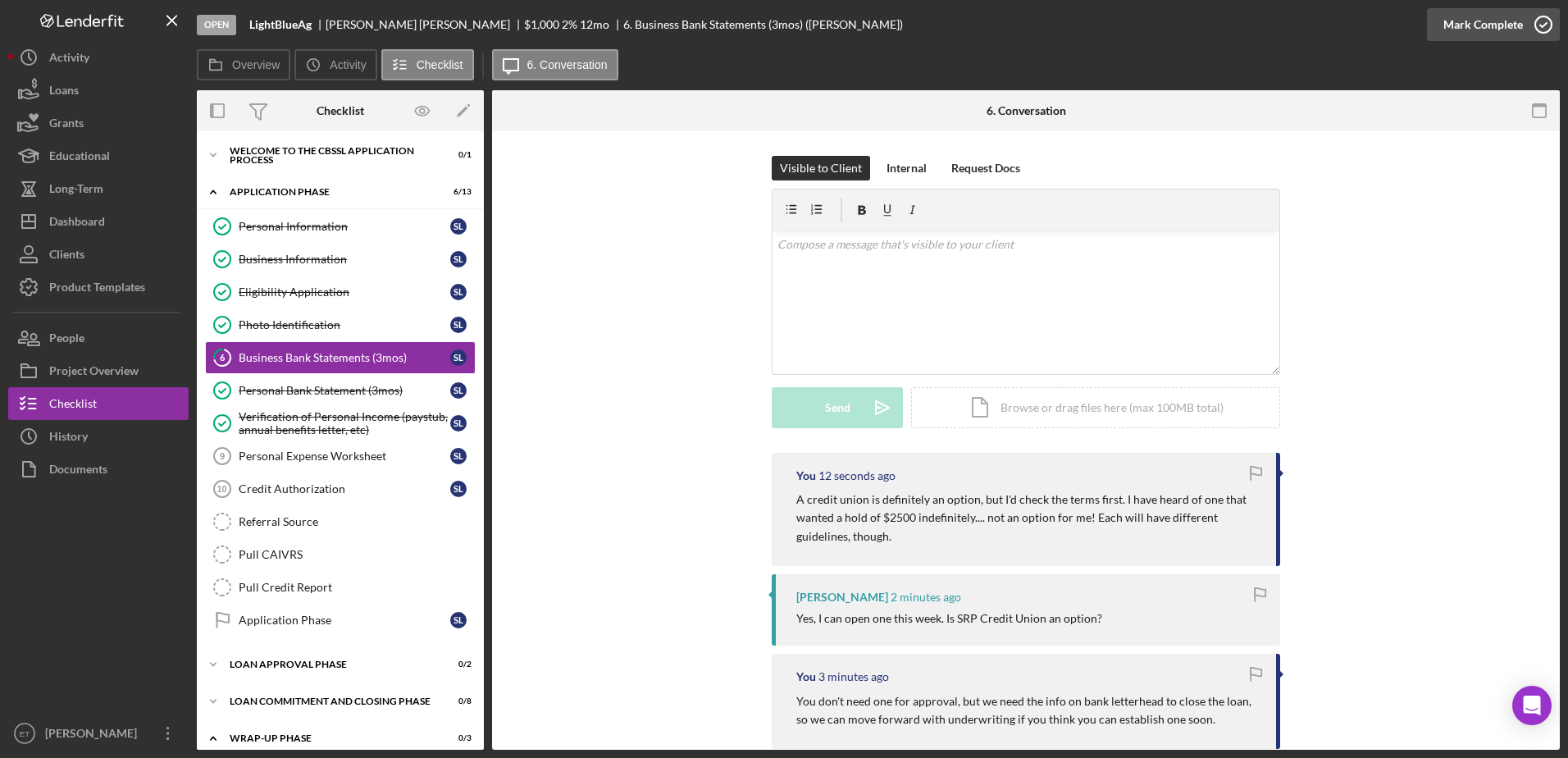
click at [1547, 25] on icon "button" at bounding box center [1544, 25] width 41 height 41
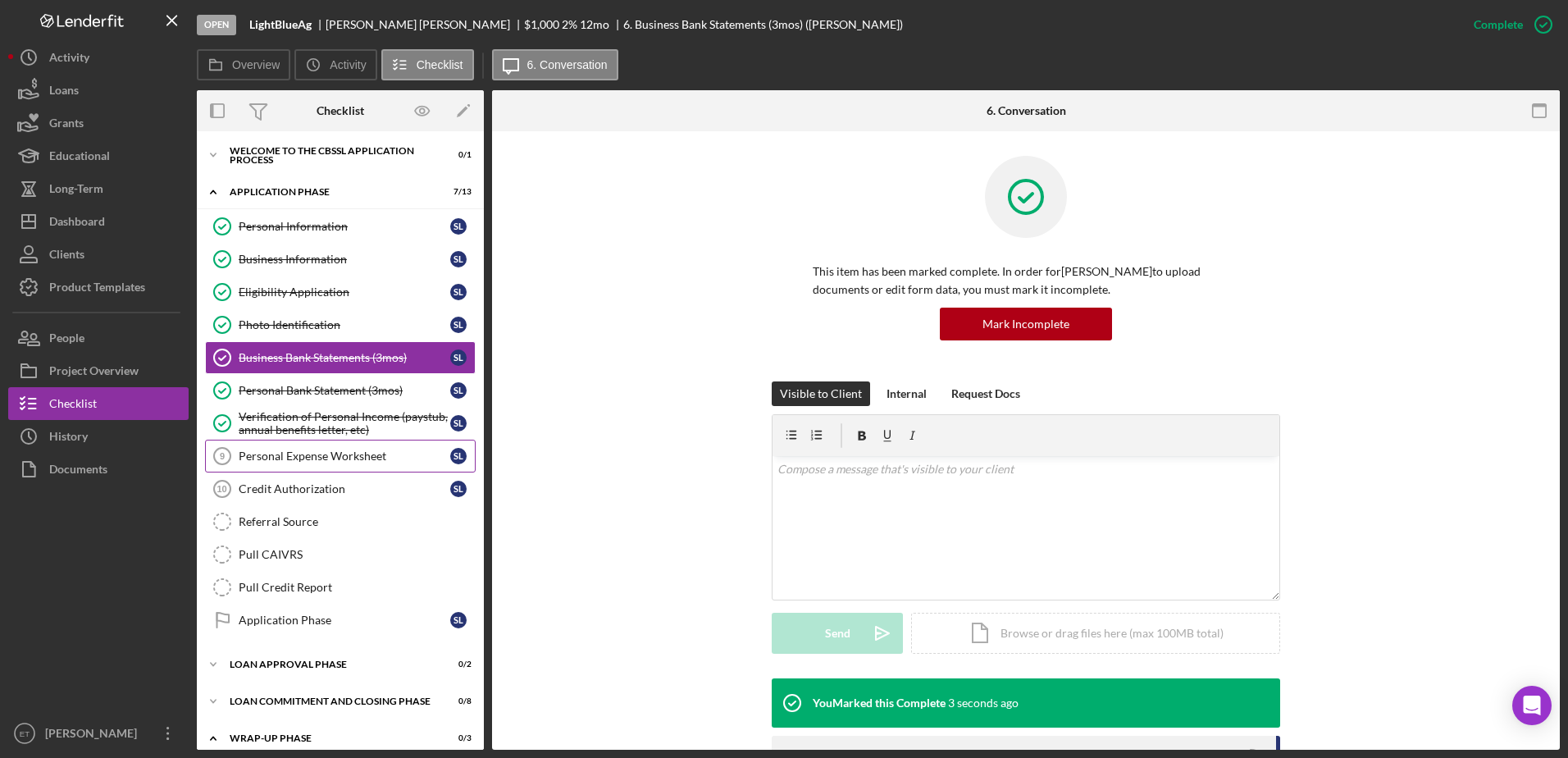
click at [300, 457] on div "Personal Expense Worksheet" at bounding box center [344, 456] width 212 height 13
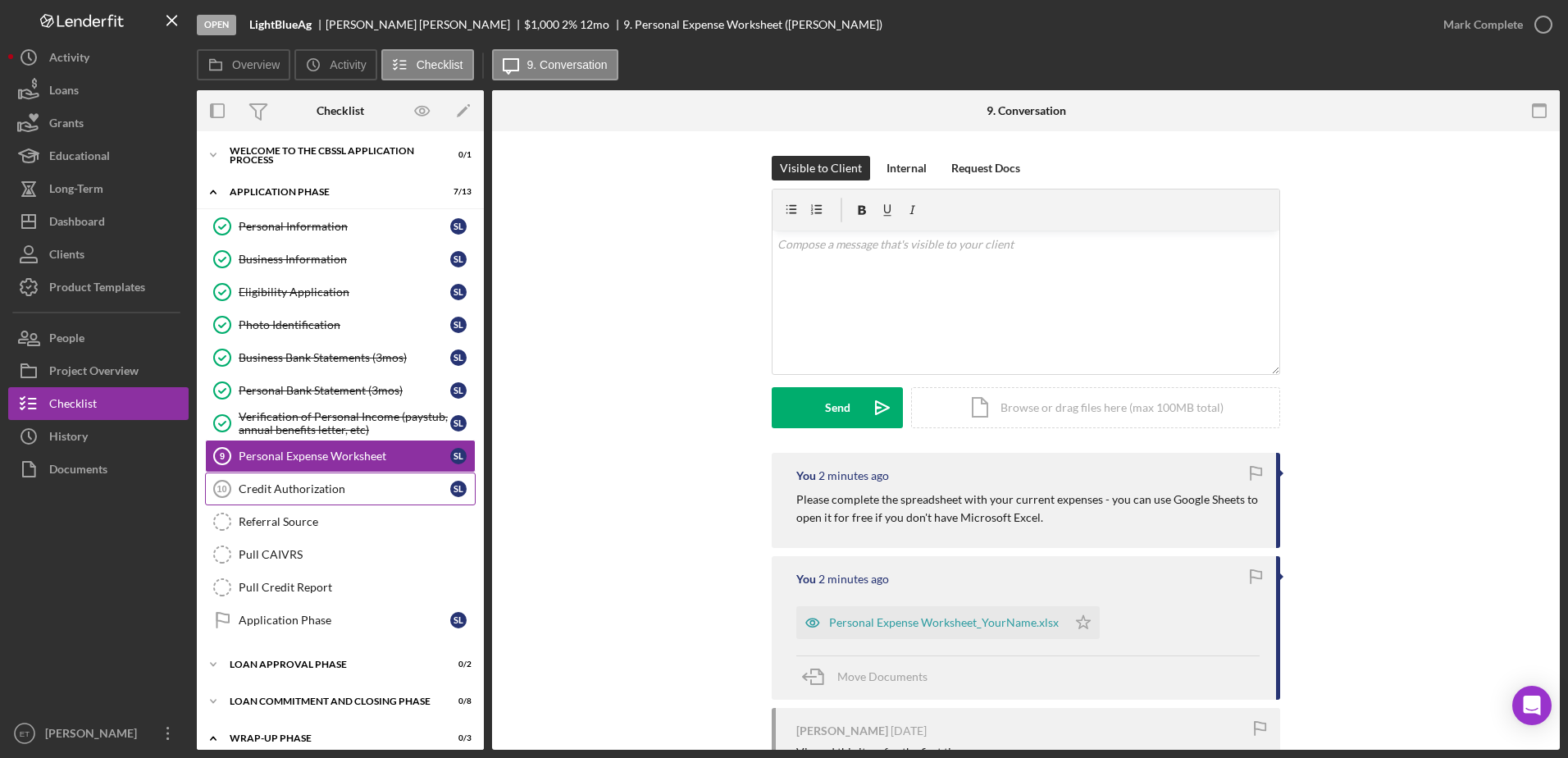
click at [297, 487] on div "Credit Authorization" at bounding box center [344, 489] width 212 height 13
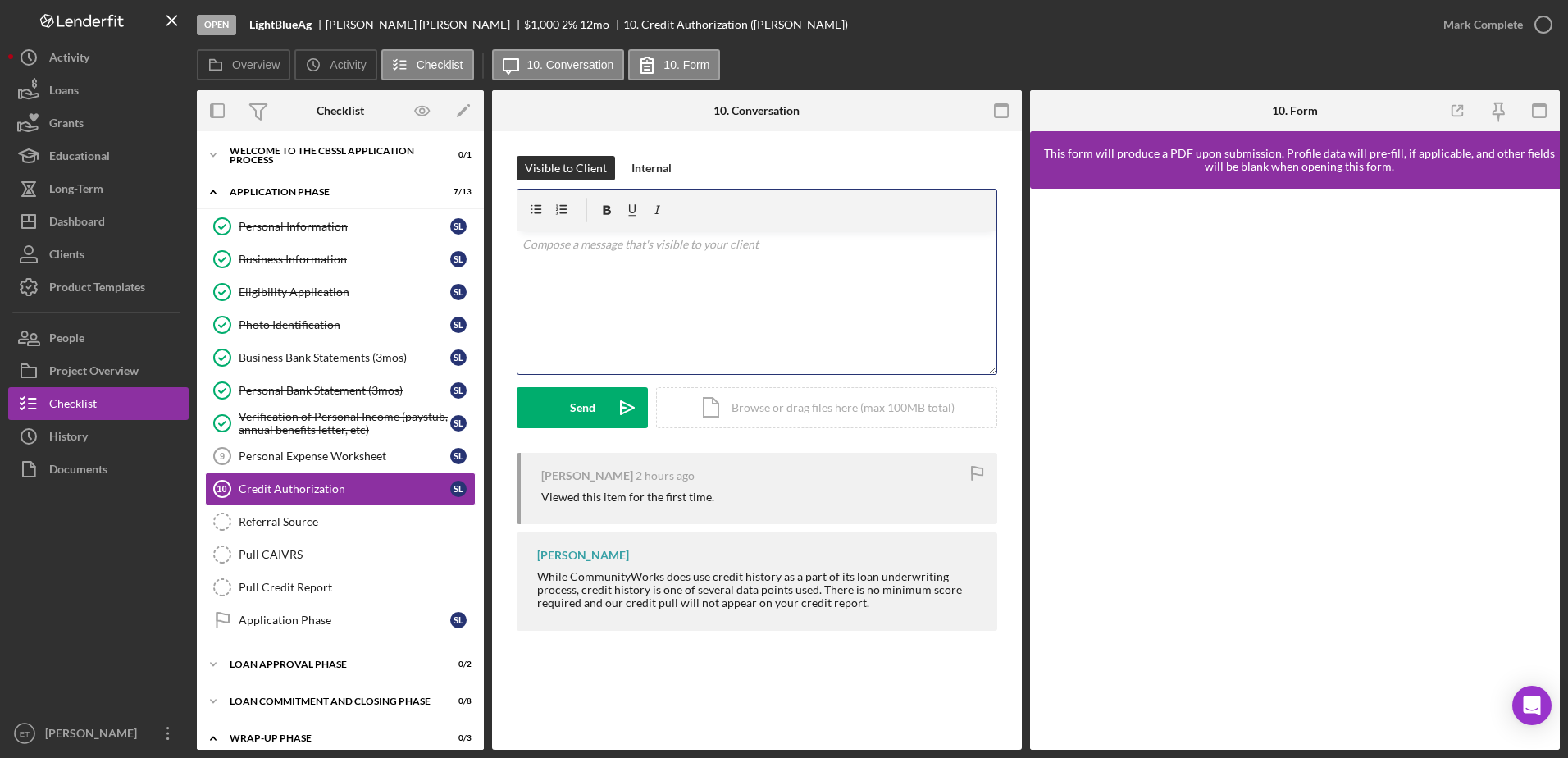
click at [591, 307] on div "v Color teal Color pink Remove color Add row above Add row below Add column bef…" at bounding box center [757, 302] width 479 height 144
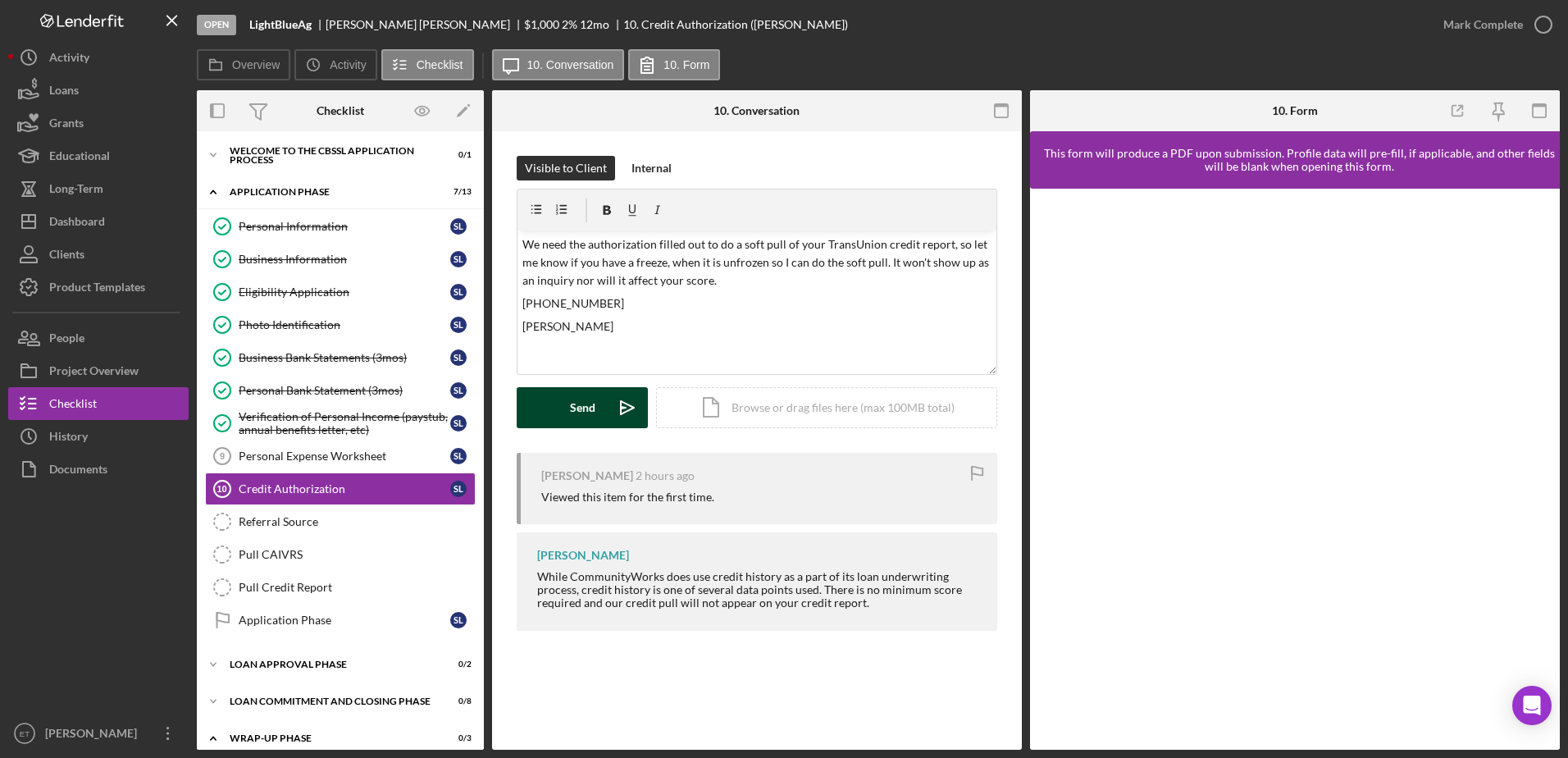
click at [605, 419] on button "Send Icon/icon-invite-send" at bounding box center [582, 408] width 131 height 41
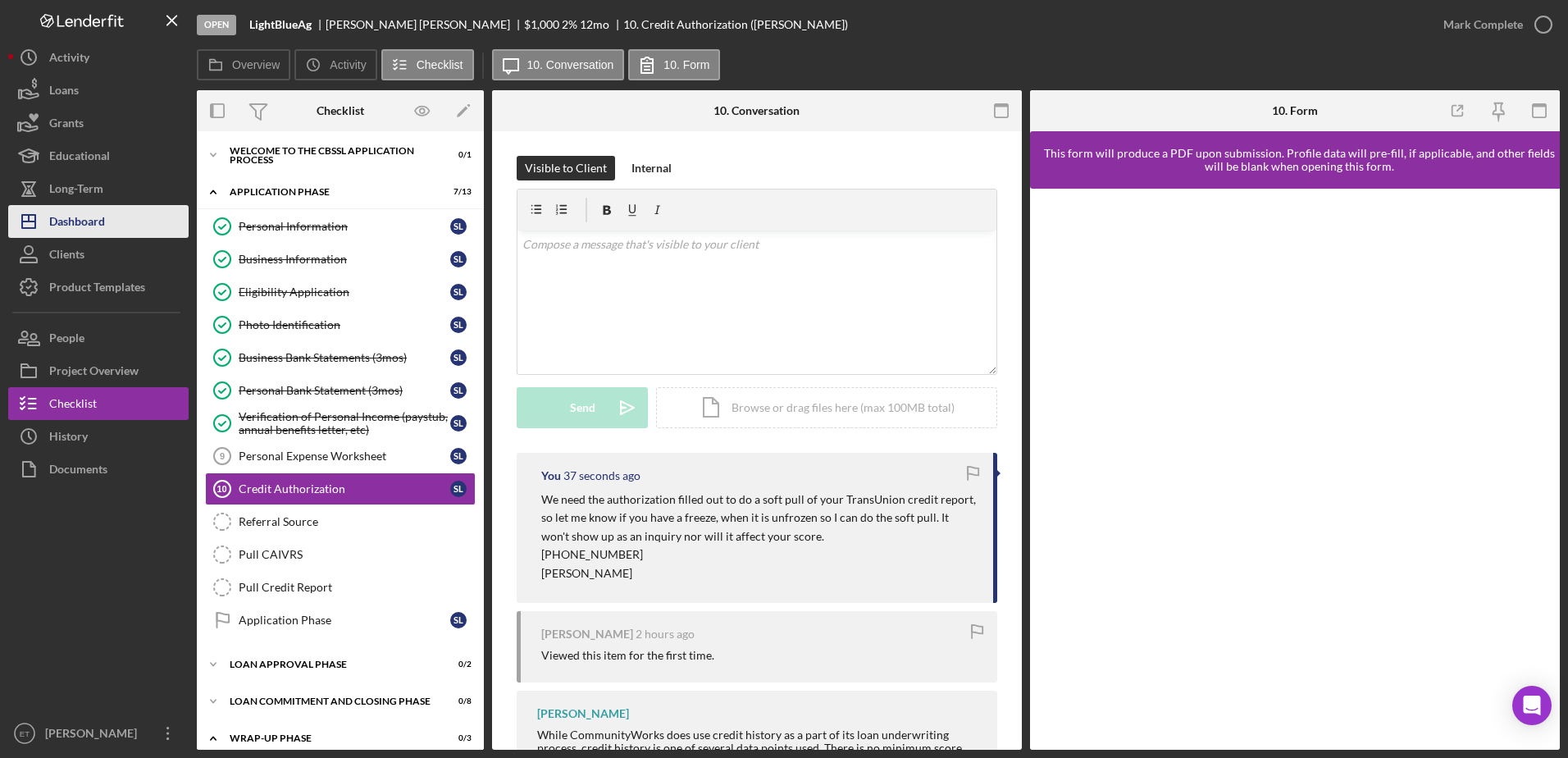
click at [94, 221] on div "Dashboard" at bounding box center [77, 223] width 55 height 37
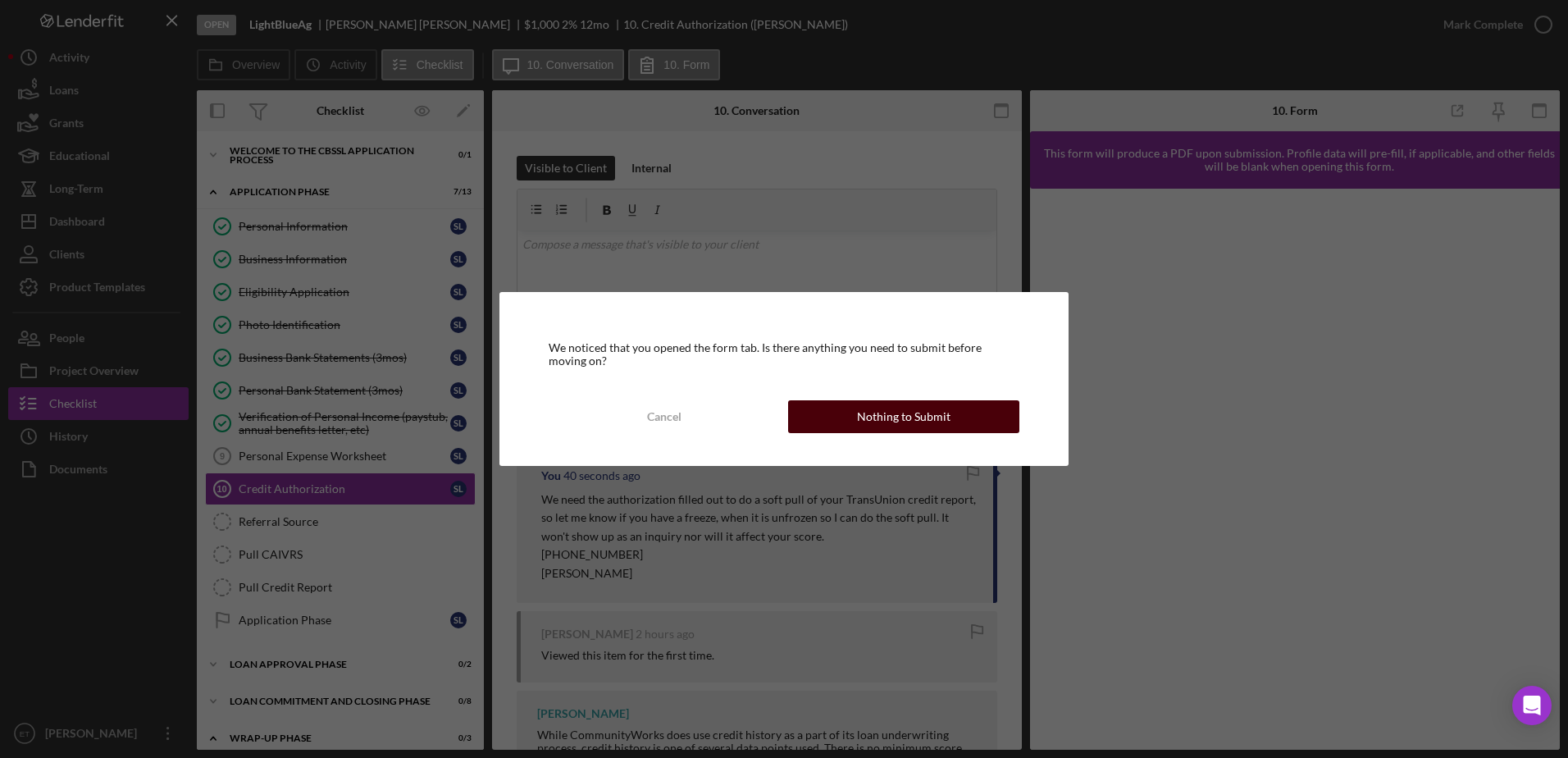
click at [872, 421] on div "Nothing to Submit" at bounding box center [903, 417] width 94 height 33
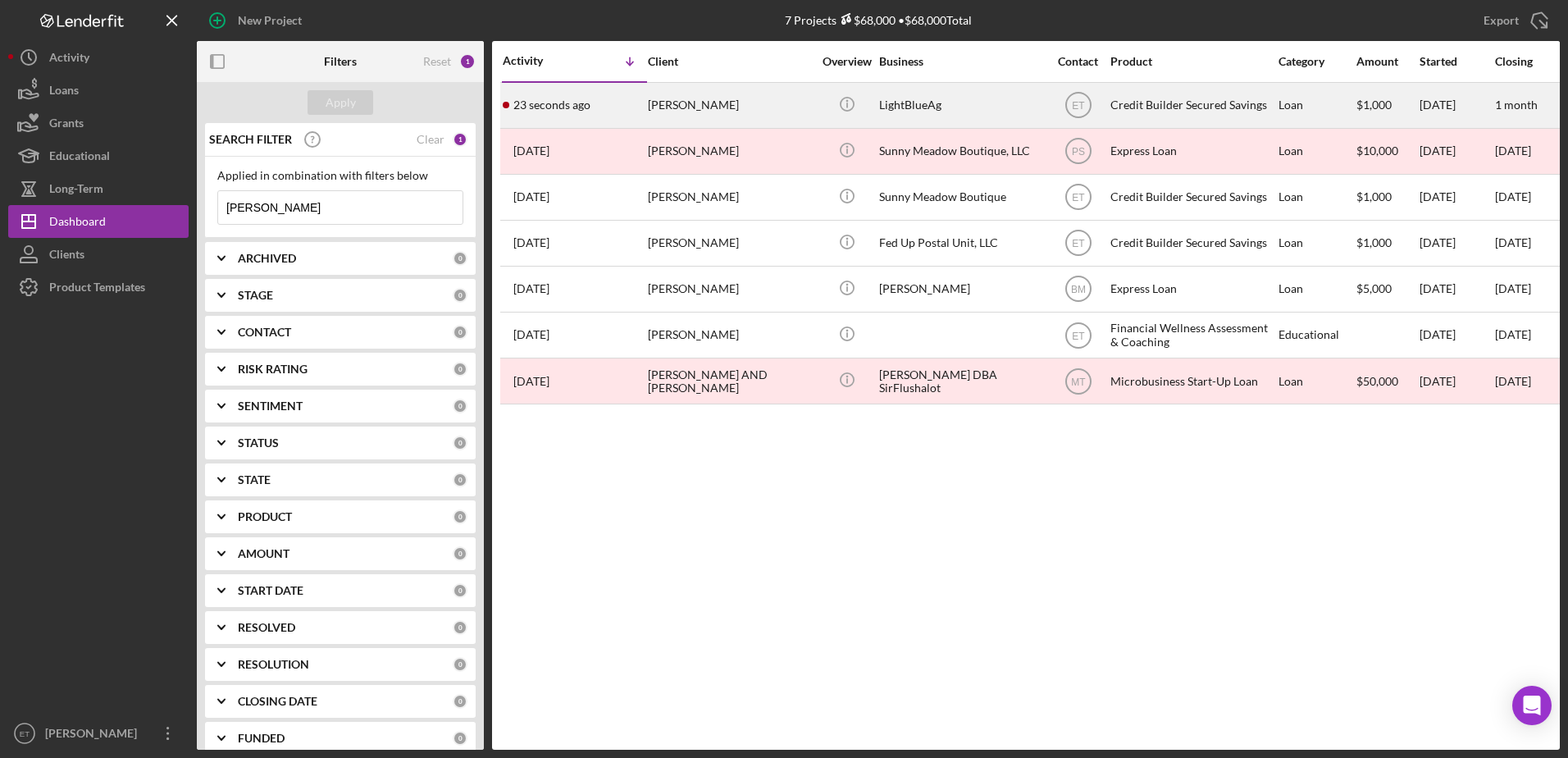
click at [672, 114] on div "[PERSON_NAME]" at bounding box center [730, 105] width 164 height 44
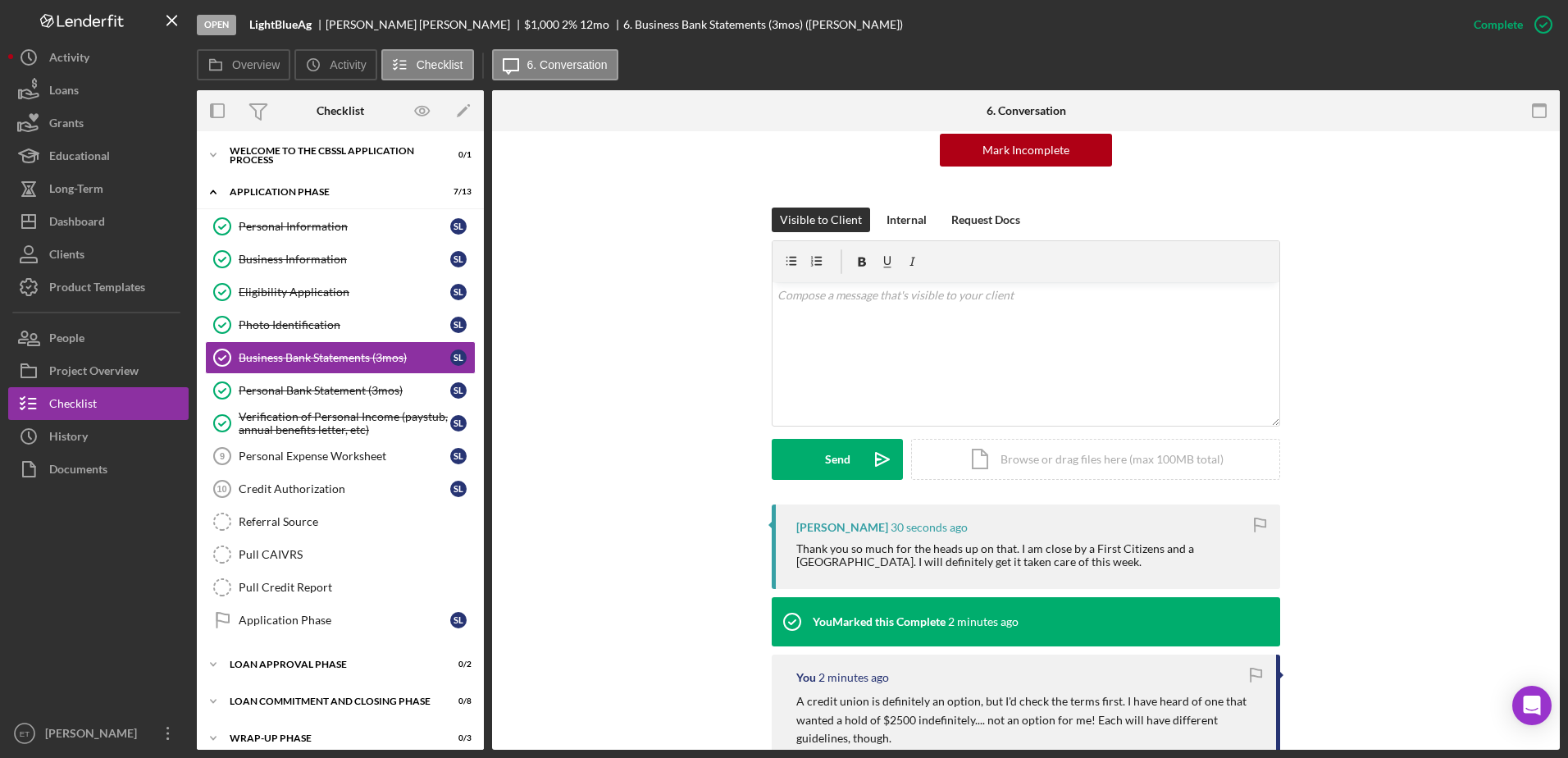
scroll to position [175, 0]
click at [932, 369] on div "v Color teal Color pink Remove color Add row above Add row below Add column bef…" at bounding box center [1026, 353] width 507 height 144
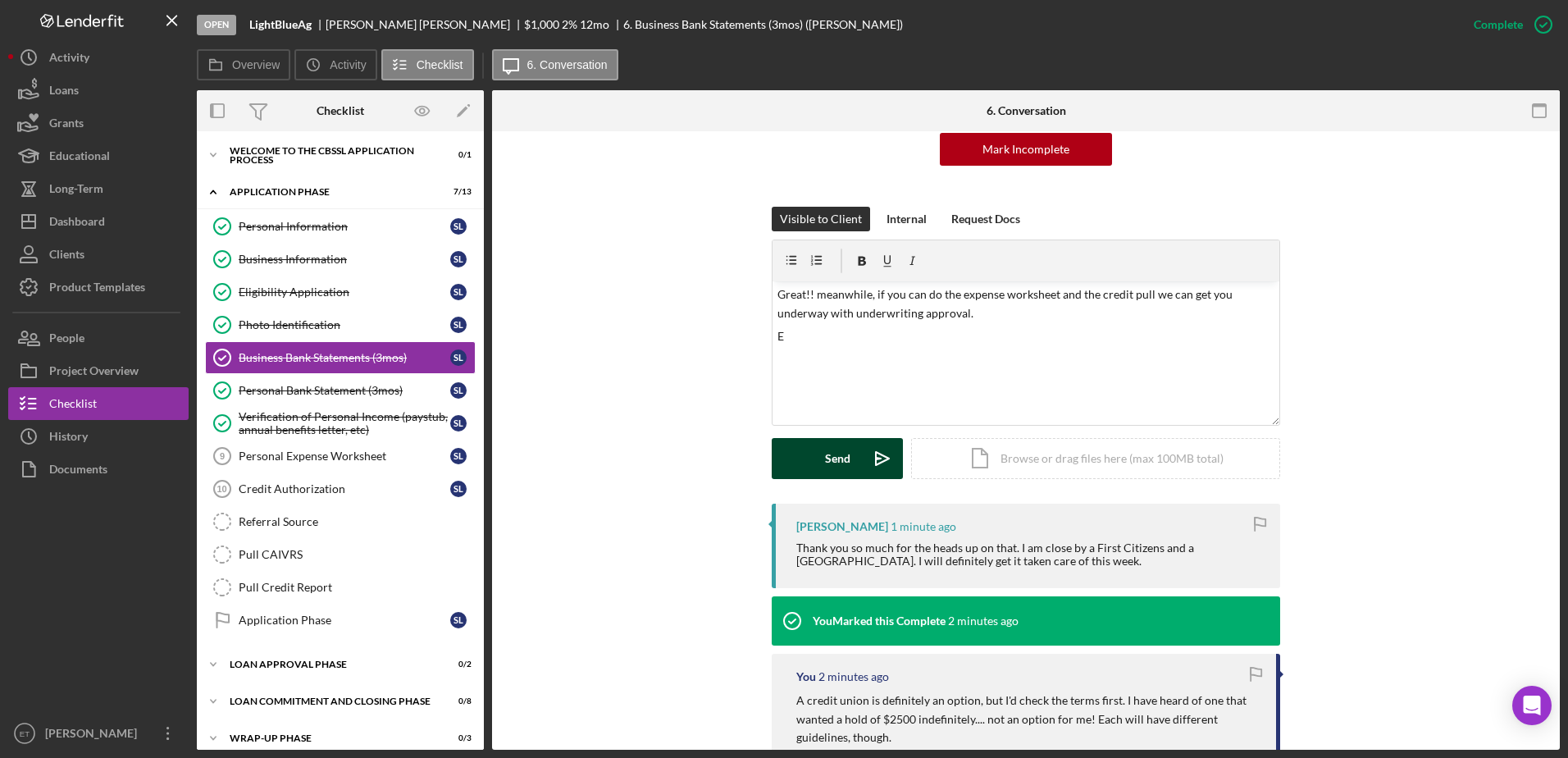
click at [858, 451] on button "Send Icon/icon-invite-send" at bounding box center [837, 459] width 131 height 41
